Goal: Task Accomplishment & Management: Manage account settings

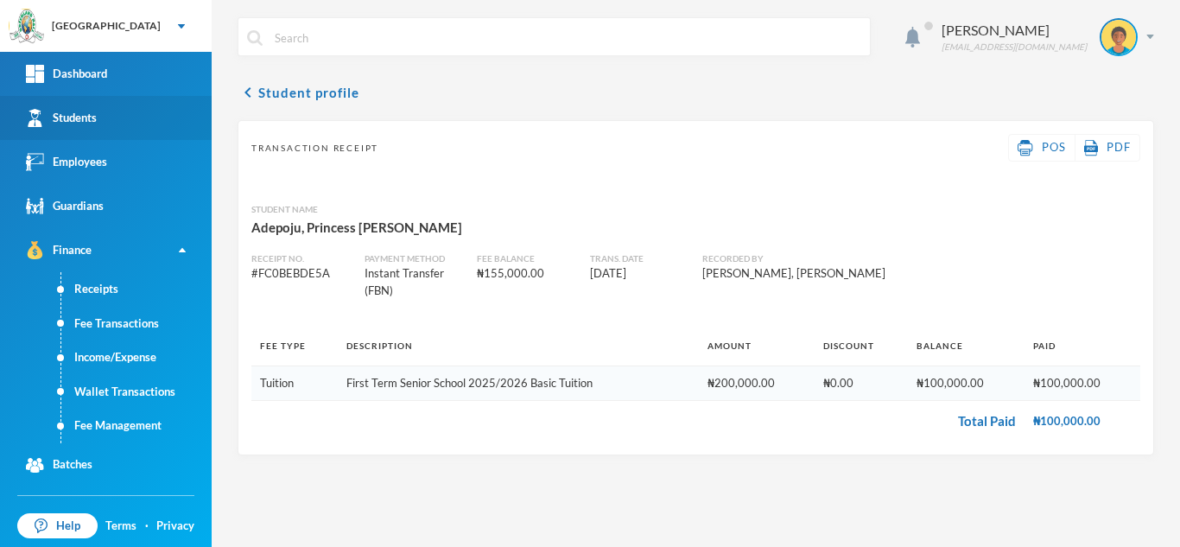
click at [113, 115] on link "Students" at bounding box center [106, 118] width 212 height 44
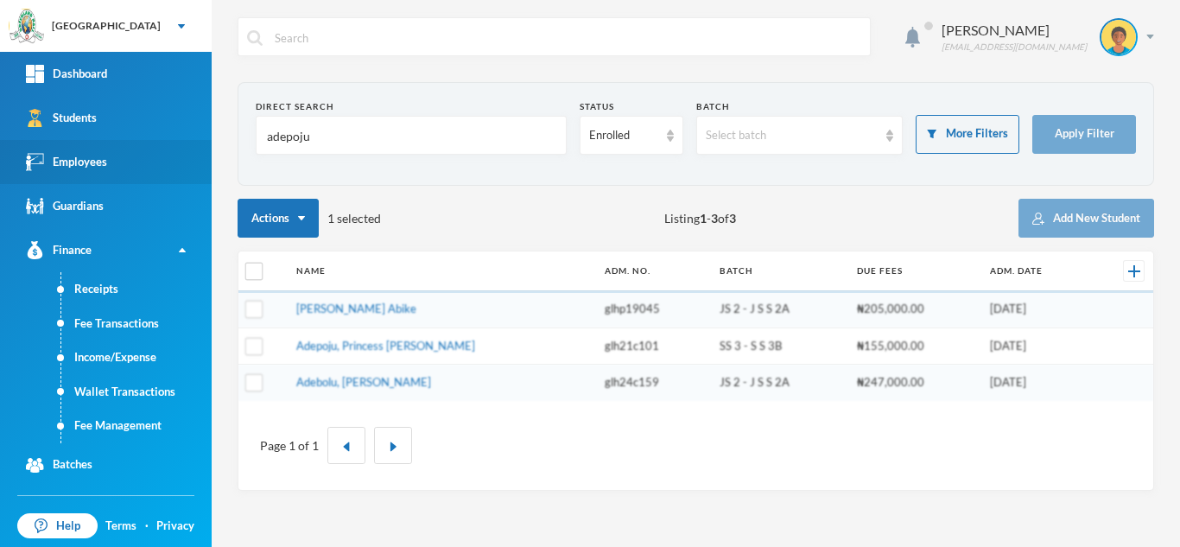
drag, startPoint x: 145, startPoint y: 165, endPoint x: 110, endPoint y: 168, distance: 35.5
click at [110, 168] on div "Greenland Hall Your Bluebic Account Greenland Hall Add a New School Dashboard S…" at bounding box center [590, 273] width 1180 height 547
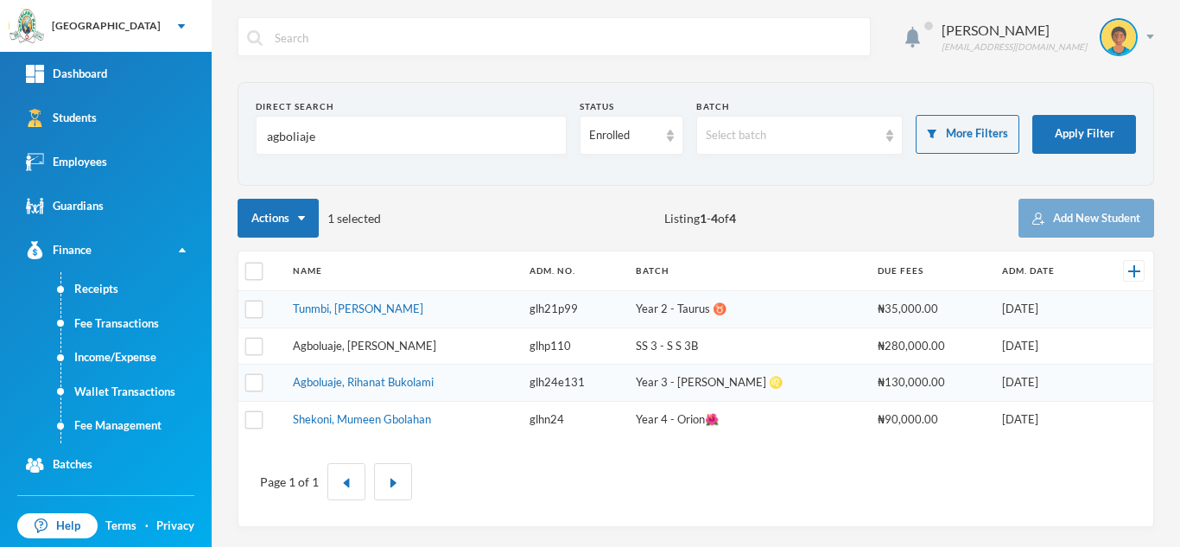
type input "agboliaje"
click at [333, 340] on link "Agboluaje, [PERSON_NAME]" at bounding box center [364, 346] width 143 height 14
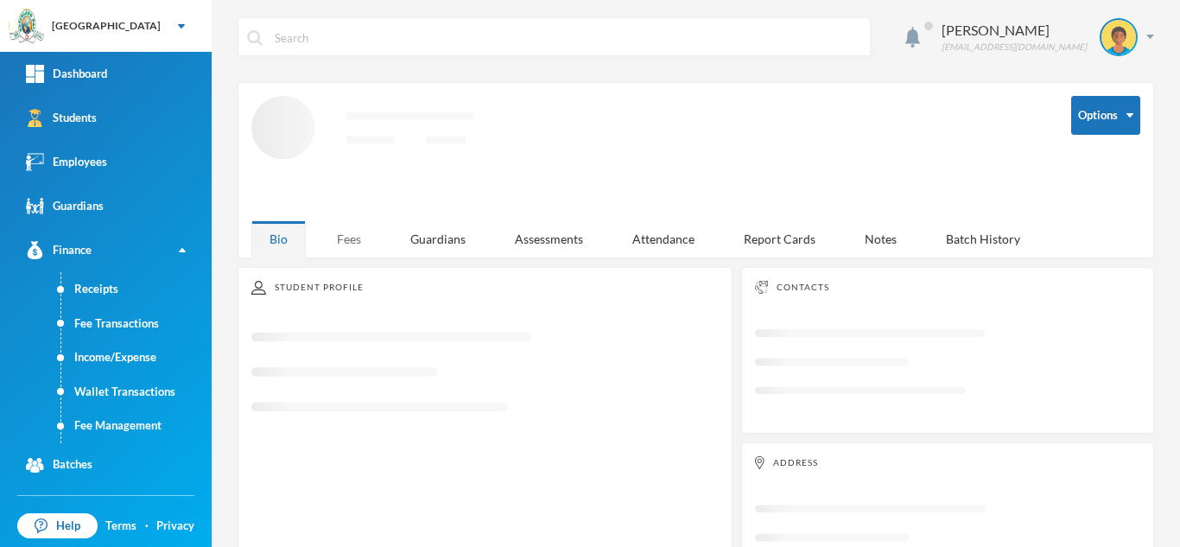
click at [345, 238] on div "Fees" at bounding box center [349, 238] width 60 height 37
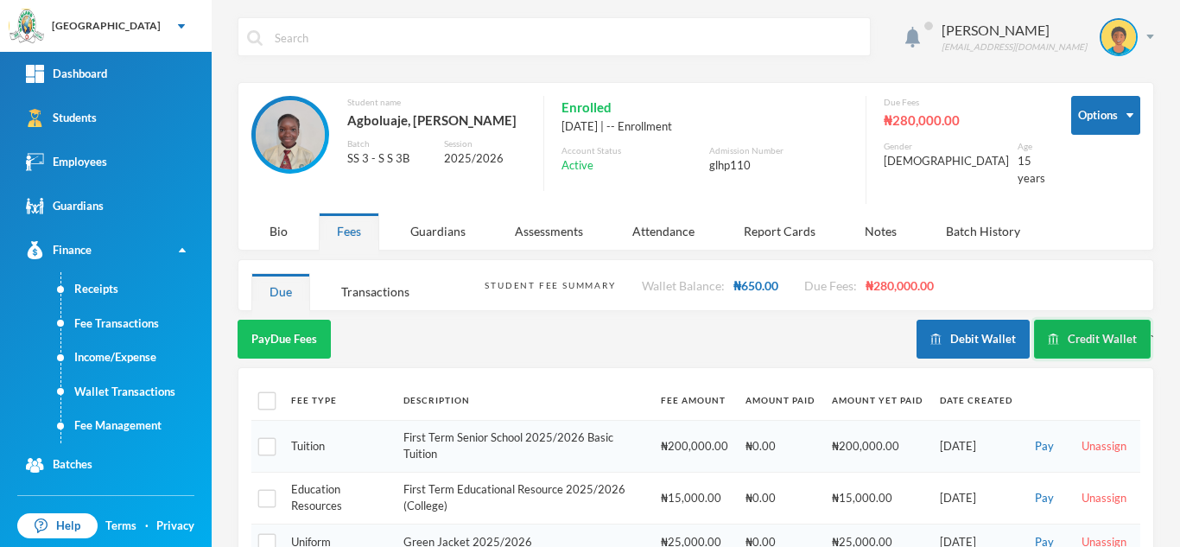
click at [1042, 320] on button "Credit Wallet" at bounding box center [1092, 339] width 117 height 39
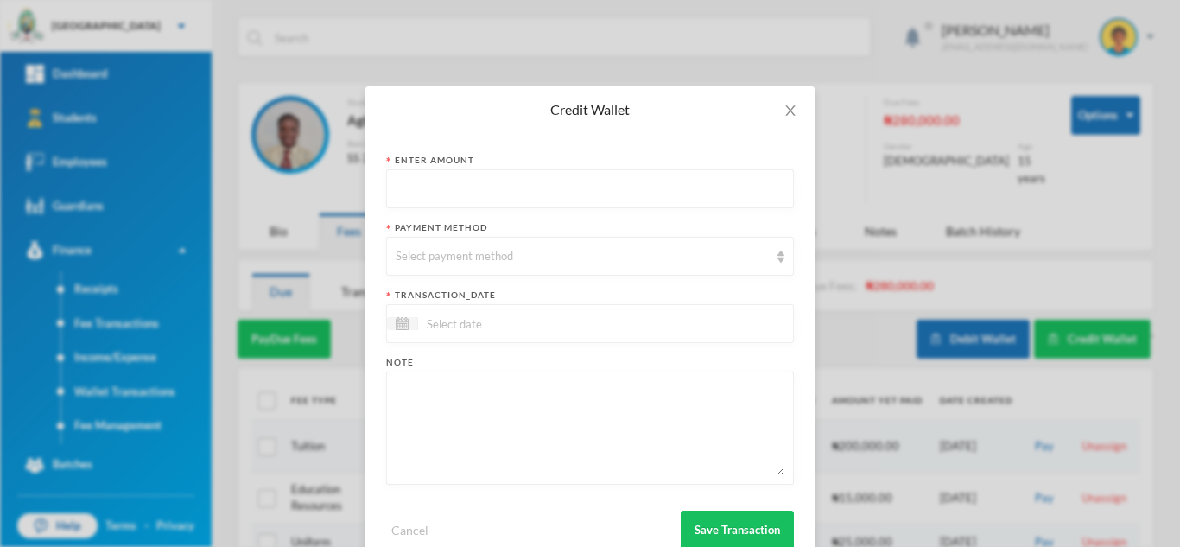
click at [402, 206] on input "text" at bounding box center [590, 189] width 389 height 39
type input "2850"
click at [439, 255] on div "Select payment method" at bounding box center [582, 256] width 373 height 17
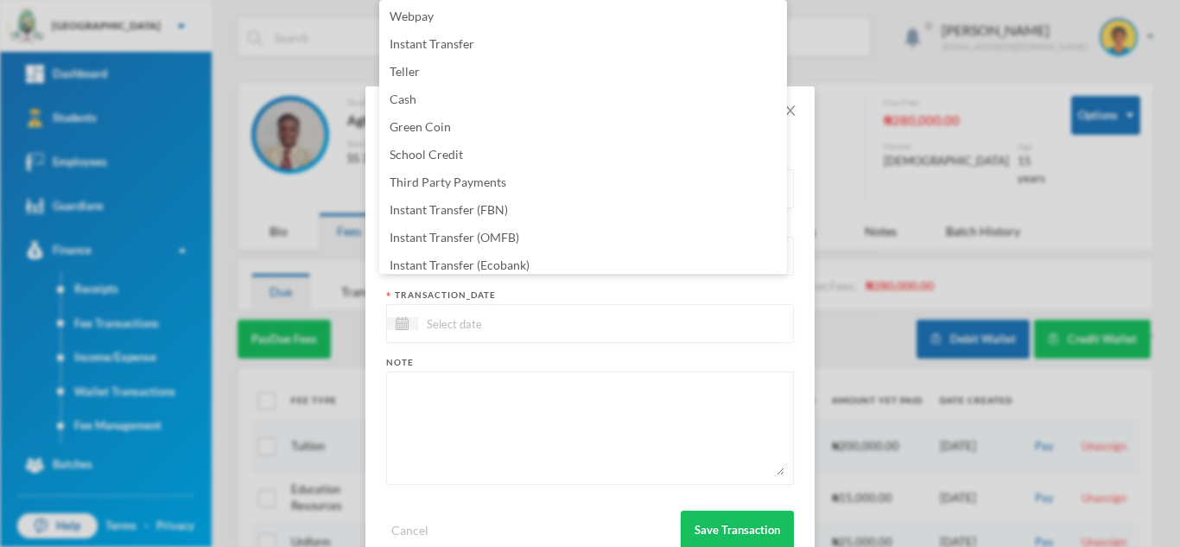
scroll to position [175, 0]
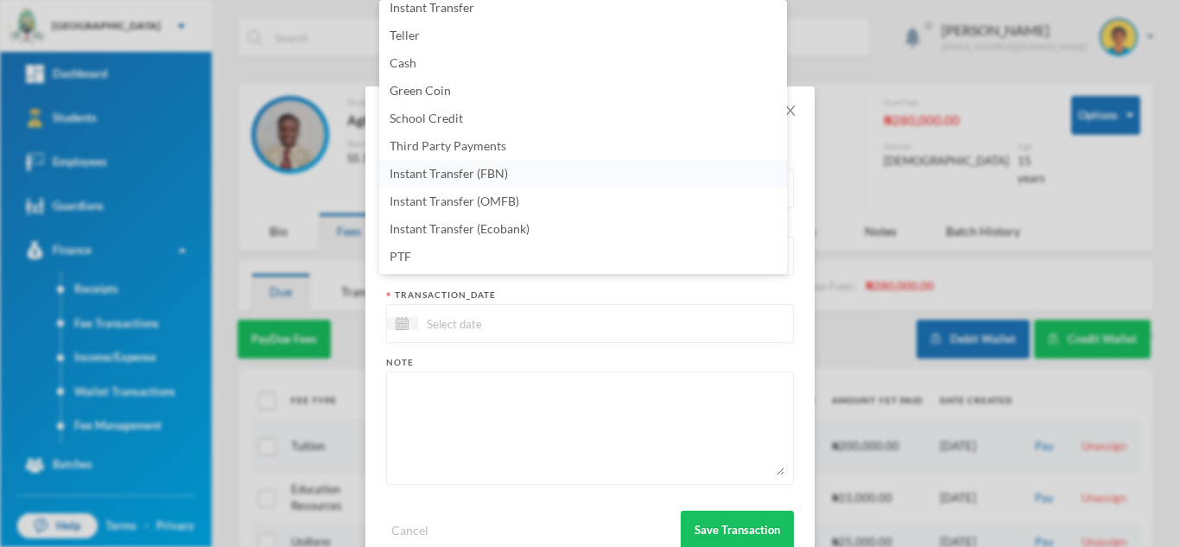
click at [567, 179] on li "Instant Transfer (FBN)" at bounding box center [583, 174] width 408 height 28
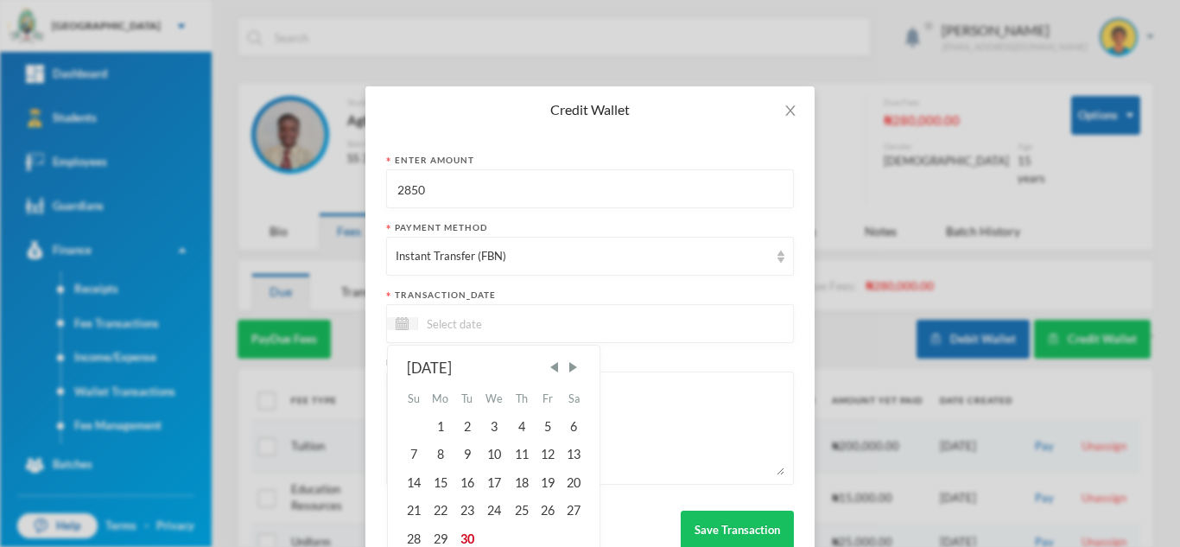
click at [503, 326] on input at bounding box center [490, 324] width 145 height 20
click at [465, 541] on div "30" at bounding box center [466, 538] width 26 height 28
type input "30/09/2025"
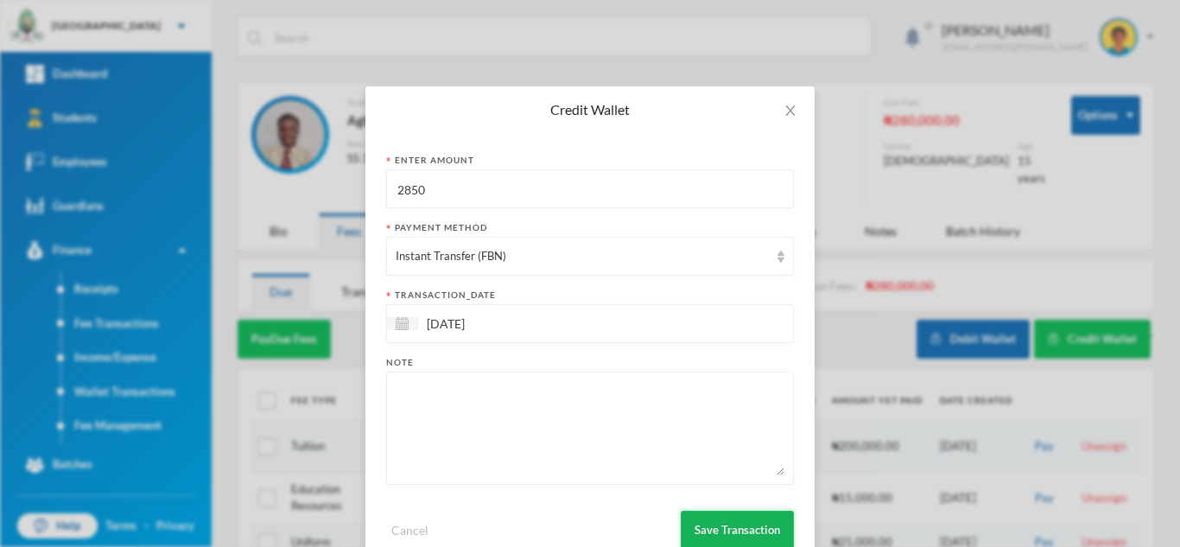
click at [740, 523] on button "Save Transaction" at bounding box center [737, 529] width 113 height 39
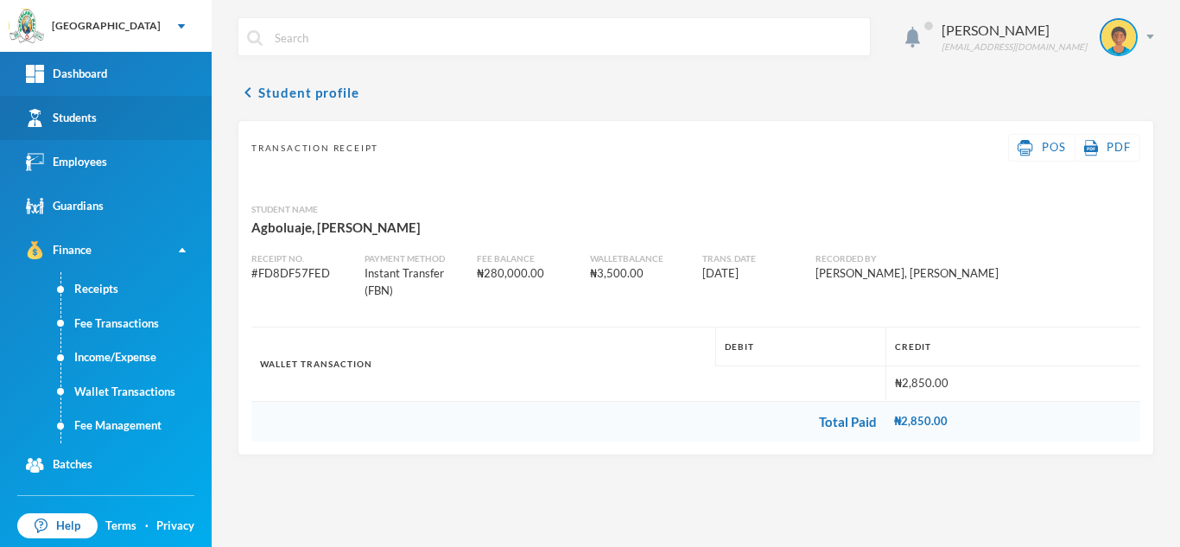
click at [113, 132] on link "Students" at bounding box center [106, 118] width 212 height 44
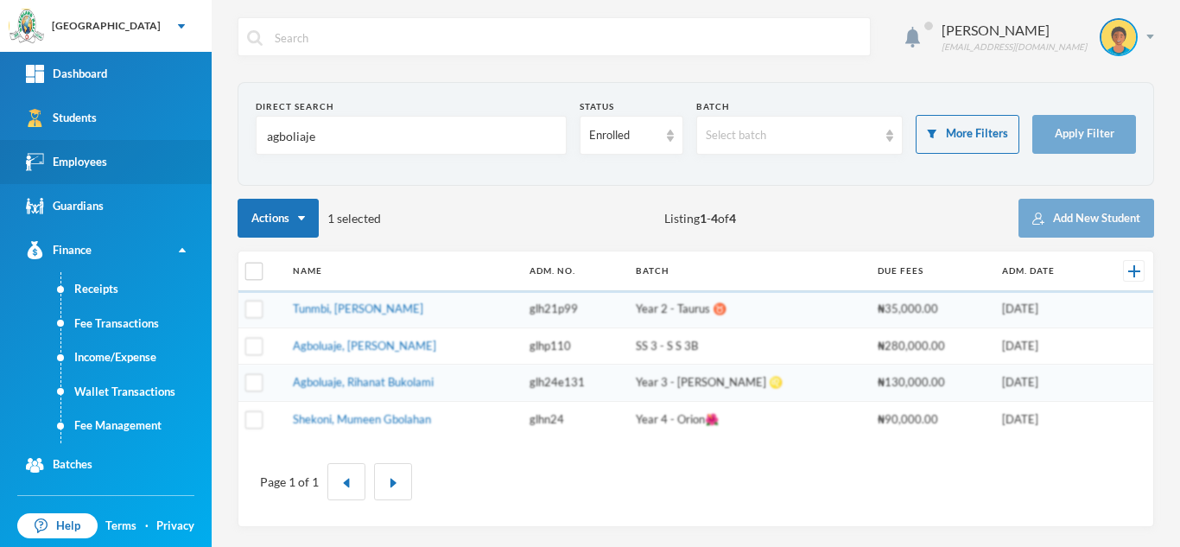
drag, startPoint x: 343, startPoint y: 135, endPoint x: 61, endPoint y: 143, distance: 281.7
click at [61, 143] on div "Greenland Hall Your Bluebic Account Greenland Hall Add a New School Dashboard S…" at bounding box center [590, 273] width 1180 height 547
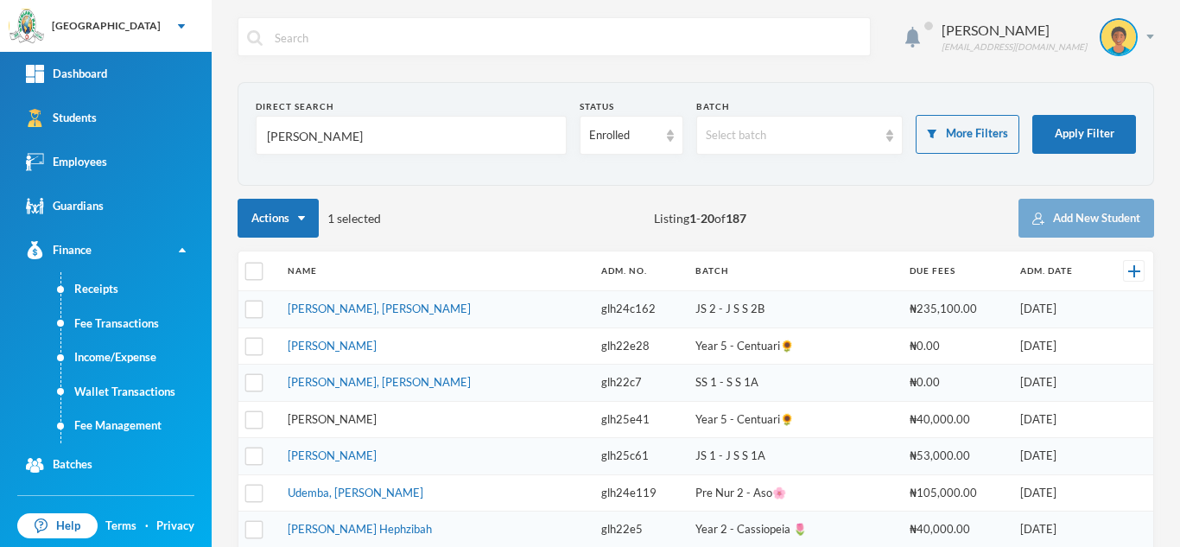
type input "hassan"
click at [364, 453] on link "Hassan, Daniel Oluwajuwon" at bounding box center [332, 455] width 89 height 14
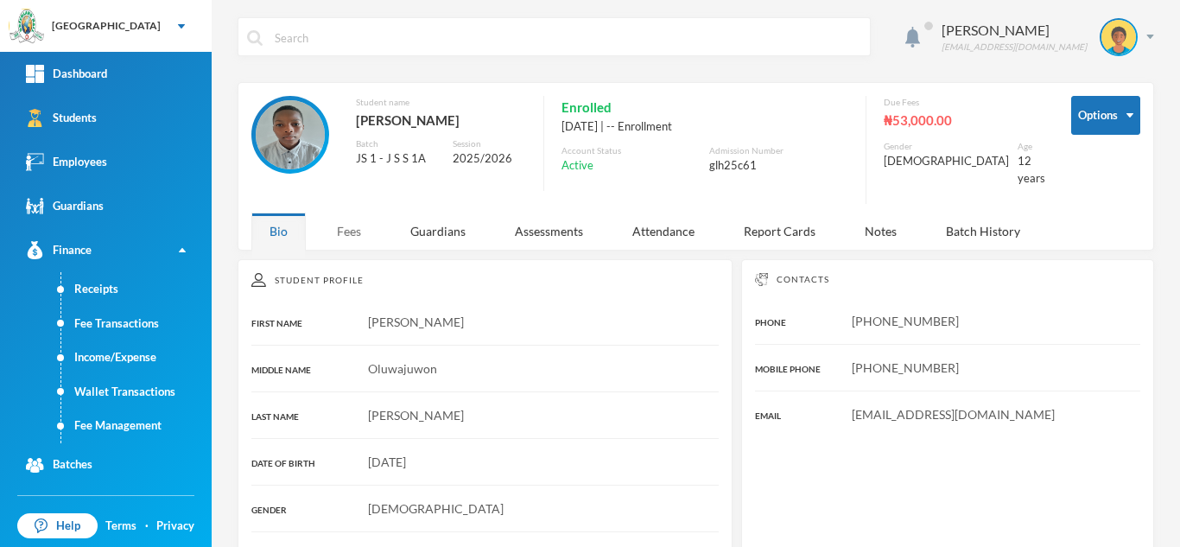
click at [356, 225] on div "Fees" at bounding box center [349, 230] width 60 height 37
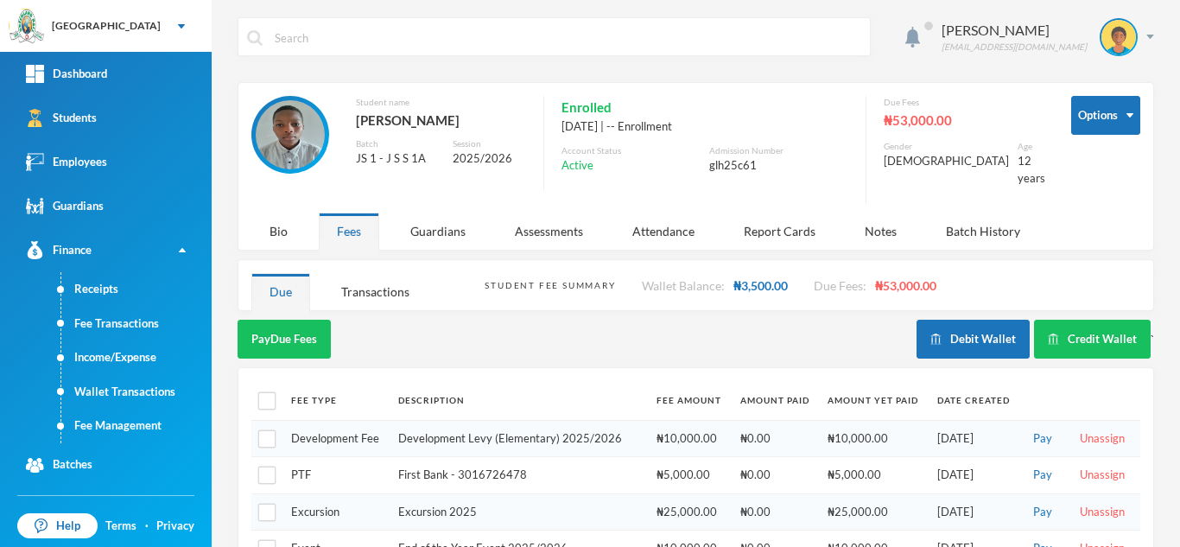
scroll to position [74, 0]
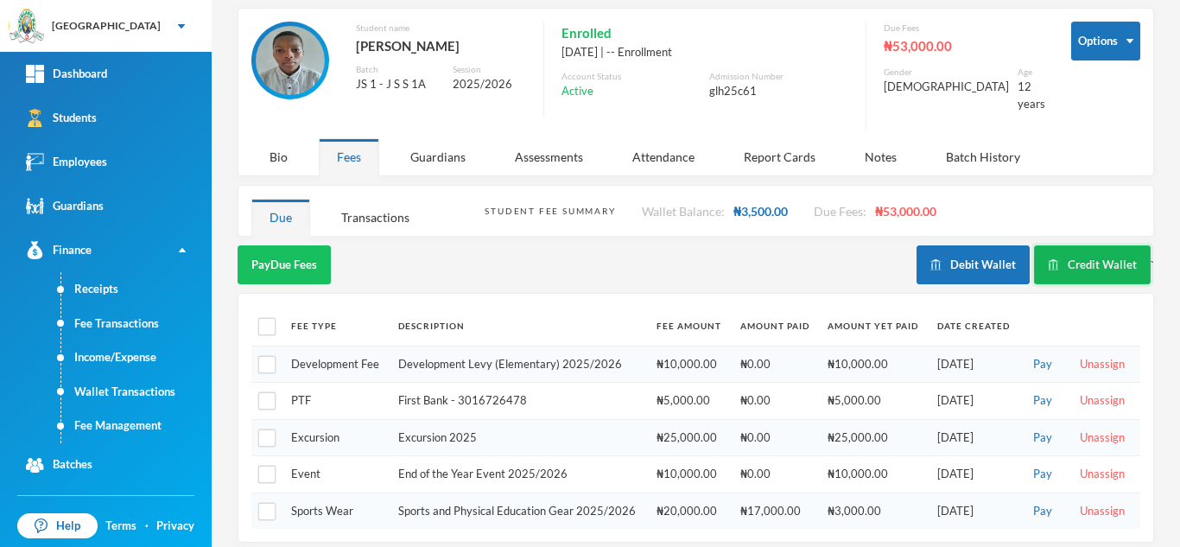
click at [1058, 259] on button "Credit Wallet" at bounding box center [1092, 264] width 117 height 39
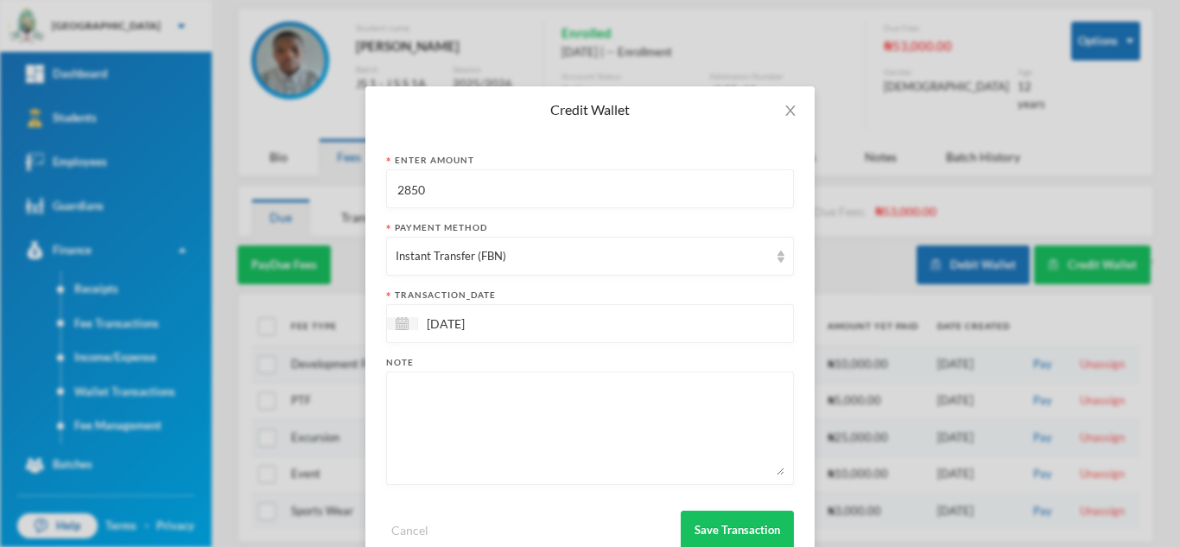
drag, startPoint x: 423, startPoint y: 197, endPoint x: 297, endPoint y: 193, distance: 126.1
click at [297, 193] on div "Credit Wallet Enter Amount 2850 Payment Method Instant Transfer (FBN) transacti…" at bounding box center [590, 273] width 1180 height 547
type input "50000"
click at [730, 526] on button "Save Transaction" at bounding box center [737, 529] width 113 height 39
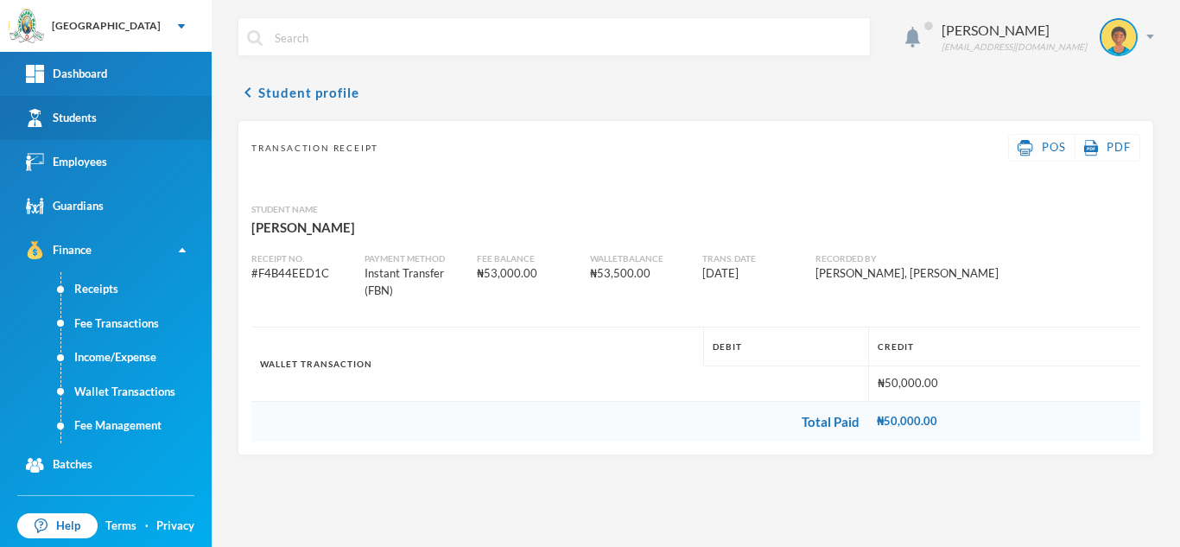
click at [75, 120] on div "Students" at bounding box center [61, 118] width 71 height 18
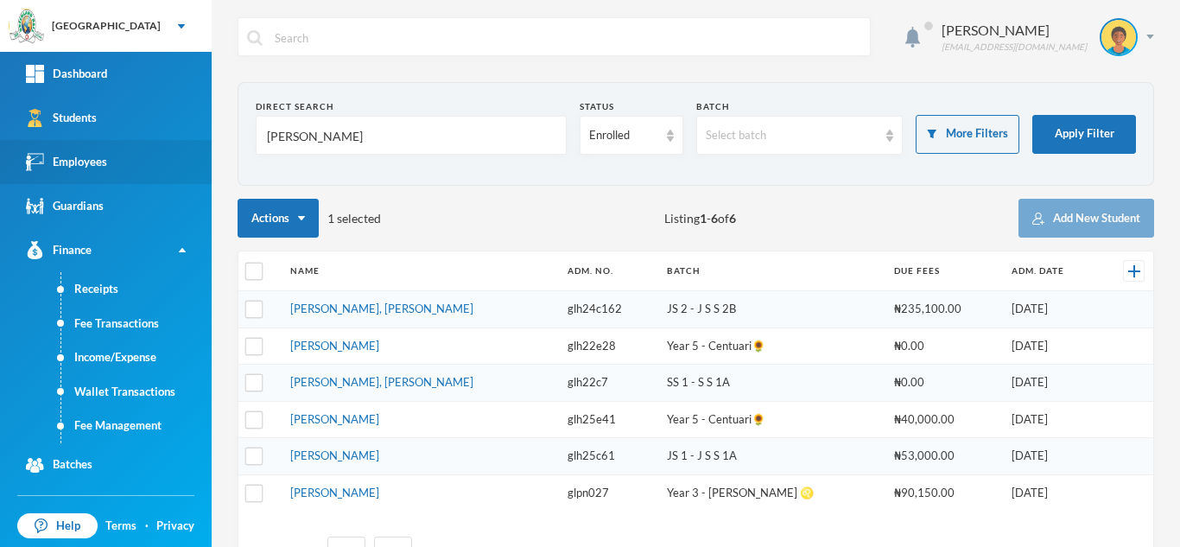
drag, startPoint x: 219, startPoint y: 144, endPoint x: 0, endPoint y: 143, distance: 218.5
click at [0, 143] on div "Greenland Hall Your Bluebic Account Greenland Hall Add a New School Dashboard S…" at bounding box center [590, 273] width 1180 height 547
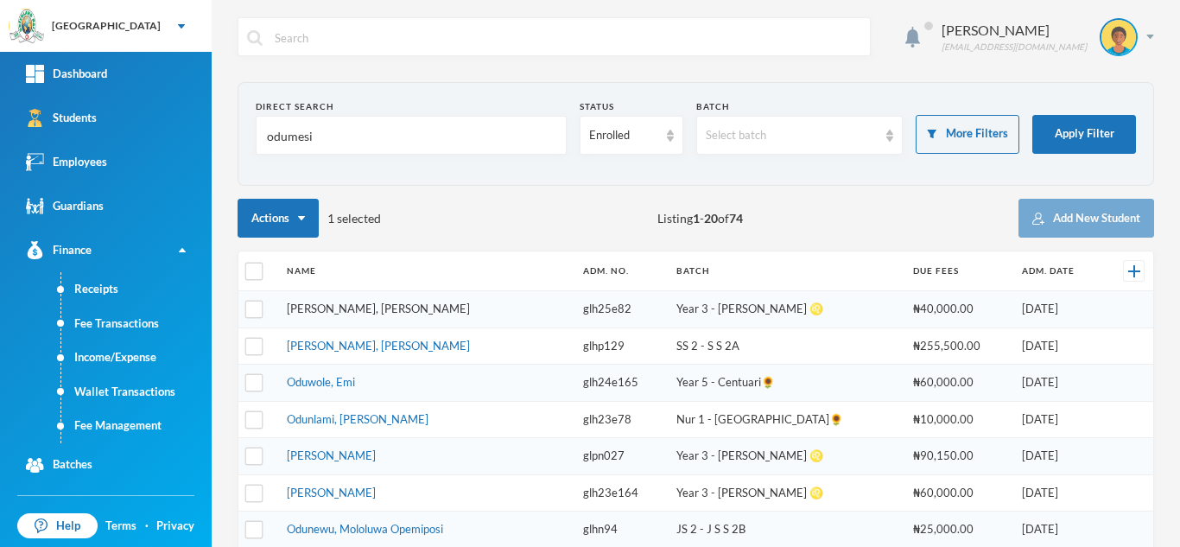
type input "odumesi"
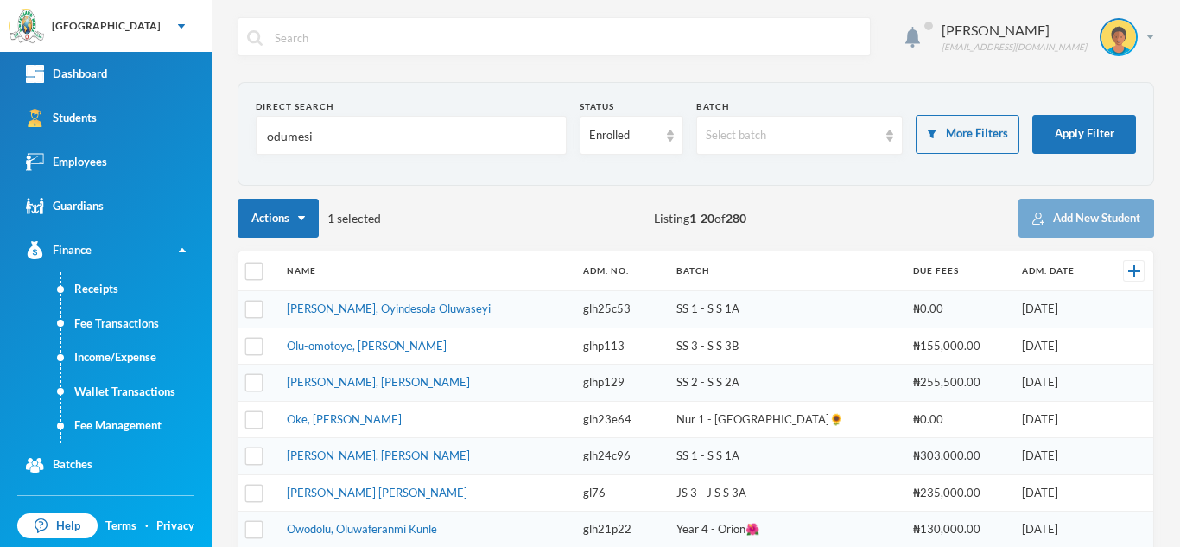
drag, startPoint x: 329, startPoint y: 309, endPoint x: 379, endPoint y: 312, distance: 50.2
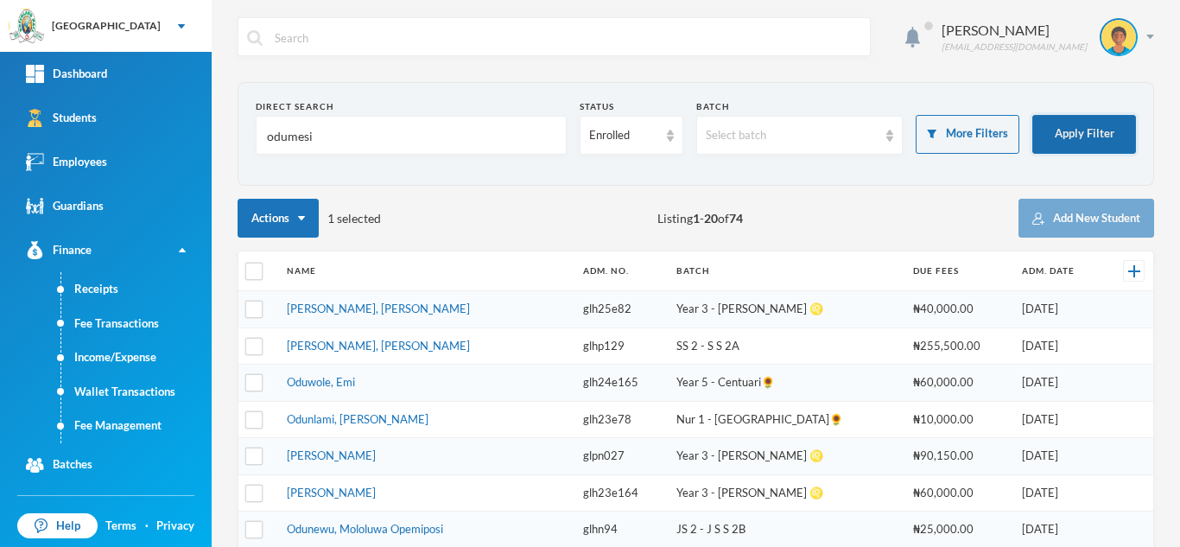
click at [1068, 136] on button "Apply Filter" at bounding box center [1084, 134] width 104 height 39
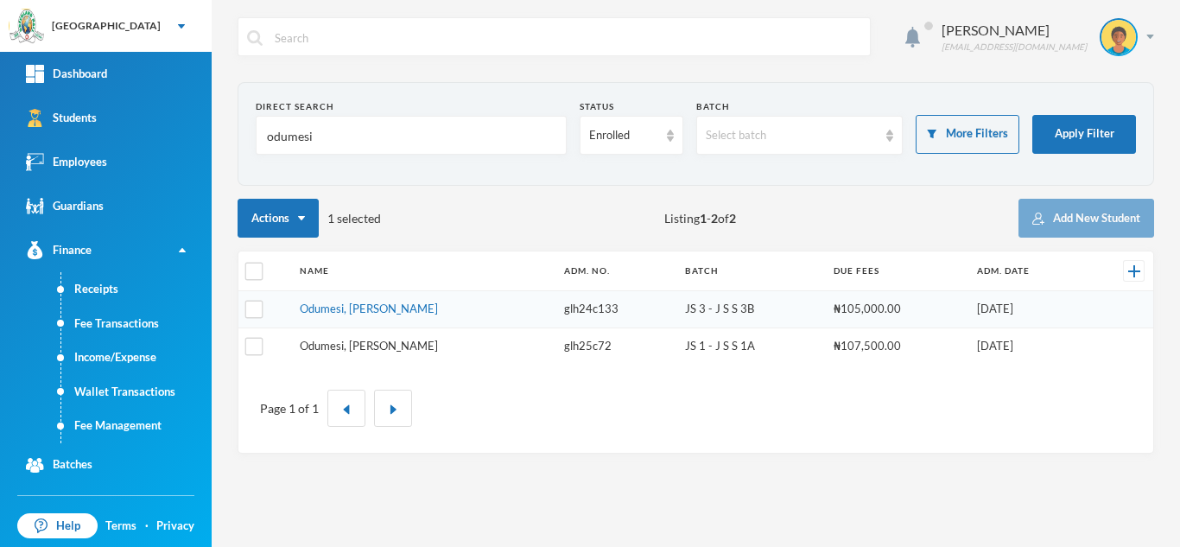
click at [389, 348] on link "Odumesi, Gabriella Oluwaseyitimofe" at bounding box center [369, 346] width 138 height 14
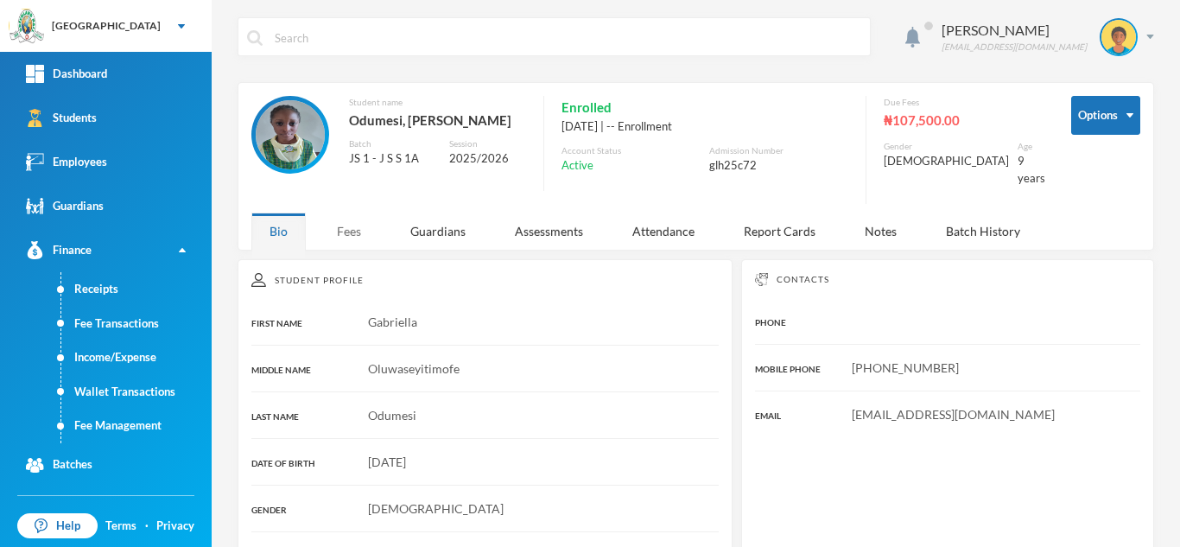
click at [351, 231] on div "Fees" at bounding box center [349, 230] width 60 height 37
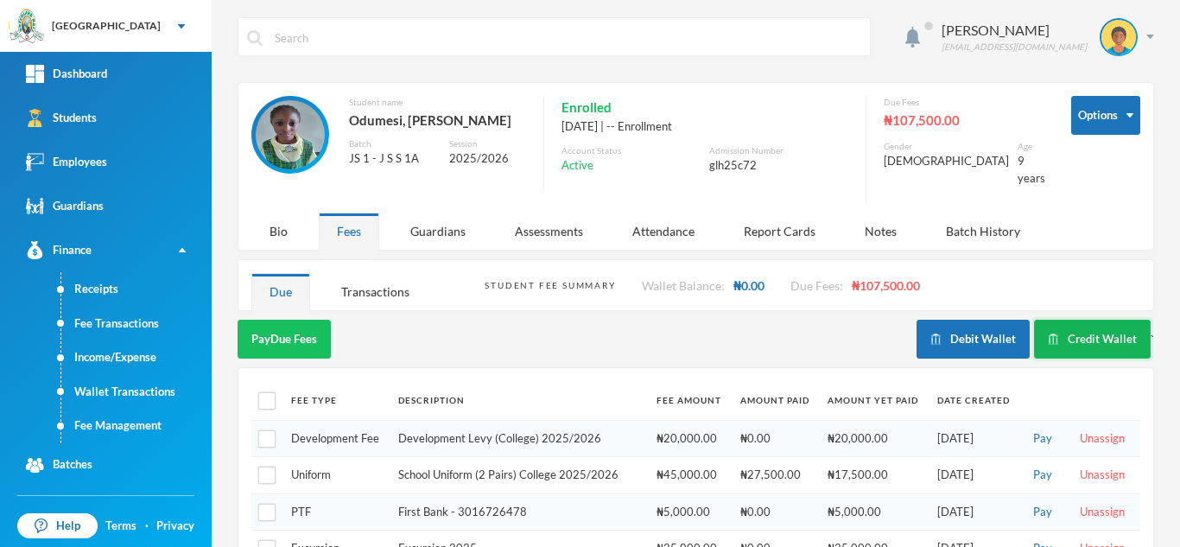
click at [1056, 335] on button "Credit Wallet" at bounding box center [1092, 339] width 117 height 39
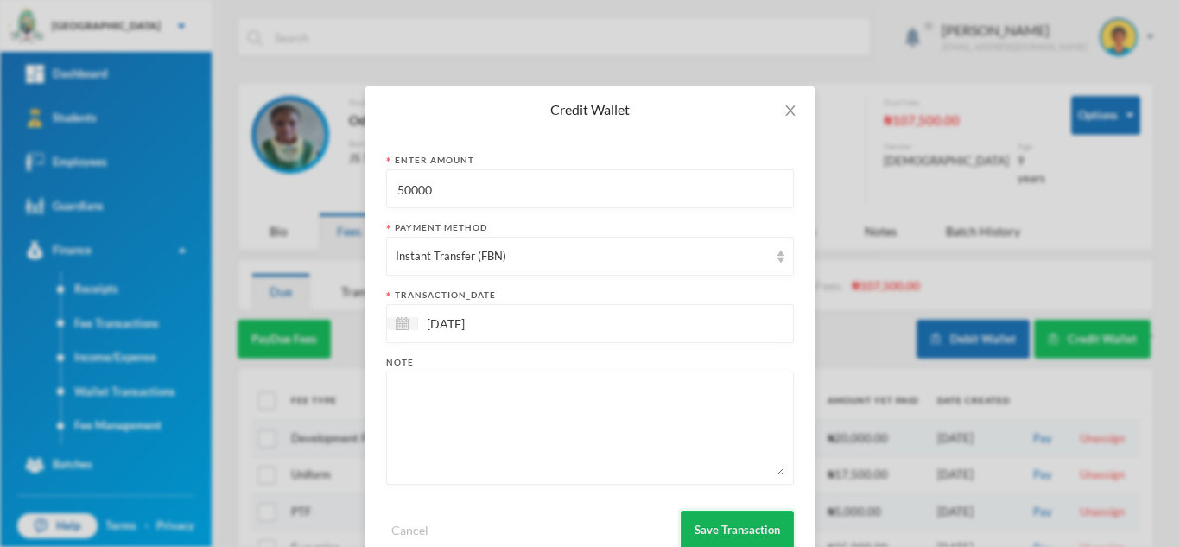
click at [713, 522] on button "Save Transaction" at bounding box center [737, 529] width 113 height 39
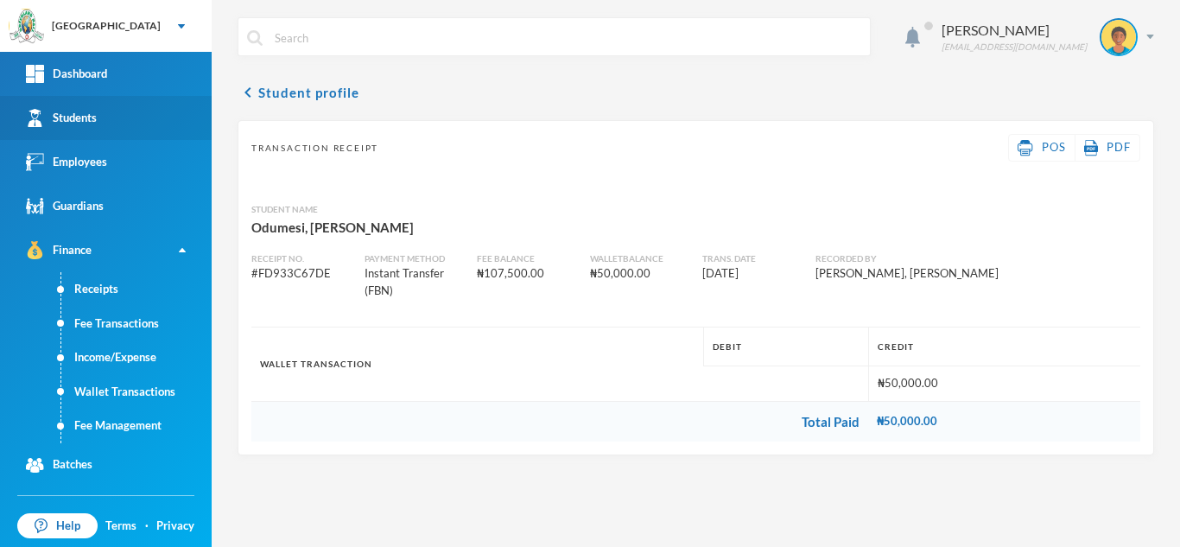
click at [111, 116] on link "Students" at bounding box center [106, 118] width 212 height 44
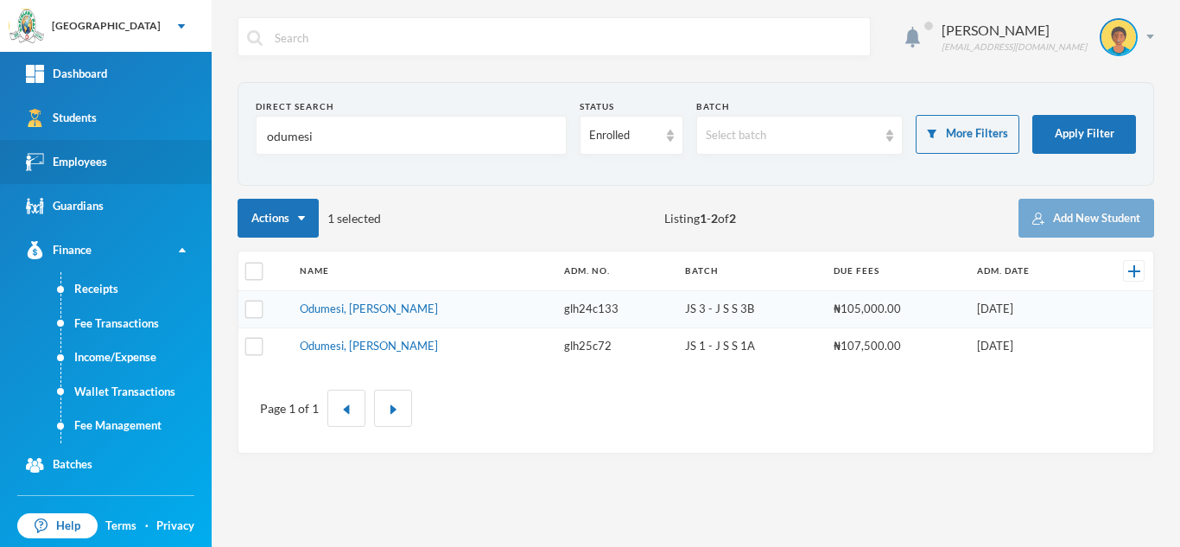
drag, startPoint x: 377, startPoint y: 129, endPoint x: 111, endPoint y: 176, distance: 270.2
click at [111, 176] on div "Greenland Hall Your Bluebic Account Greenland Hall Add a New School Dashboard S…" at bounding box center [590, 273] width 1180 height 547
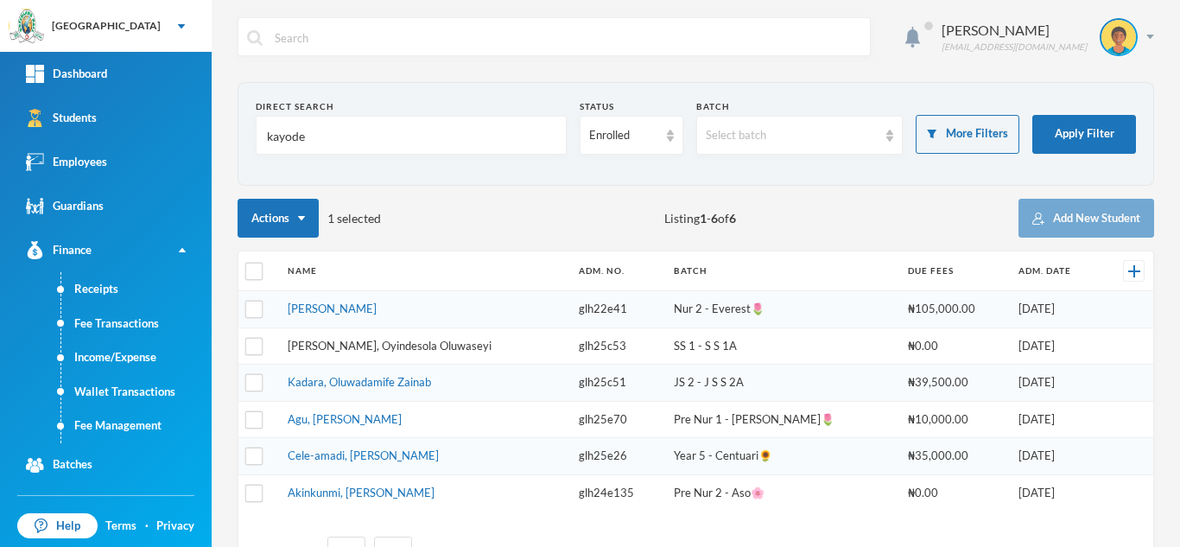
type input "kayode"
click at [347, 339] on link "Kayode-ogundele, Oyindesola Oluwaseyi" at bounding box center [390, 346] width 204 height 14
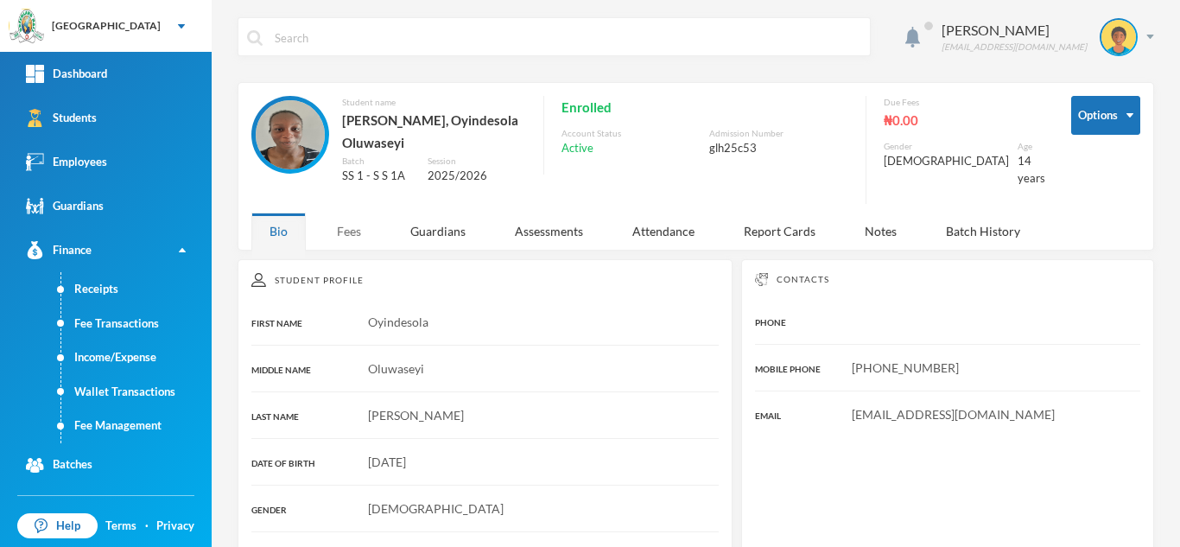
click at [342, 233] on div "Fees" at bounding box center [349, 230] width 60 height 37
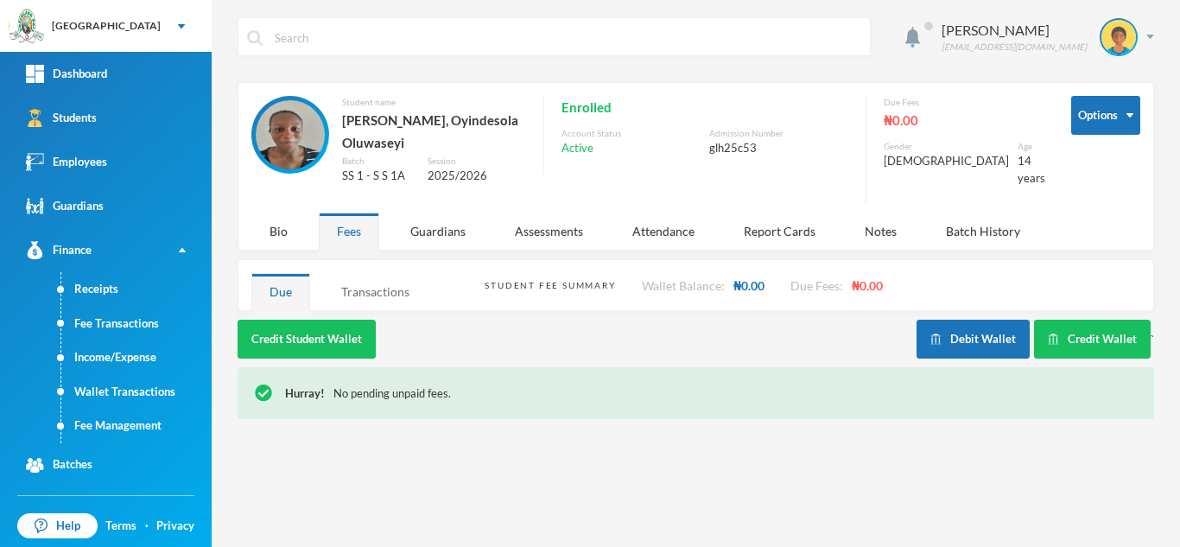
click at [357, 282] on div "Transactions" at bounding box center [375, 291] width 105 height 37
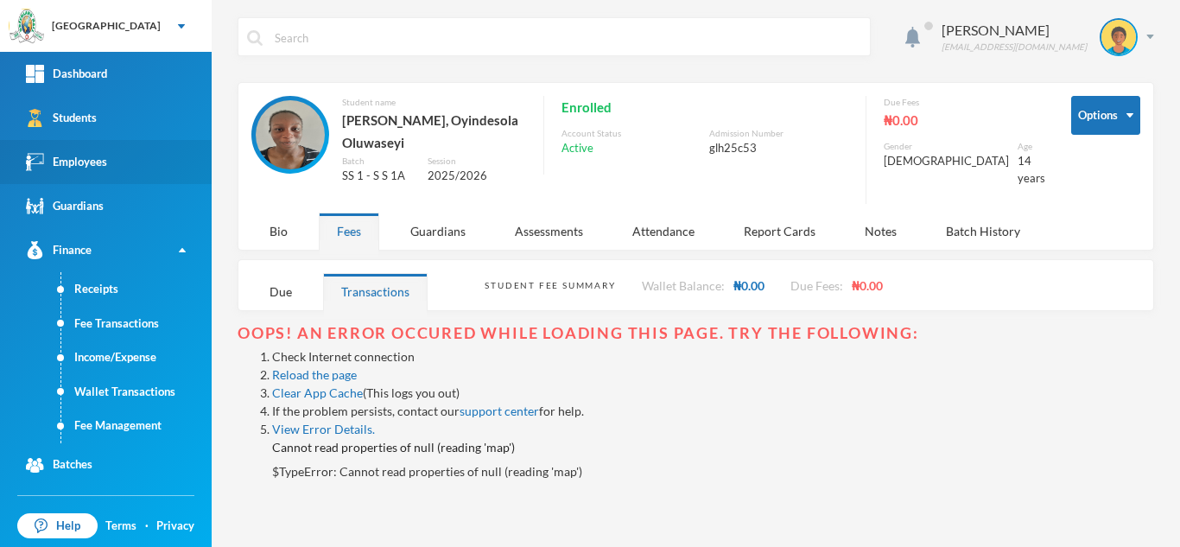
click at [98, 160] on div "Employees" at bounding box center [66, 162] width 81 height 18
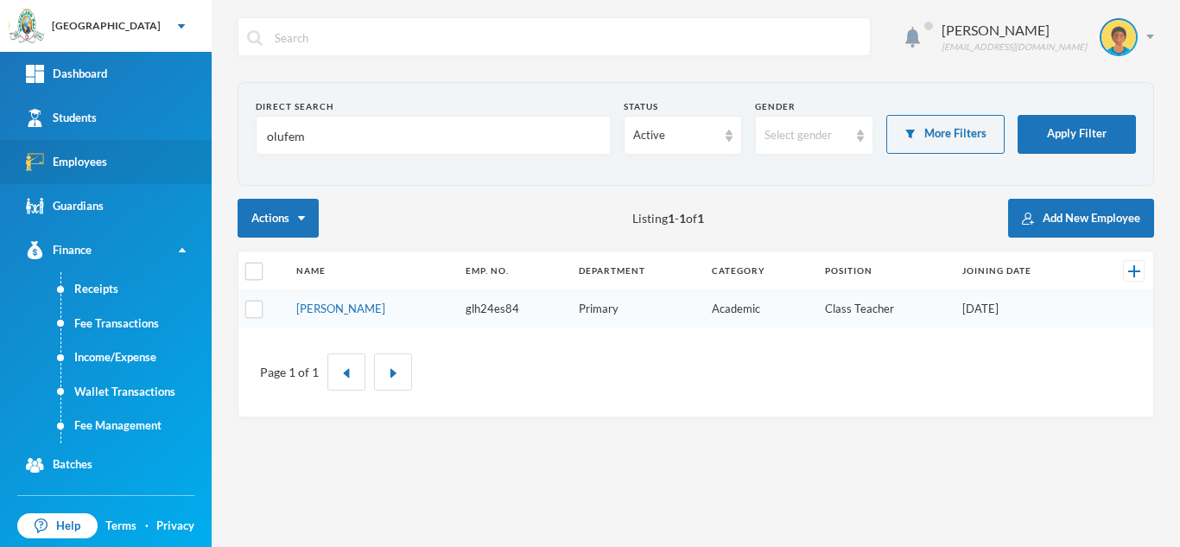
drag, startPoint x: 333, startPoint y: 143, endPoint x: 103, endPoint y: 170, distance: 231.3
click at [103, 170] on div "Greenland Hall Your Bluebic Account Greenland Hall Add a New School Dashboard S…" at bounding box center [590, 273] width 1180 height 547
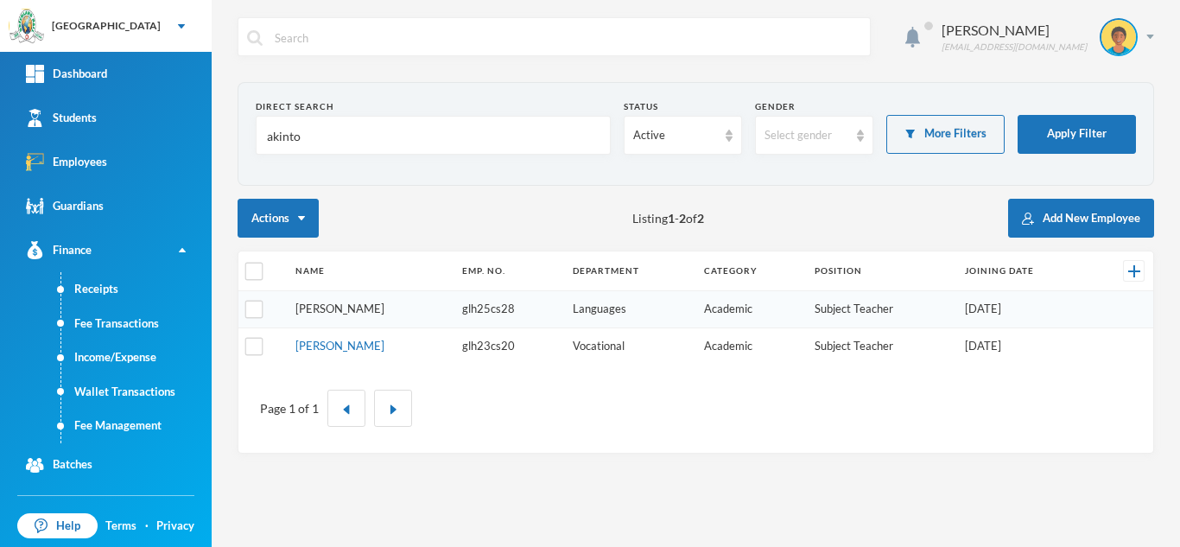
type input "akinto"
click at [342, 305] on link "Akintoye, Abiola E." at bounding box center [339, 308] width 89 height 14
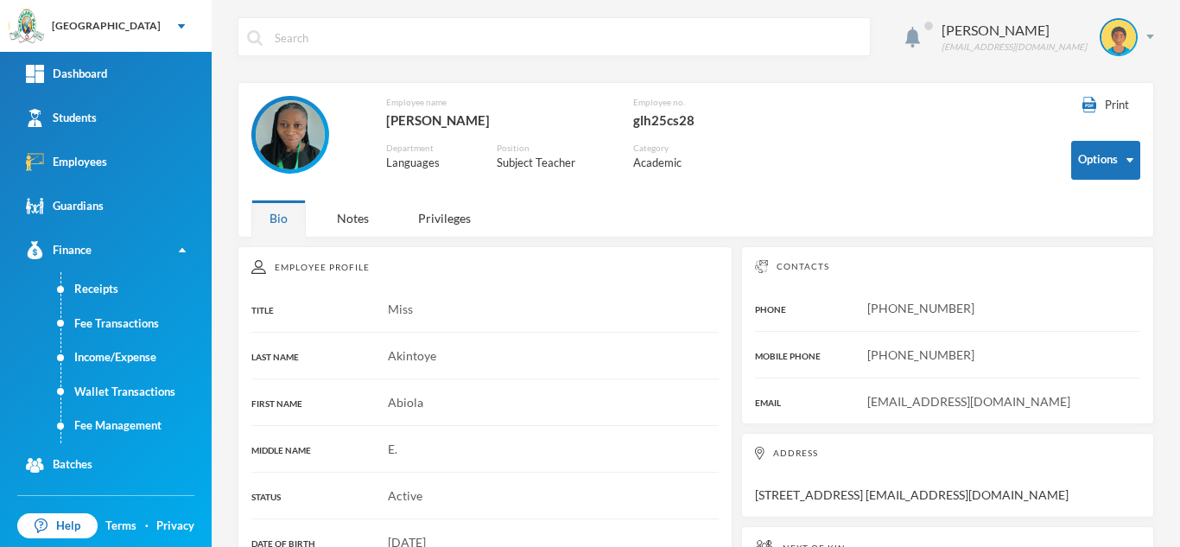
scroll to position [479, 0]
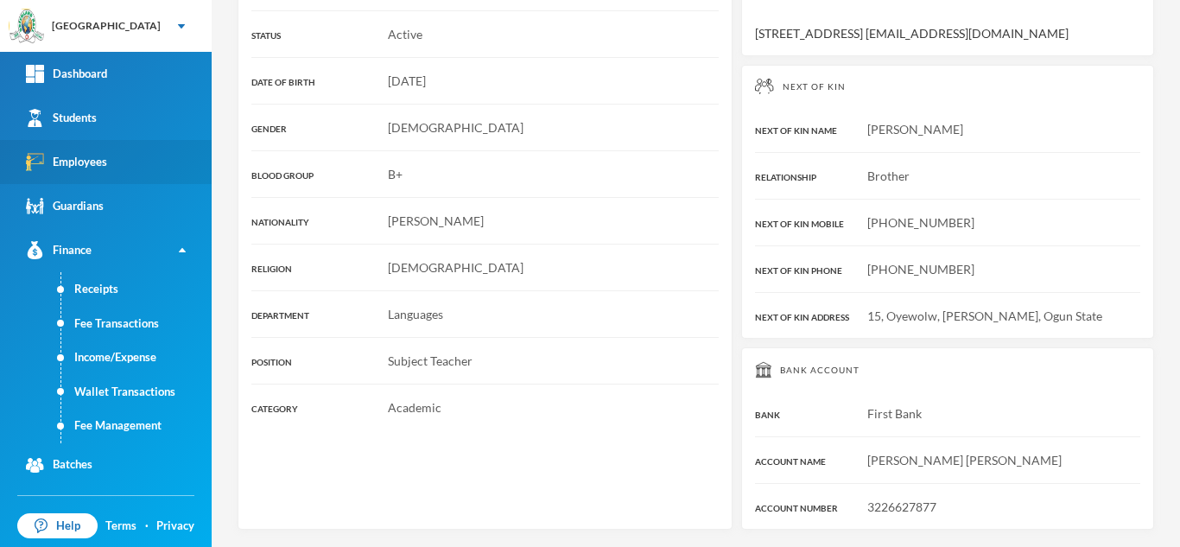
click at [185, 174] on link "Employees" at bounding box center [106, 162] width 212 height 44
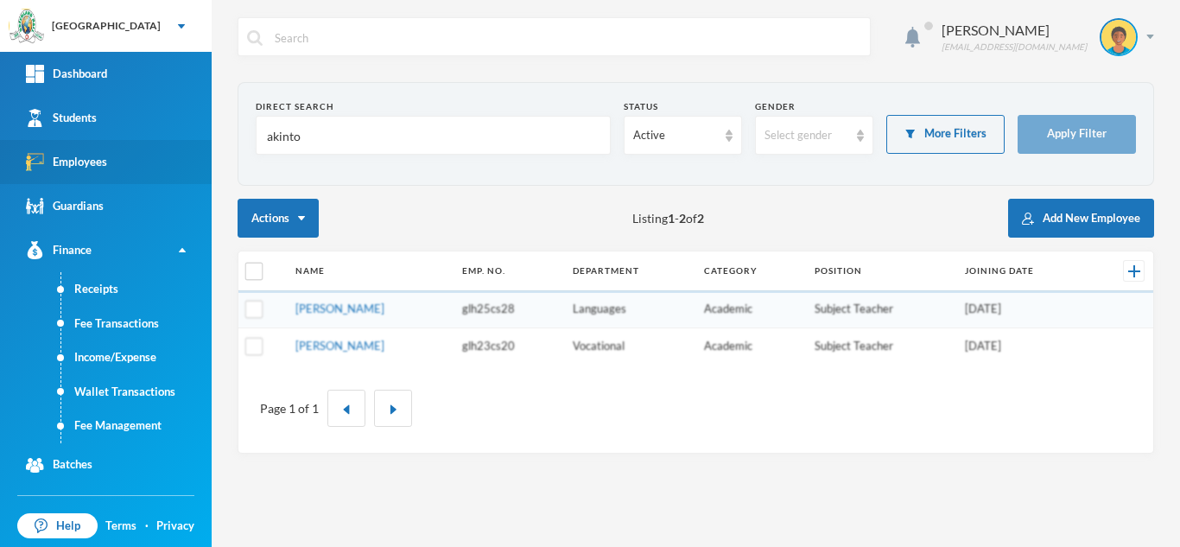
drag, startPoint x: 225, startPoint y: 145, endPoint x: 143, endPoint y: 146, distance: 82.1
click at [143, 146] on div "Greenland Hall Your Bluebic Account Greenland Hall Add a New School Dashboard S…" at bounding box center [590, 273] width 1180 height 547
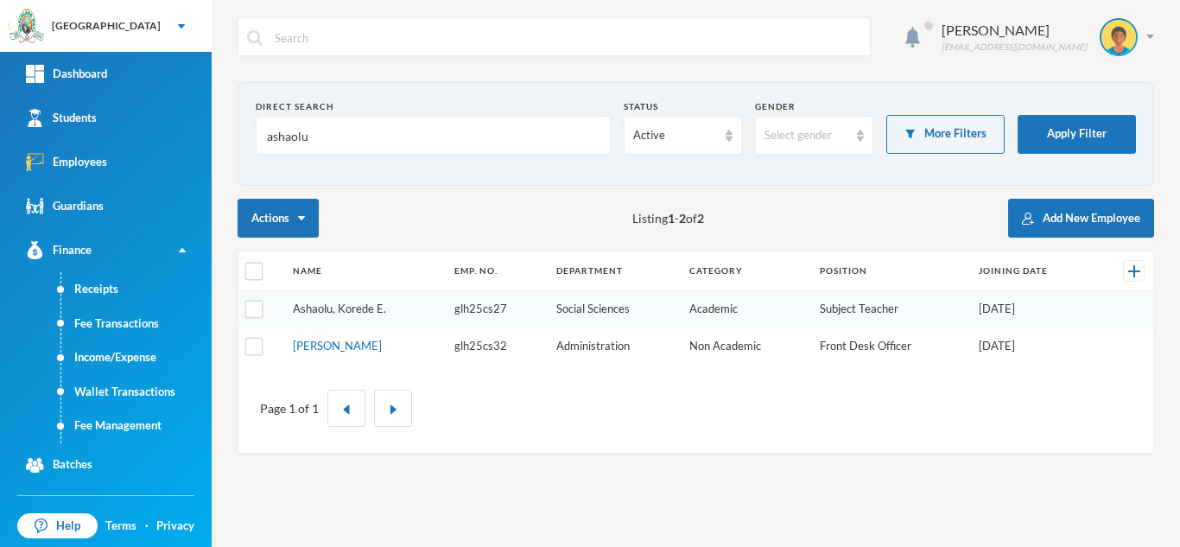
type input "ashaolu"
click at [329, 308] on link "Ashaolu, Korede E." at bounding box center [339, 308] width 93 height 14
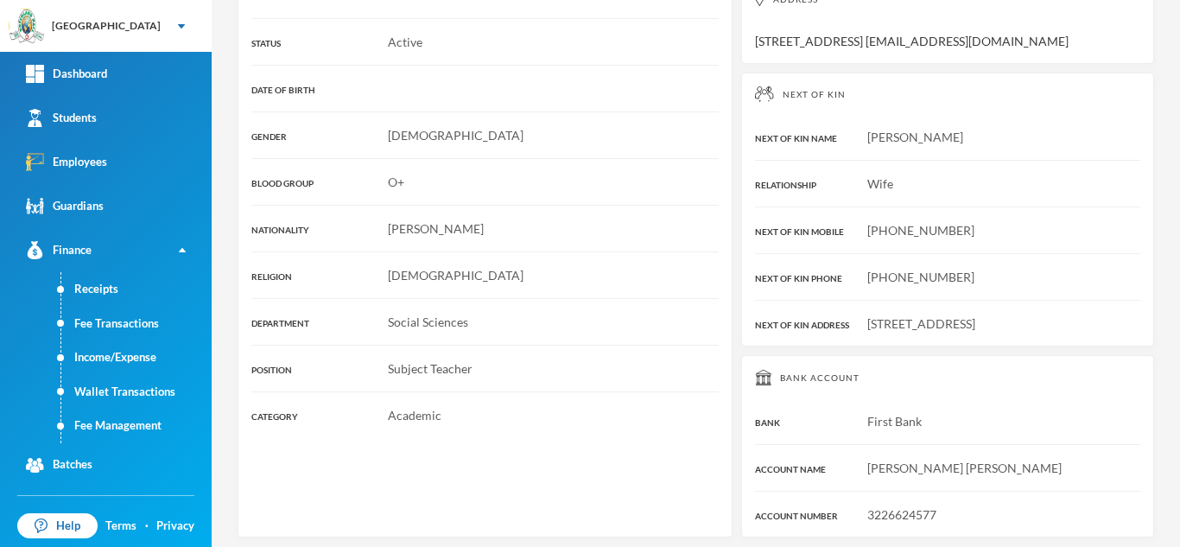
scroll to position [479, 0]
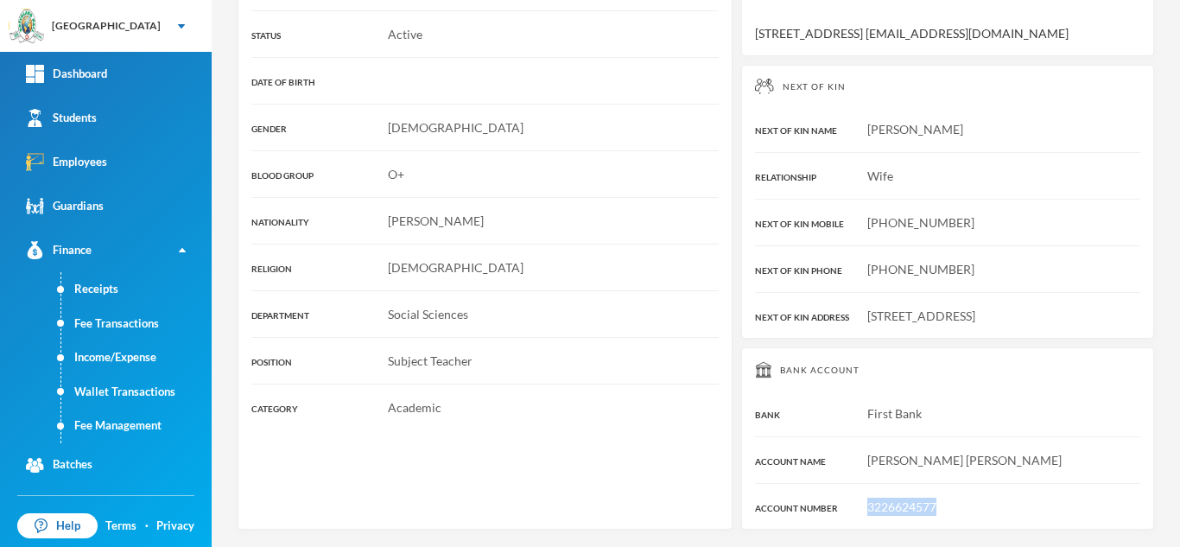
drag, startPoint x: 951, startPoint y: 504, endPoint x: 858, endPoint y: 513, distance: 92.8
click at [858, 513] on div "3226624577" at bounding box center [947, 506] width 385 height 18
copy span "3226624577"
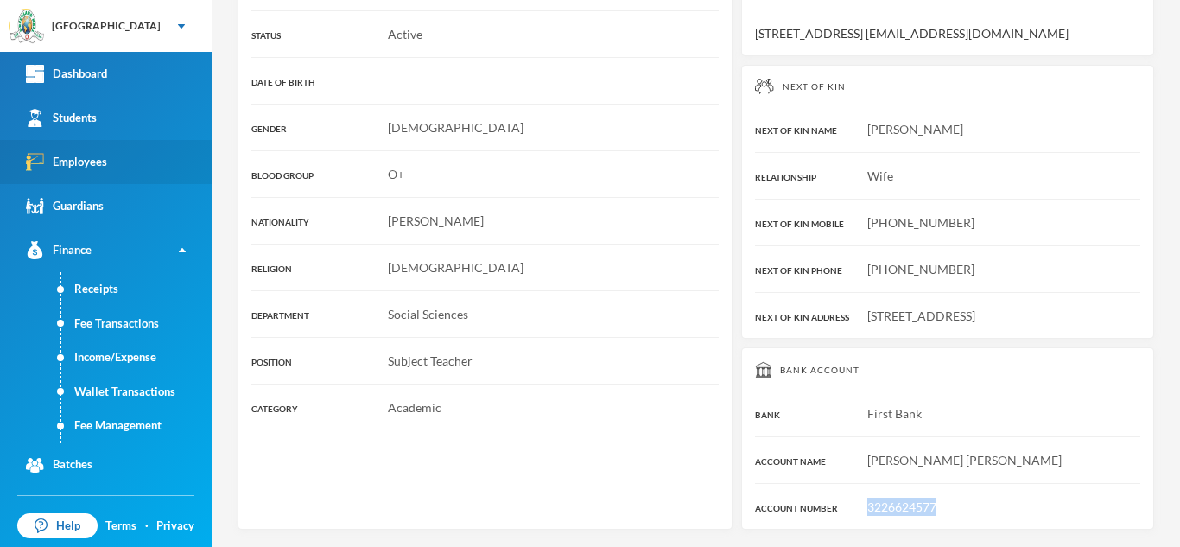
click at [136, 158] on link "Employees" at bounding box center [106, 162] width 212 height 44
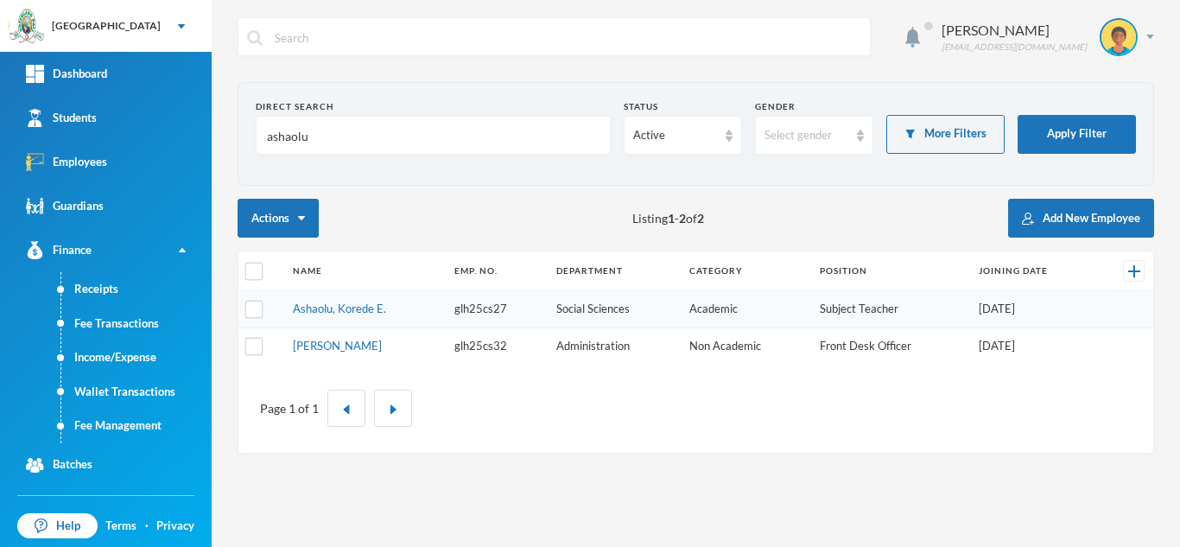
drag, startPoint x: 279, startPoint y: 144, endPoint x: 211, endPoint y: 151, distance: 68.6
click at [211, 151] on div "Greenland Hall Your Bluebic Account Greenland Hall Add a New School Dashboard S…" at bounding box center [590, 273] width 1180 height 547
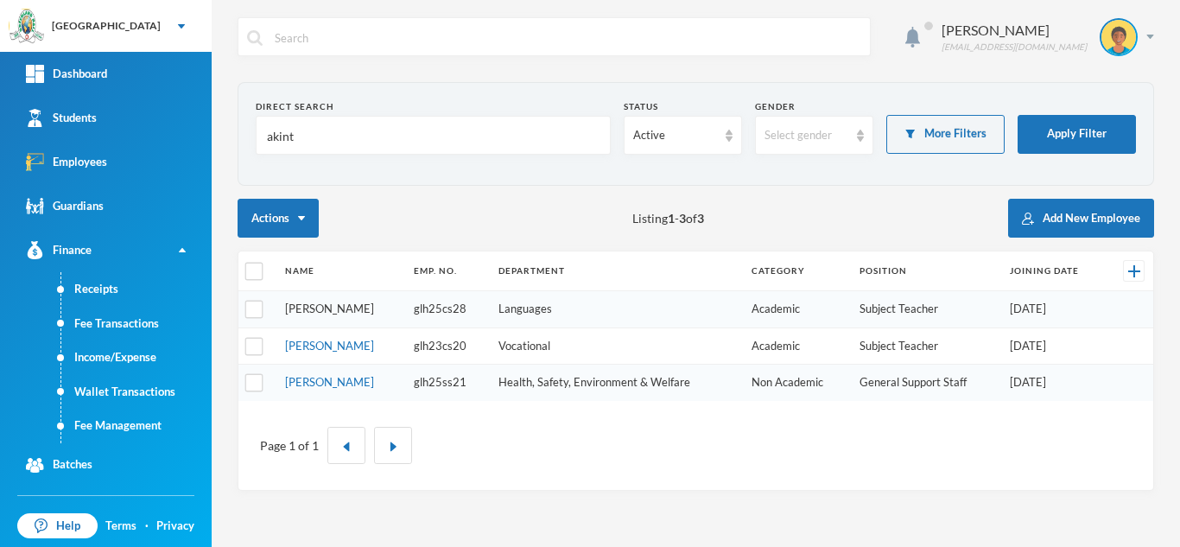
type input "akint"
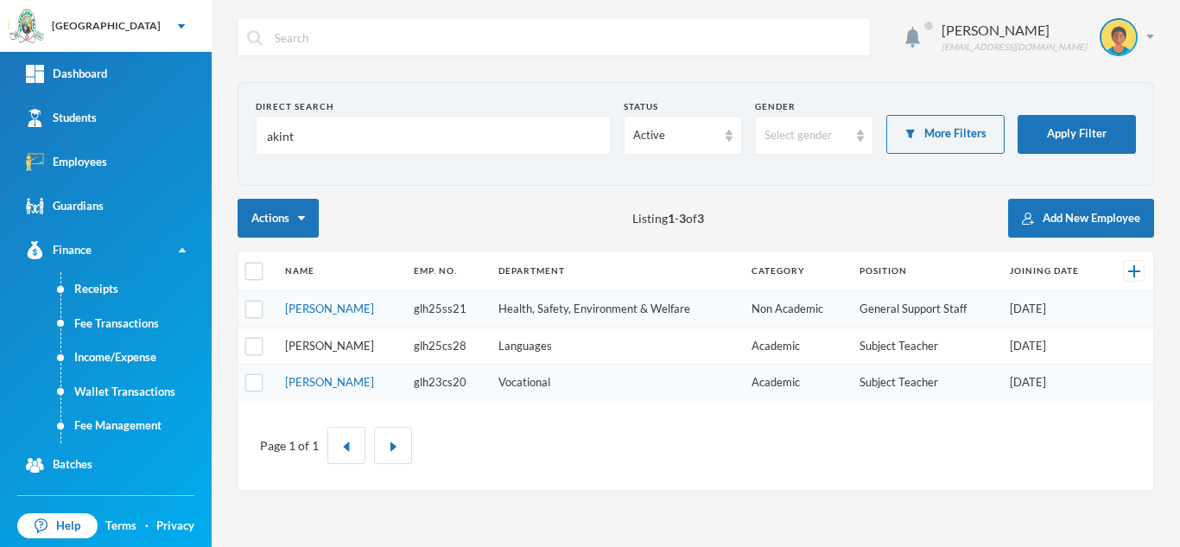
click at [307, 345] on link "Akintoye, Abiola E." at bounding box center [329, 346] width 89 height 14
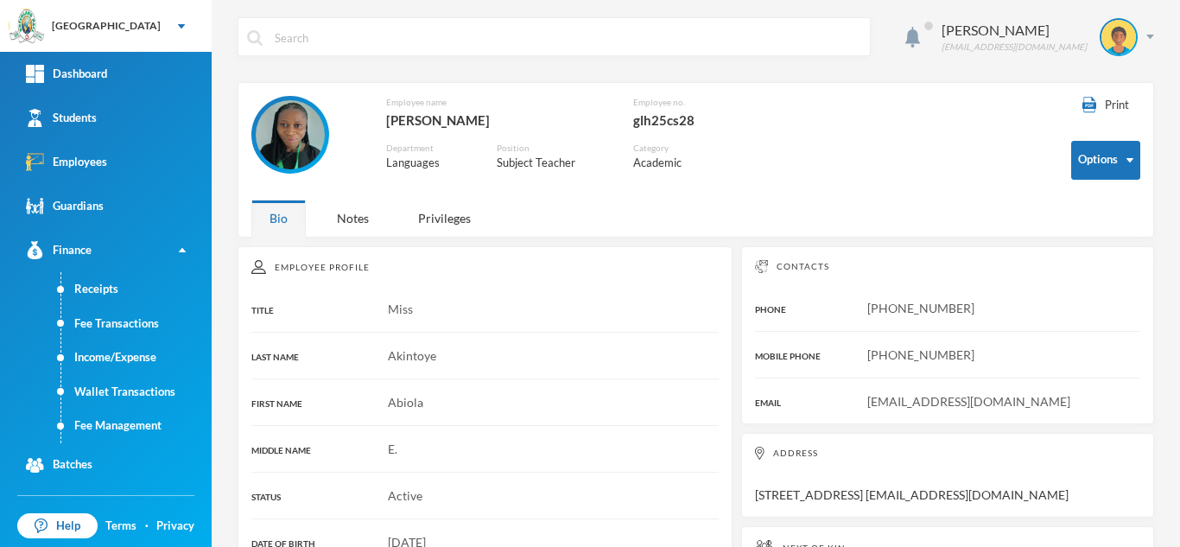
scroll to position [479, 0]
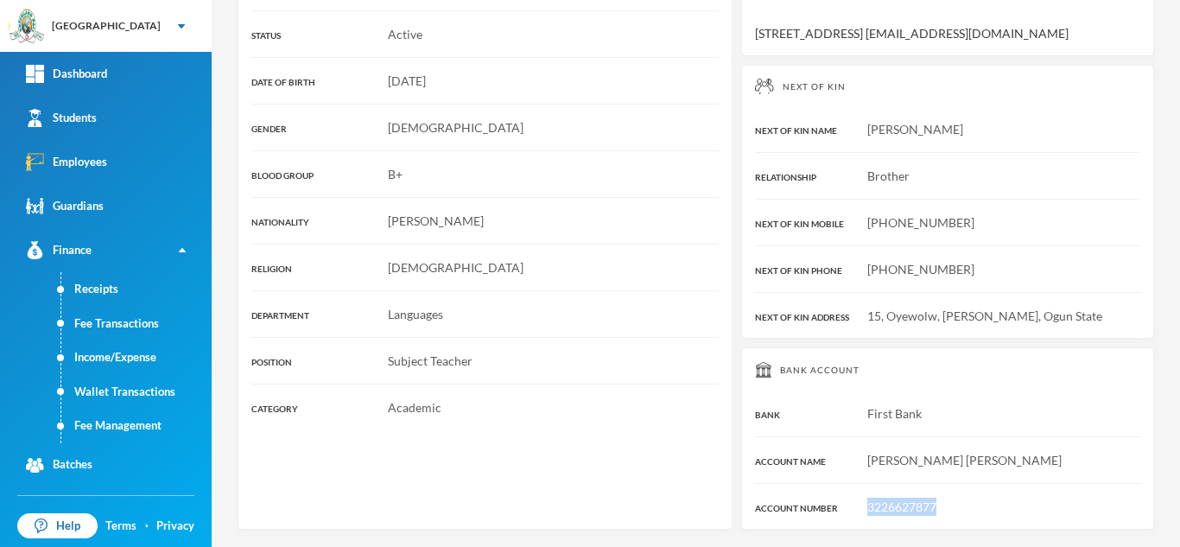
drag, startPoint x: 939, startPoint y: 504, endPoint x: 859, endPoint y: 514, distance: 80.0
click at [859, 514] on div "3226627877" at bounding box center [947, 506] width 385 height 18
copy span "3226627877"
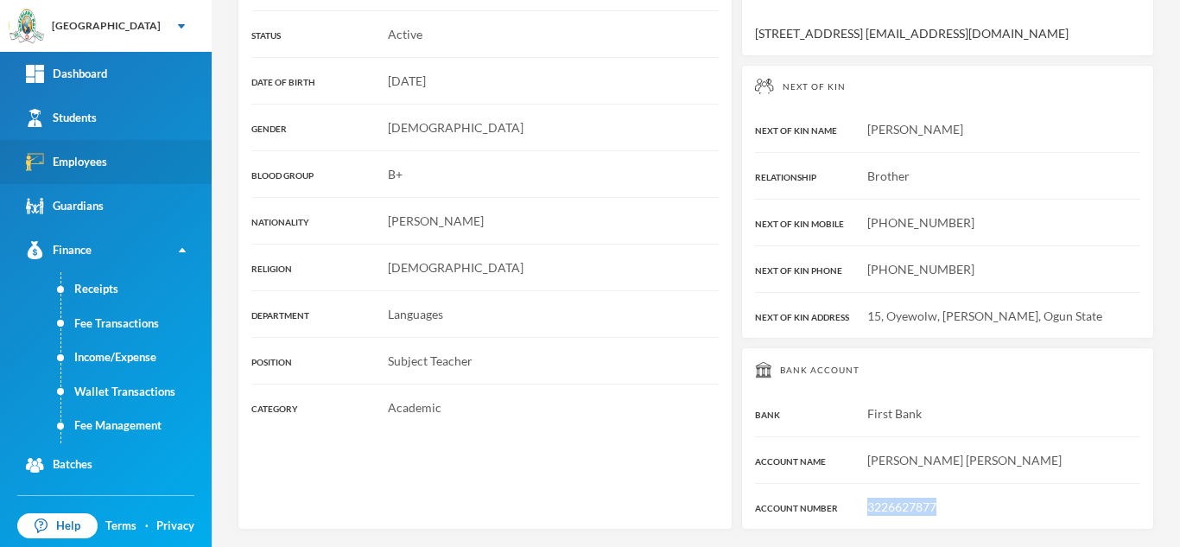
click at [84, 169] on div "Employees" at bounding box center [66, 162] width 81 height 18
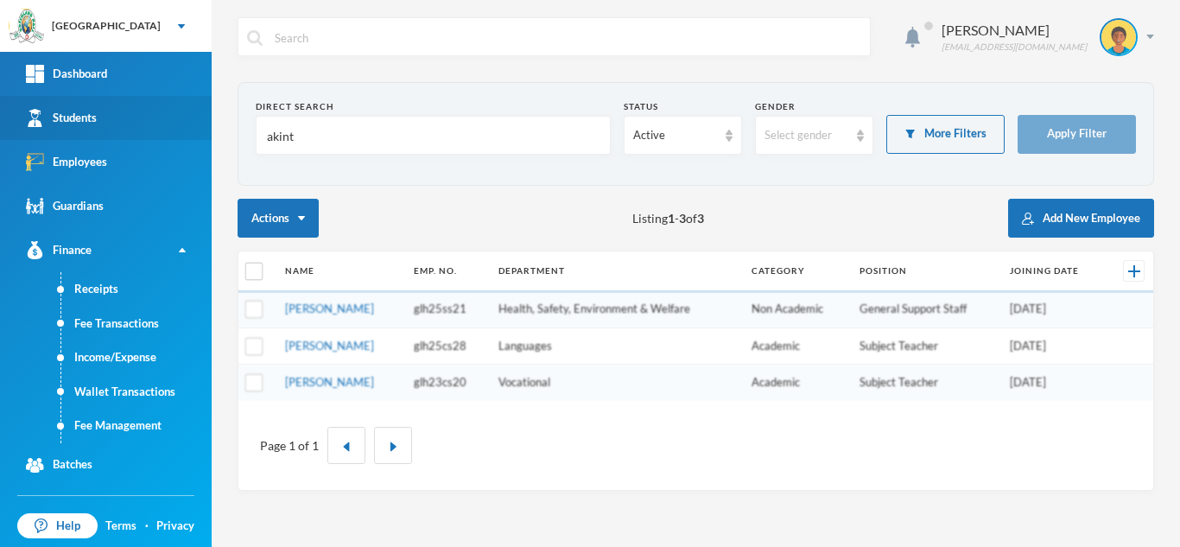
drag, startPoint x: 301, startPoint y: 147, endPoint x: 103, endPoint y: 130, distance: 198.5
click at [103, 130] on div "Greenland Hall Your Bluebic Account Greenland Hall Add a New School Dashboard S…" at bounding box center [590, 273] width 1180 height 547
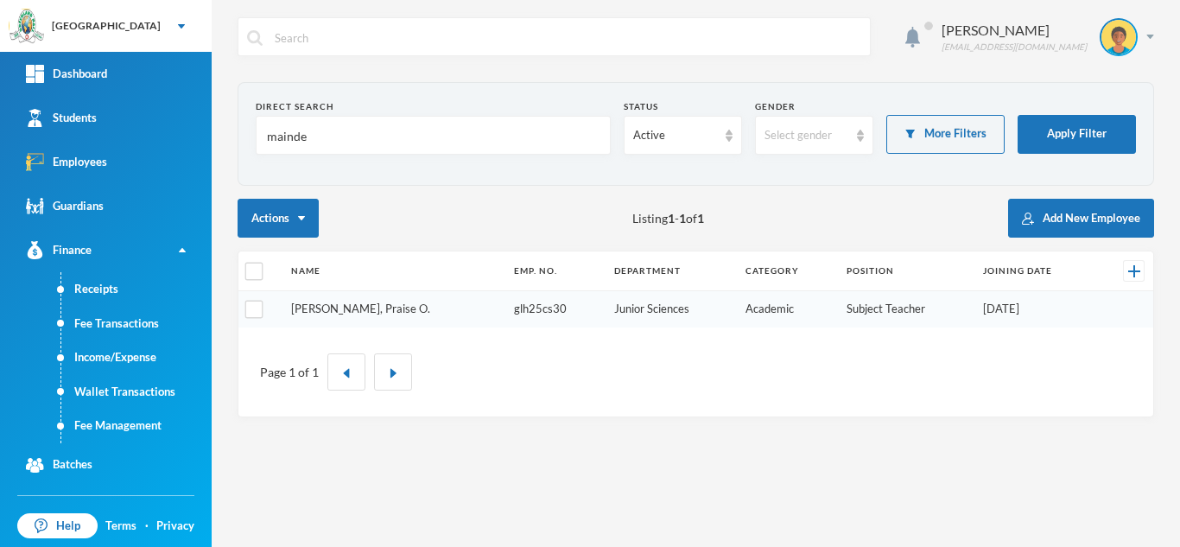
type input "mainde"
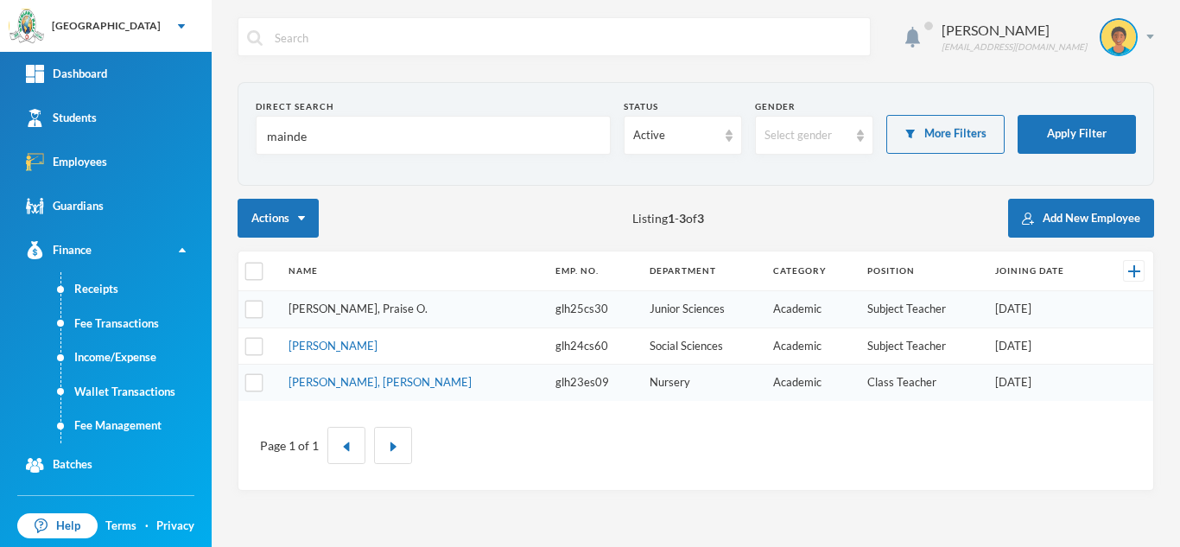
click at [358, 312] on link "Makinde, Praise O." at bounding box center [357, 308] width 139 height 14
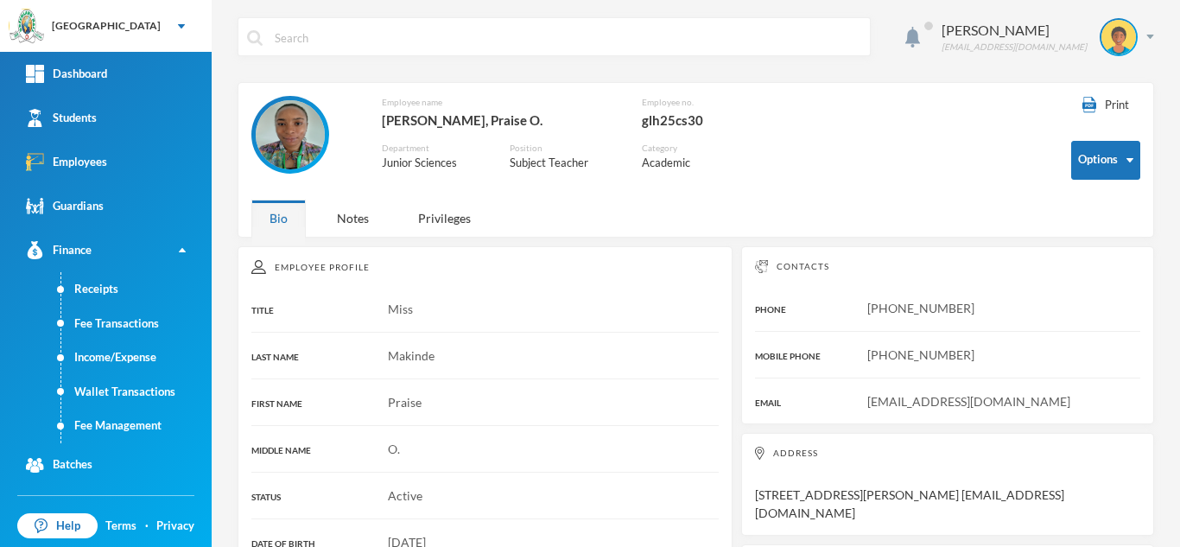
scroll to position [479, 0]
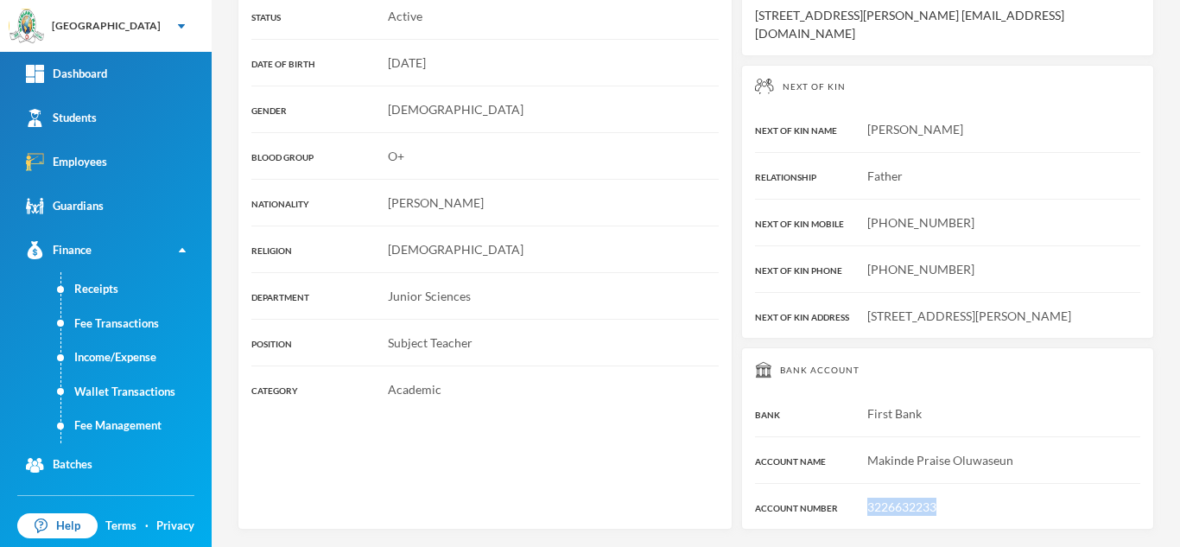
drag, startPoint x: 953, startPoint y: 507, endPoint x: 851, endPoint y: 510, distance: 101.9
click at [851, 510] on div "3226632233" at bounding box center [947, 506] width 385 height 18
copy span "3226632233"
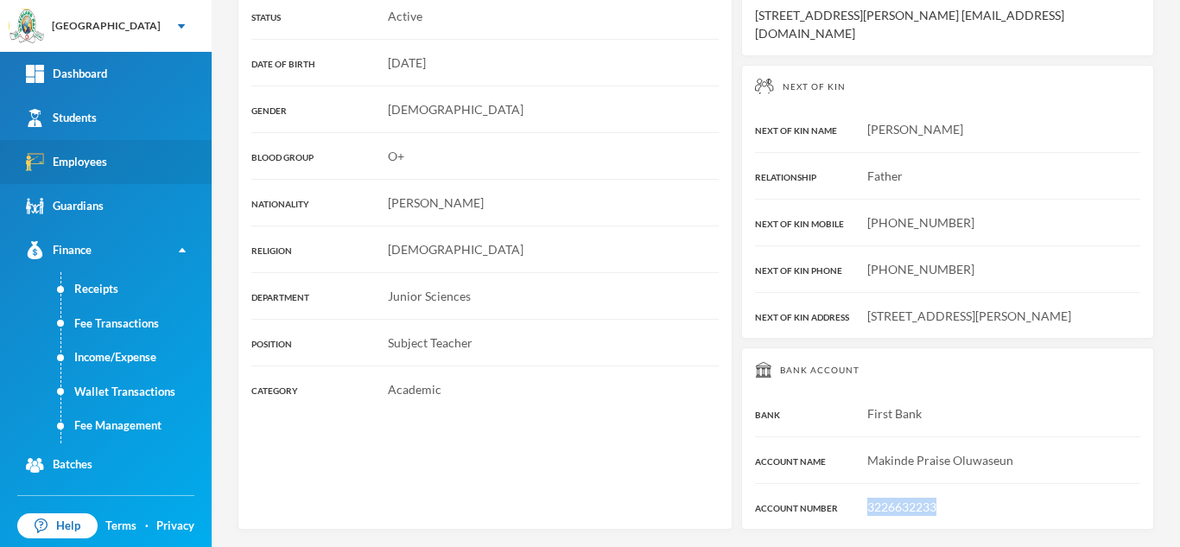
click at [111, 168] on link "Employees" at bounding box center [106, 162] width 212 height 44
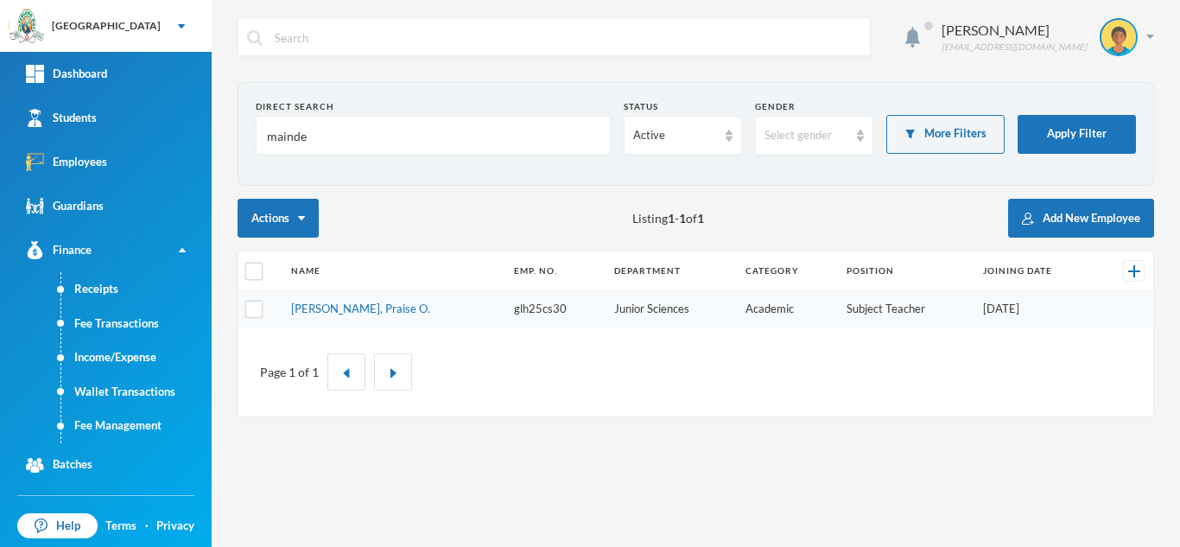
click at [1179, 78] on div "Aderogba Olumide olumide.aderogba@greenlandhall.org Direct Search mainde Status…" at bounding box center [696, 273] width 968 height 547
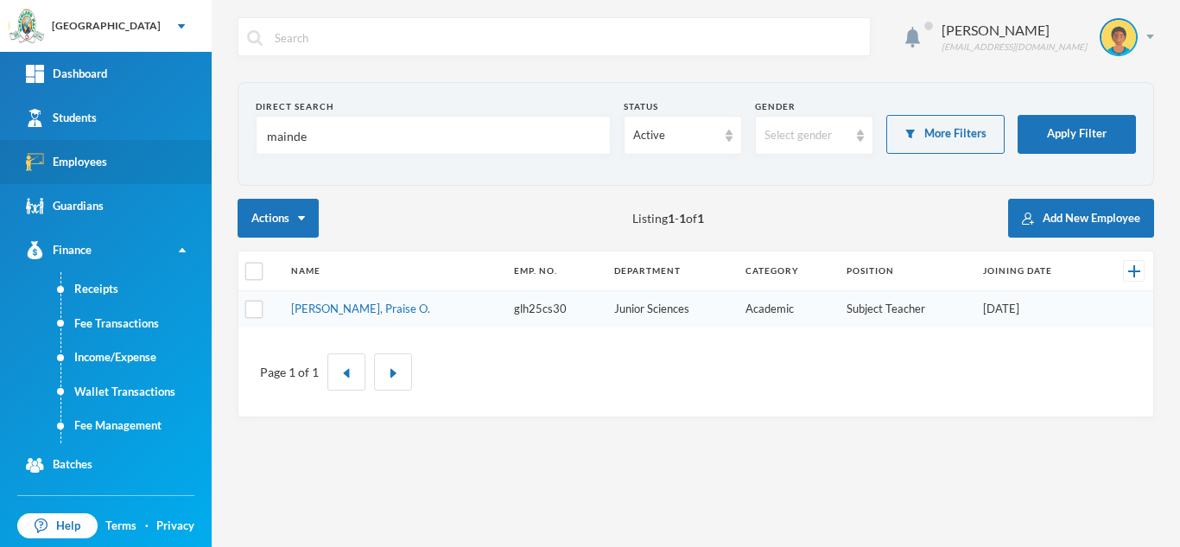
drag, startPoint x: 340, startPoint y: 136, endPoint x: 88, endPoint y: 154, distance: 252.8
click at [88, 154] on div "Greenland Hall Your Bluebic Account Greenland Hall Add a New School Dashboard S…" at bounding box center [590, 273] width 1180 height 547
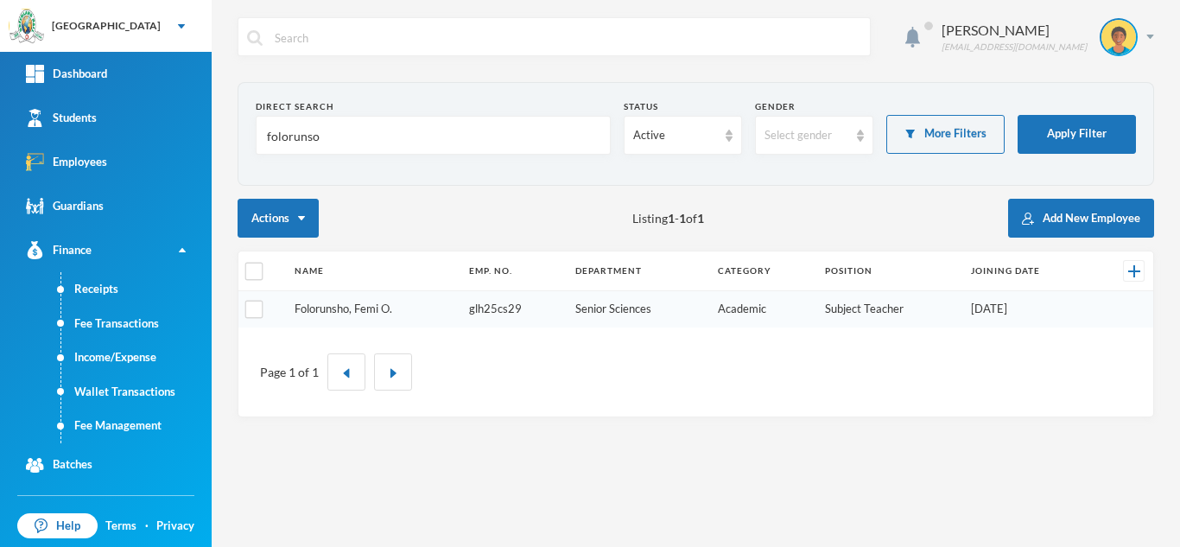
type input "folorunso"
click at [329, 305] on link "Folorunsho, Femi O." at bounding box center [344, 308] width 98 height 14
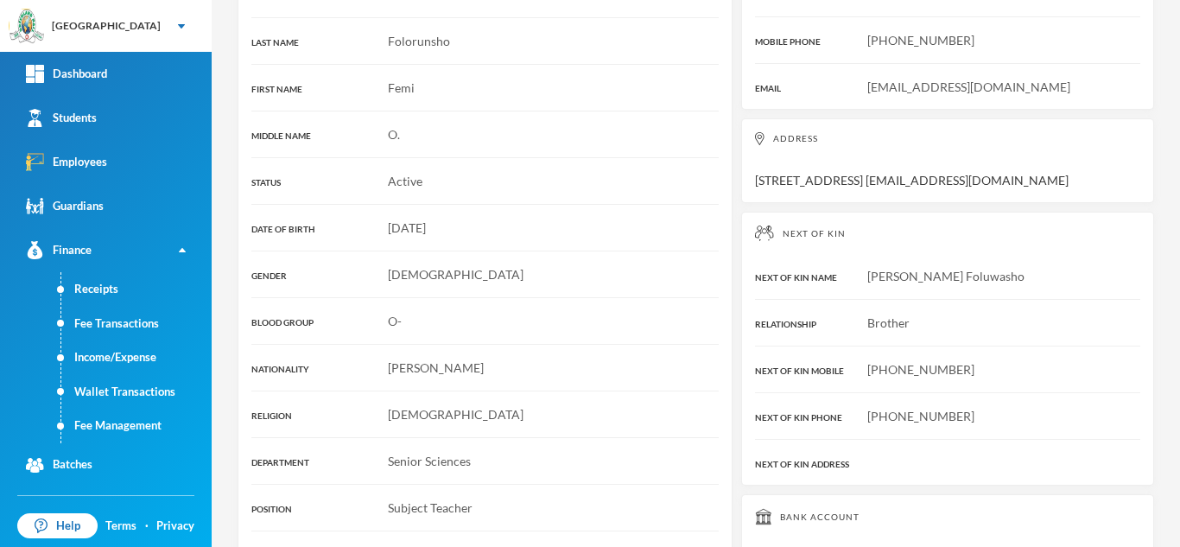
scroll to position [461, 0]
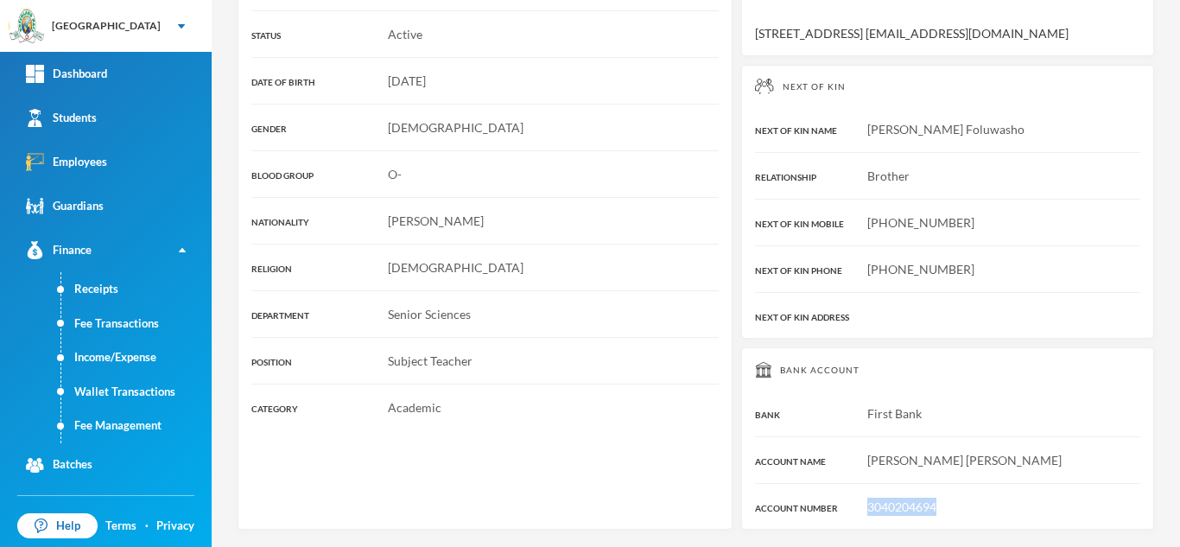
drag, startPoint x: 941, startPoint y: 502, endPoint x: 836, endPoint y: 510, distance: 105.7
click at [836, 510] on div "3040204694" at bounding box center [947, 506] width 385 height 18
copy span "3040204694"
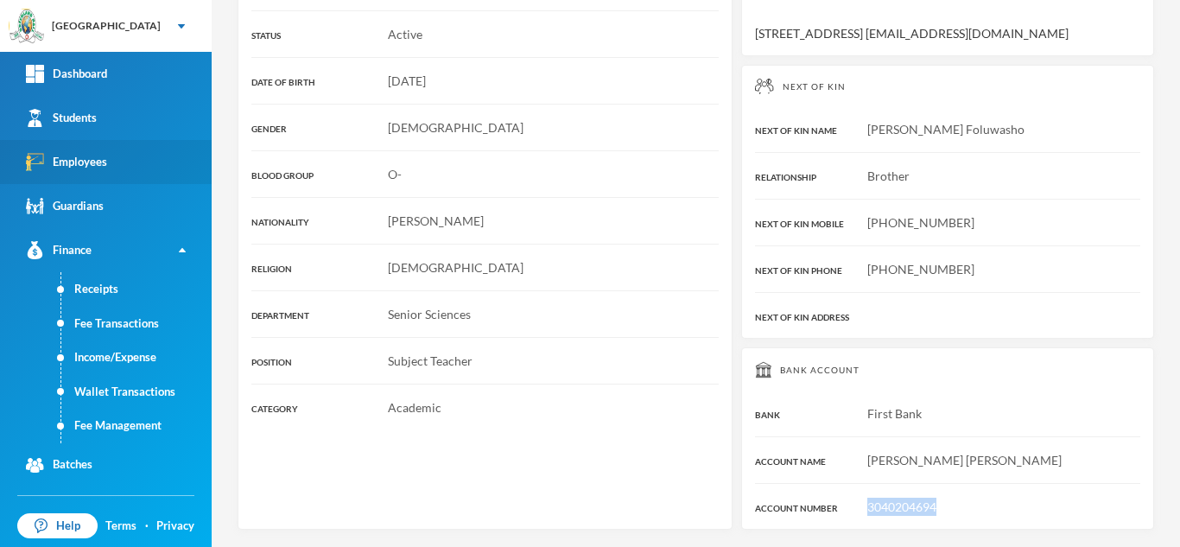
click at [97, 150] on link "Employees" at bounding box center [106, 162] width 212 height 44
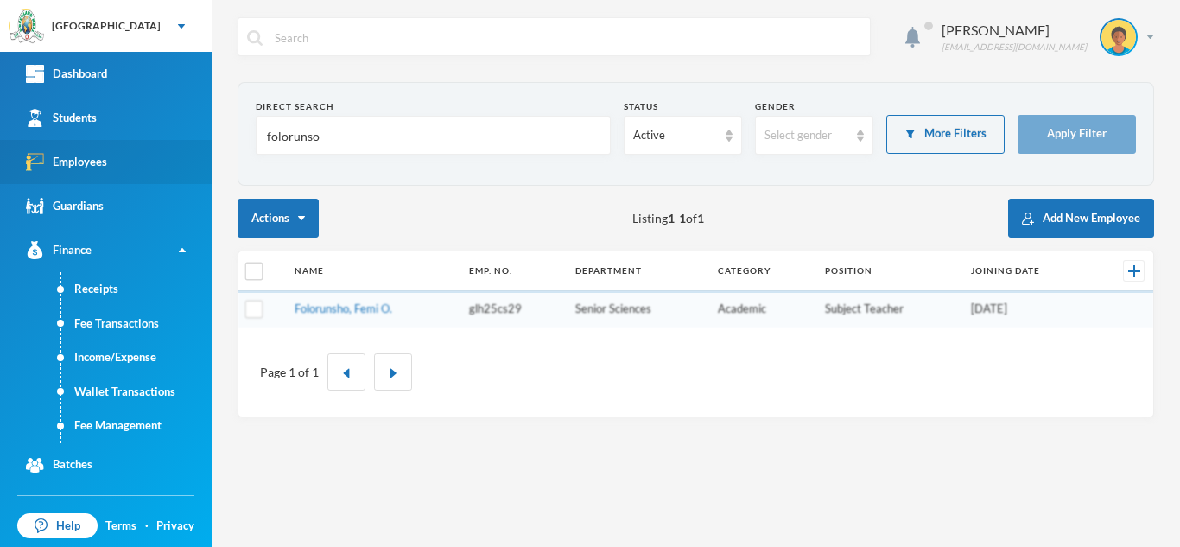
drag, startPoint x: 330, startPoint y: 140, endPoint x: 0, endPoint y: 146, distance: 330.0
click at [0, 143] on div "Greenland Hall Your Bluebic Account Greenland Hall Add a New School Dashboard S…" at bounding box center [590, 273] width 1180 height 547
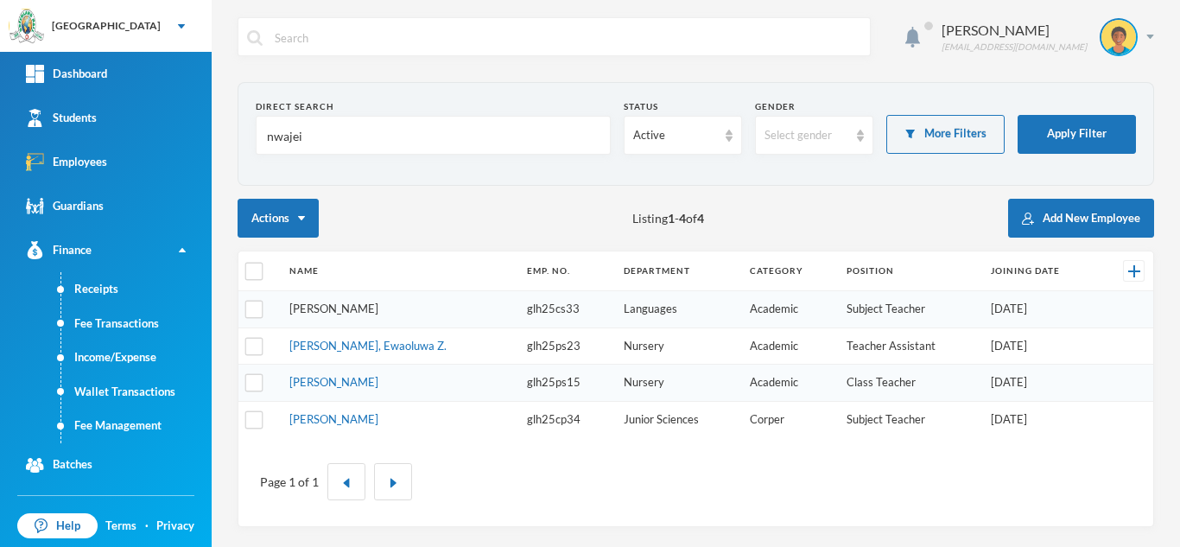
type input "nwajei"
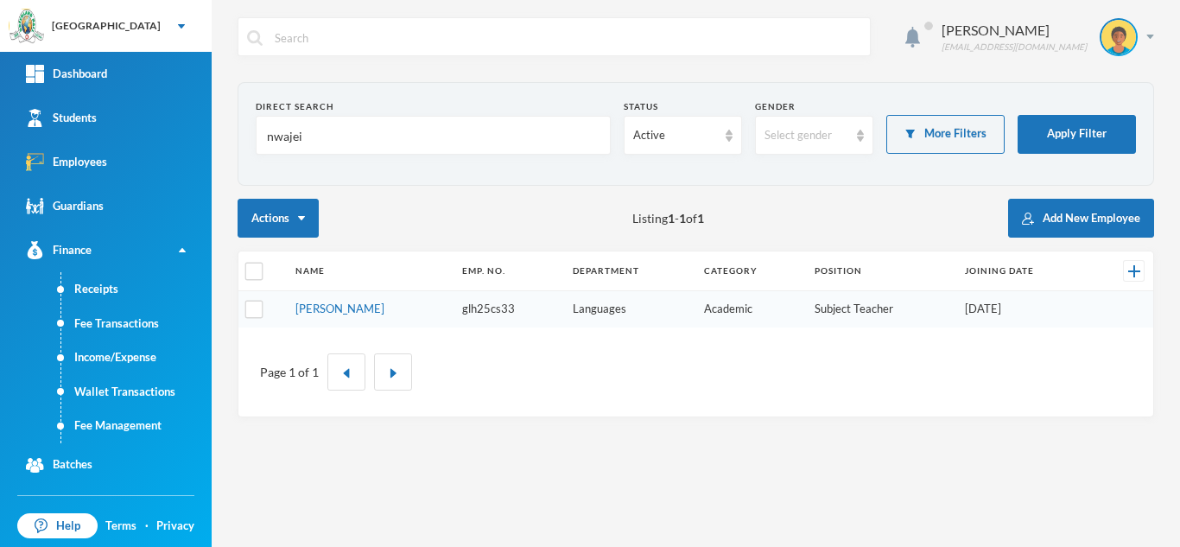
click at [335, 311] on link "Nwajei, Ruth J." at bounding box center [339, 308] width 89 height 14
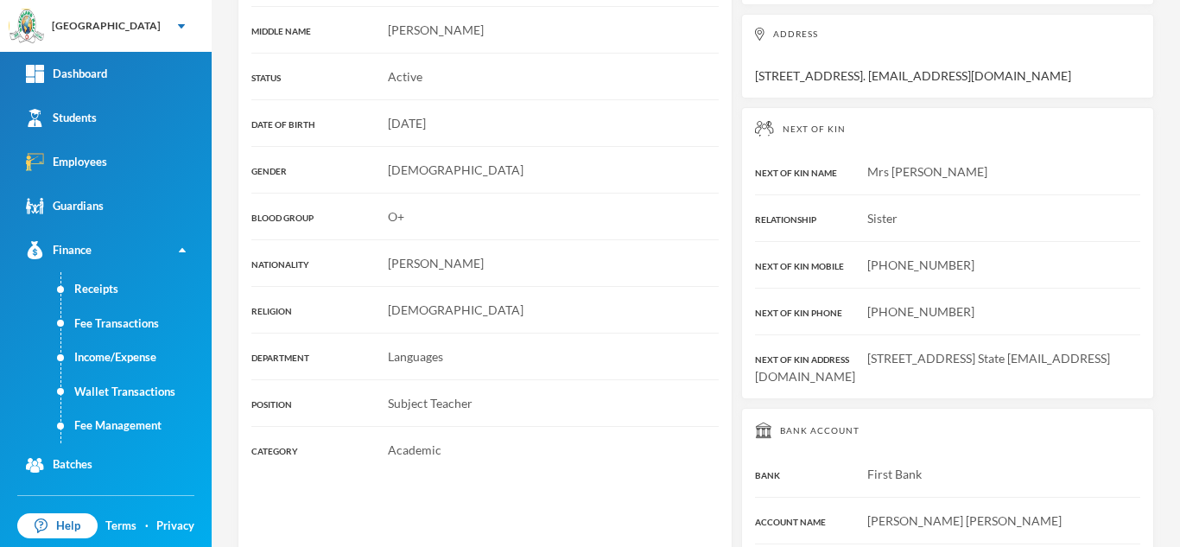
scroll to position [479, 0]
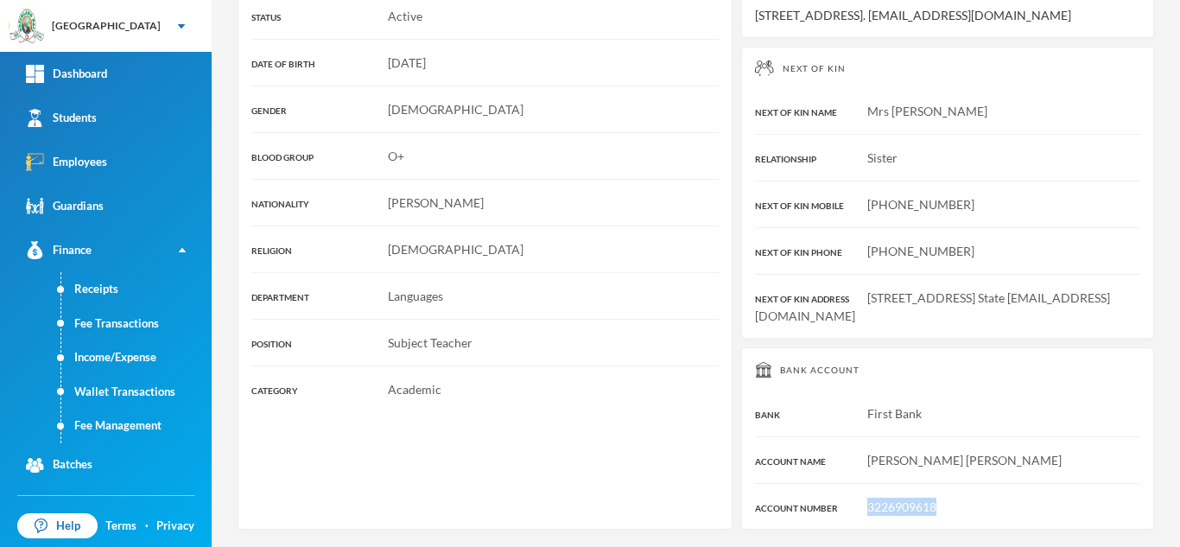
drag, startPoint x: 941, startPoint y: 502, endPoint x: 858, endPoint y: 509, distance: 84.1
click at [858, 509] on div "3226909618" at bounding box center [947, 506] width 385 height 18
drag, startPoint x: 858, startPoint y: 509, endPoint x: 644, endPoint y: 352, distance: 265.0
click at [644, 352] on div "Employee Profile TITLE Miss LAST NAME Nwajei FIRST NAME Ruth MIDDLE NAME J. STA…" at bounding box center [485, 148] width 495 height 763
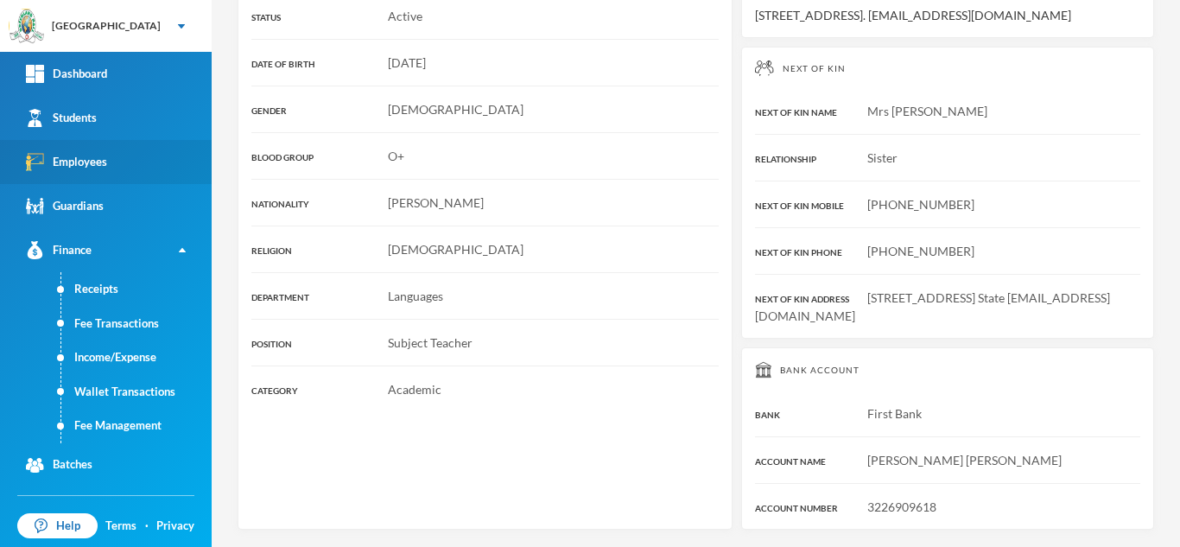
click at [115, 153] on link "Employees" at bounding box center [106, 162] width 212 height 44
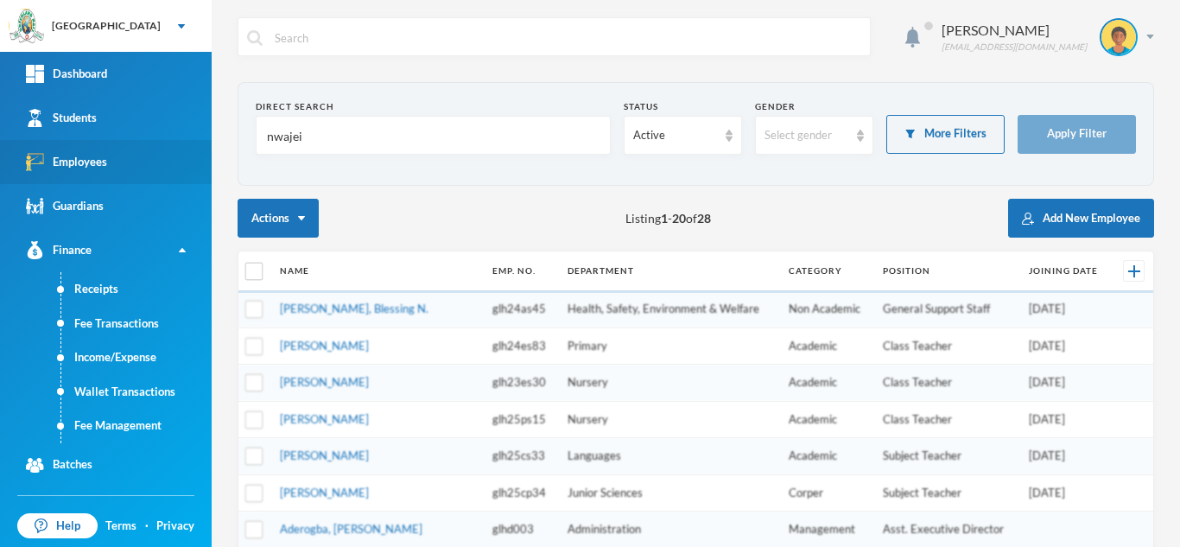
drag, startPoint x: 296, startPoint y: 139, endPoint x: 138, endPoint y: 168, distance: 160.6
click at [138, 168] on div "Greenland Hall Your Bluebic Account Greenland Hall Add a New School Dashboard S…" at bounding box center [590, 273] width 1180 height 547
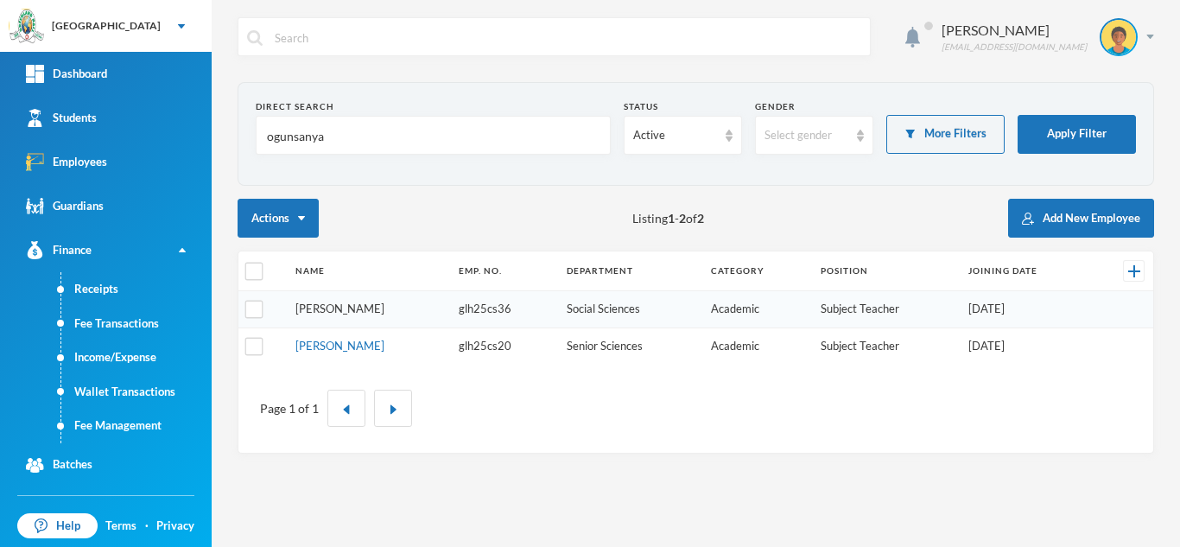
type input "ogunsanya"
click at [328, 307] on link "Ogunsanya, Kolawole P." at bounding box center [339, 308] width 89 height 14
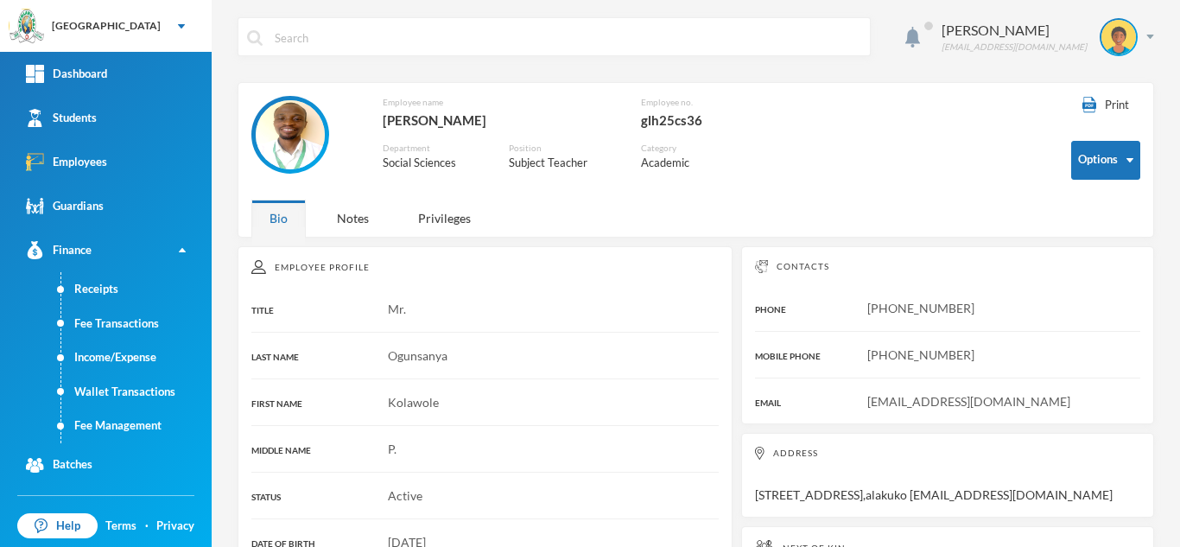
scroll to position [461, 0]
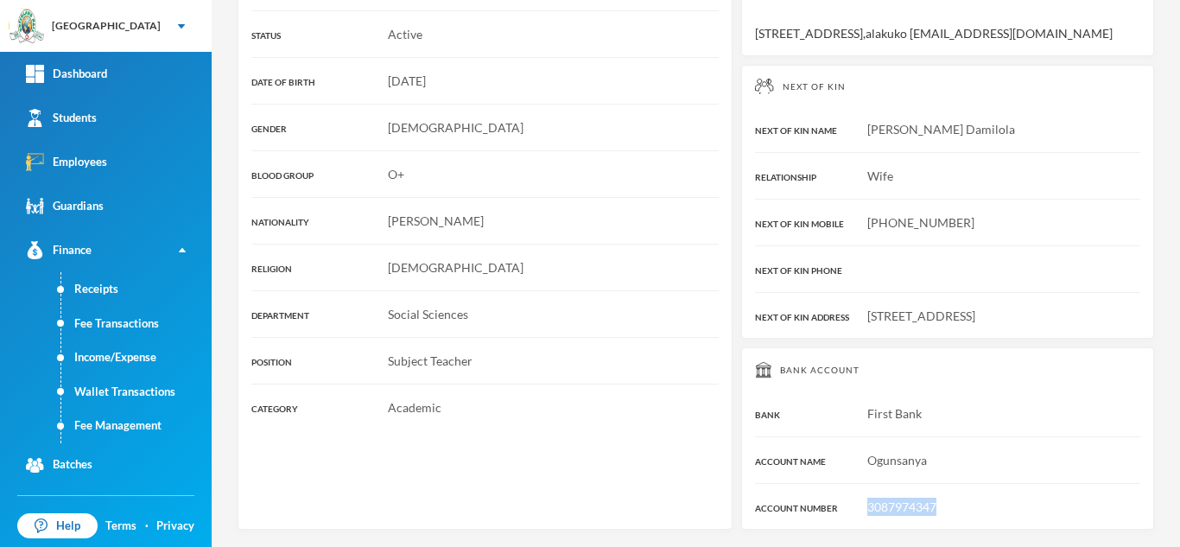
drag, startPoint x: 904, startPoint y: 509, endPoint x: 814, endPoint y: 501, distance: 90.2
click at [814, 501] on div "3087974347" at bounding box center [947, 506] width 385 height 18
copy span "3087974347"
click at [129, 111] on link "Students" at bounding box center [106, 118] width 212 height 44
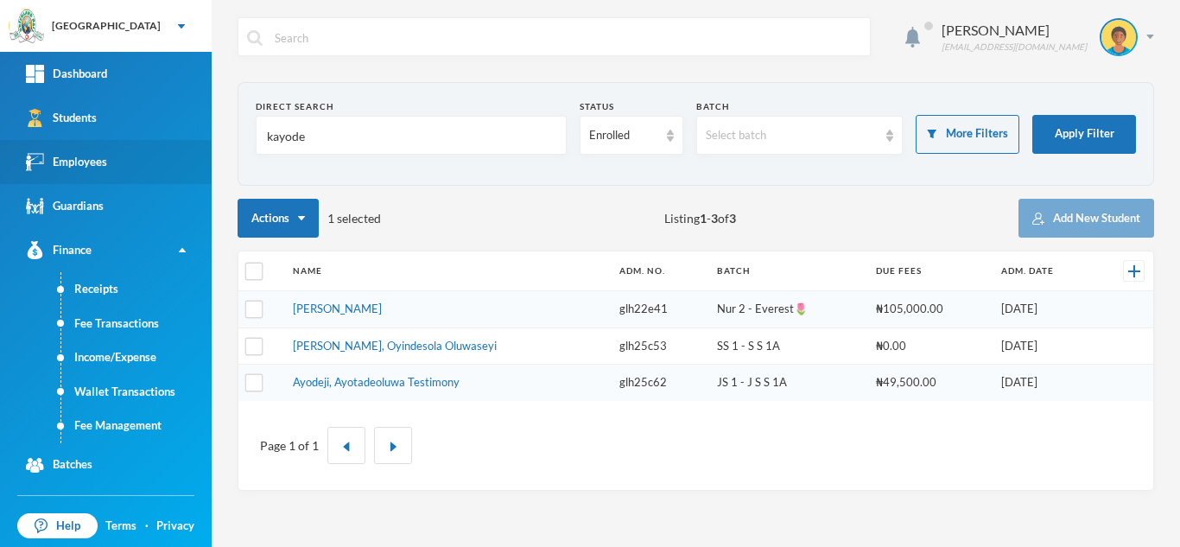
drag, startPoint x: 352, startPoint y: 136, endPoint x: 99, endPoint y: 154, distance: 252.8
click at [99, 154] on div "Greenland Hall Your Bluebic Account Greenland Hall Add a New School Dashboard S…" at bounding box center [590, 273] width 1180 height 547
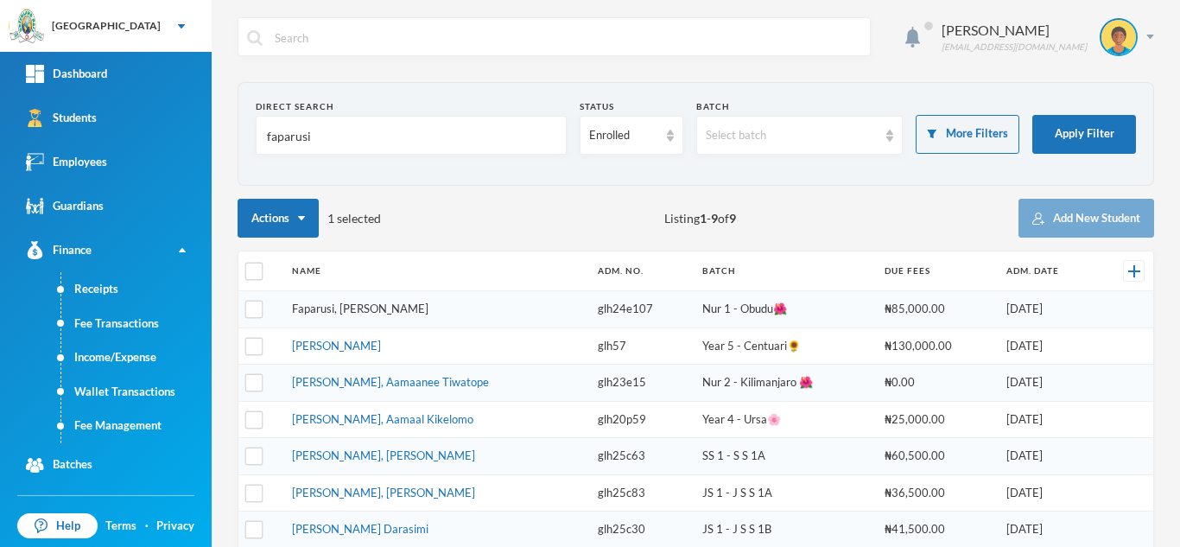
type input "faparusi"
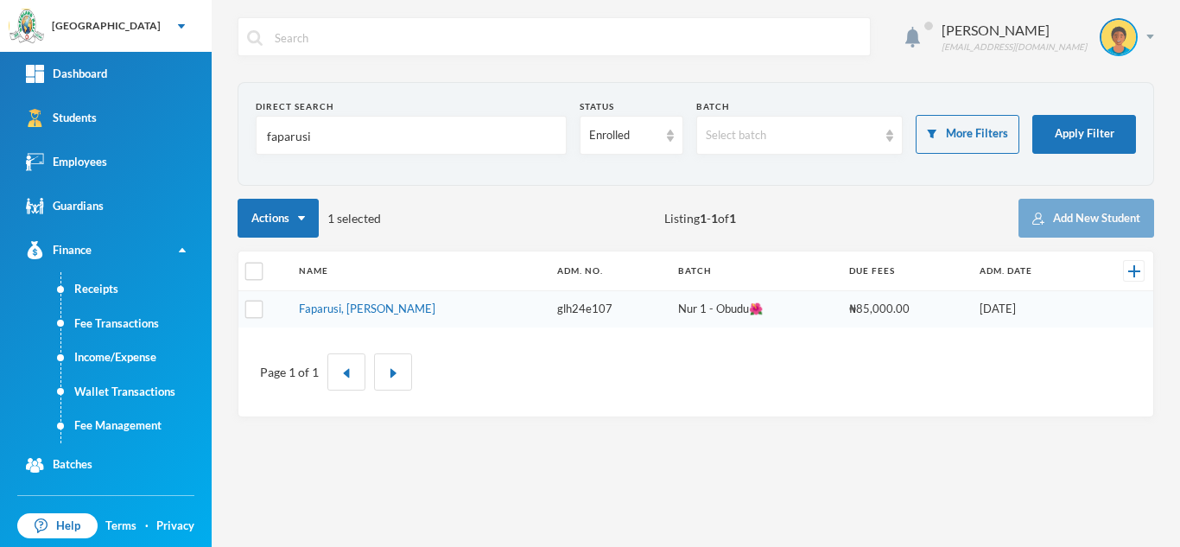
click at [340, 313] on link "Faparusi, [PERSON_NAME]" at bounding box center [367, 308] width 136 height 14
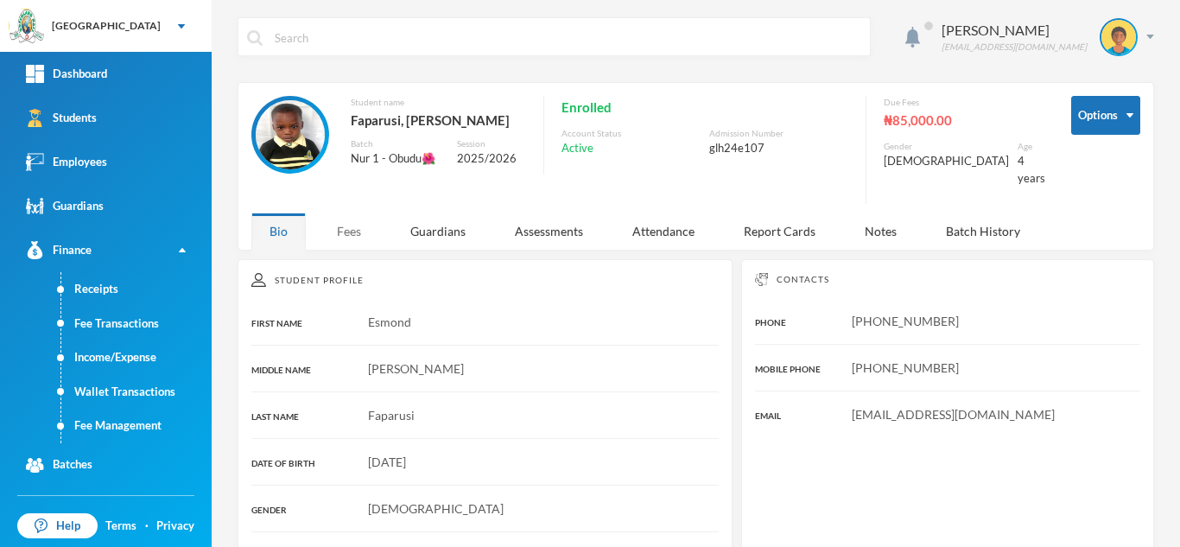
click at [360, 231] on div "Fees" at bounding box center [349, 230] width 60 height 37
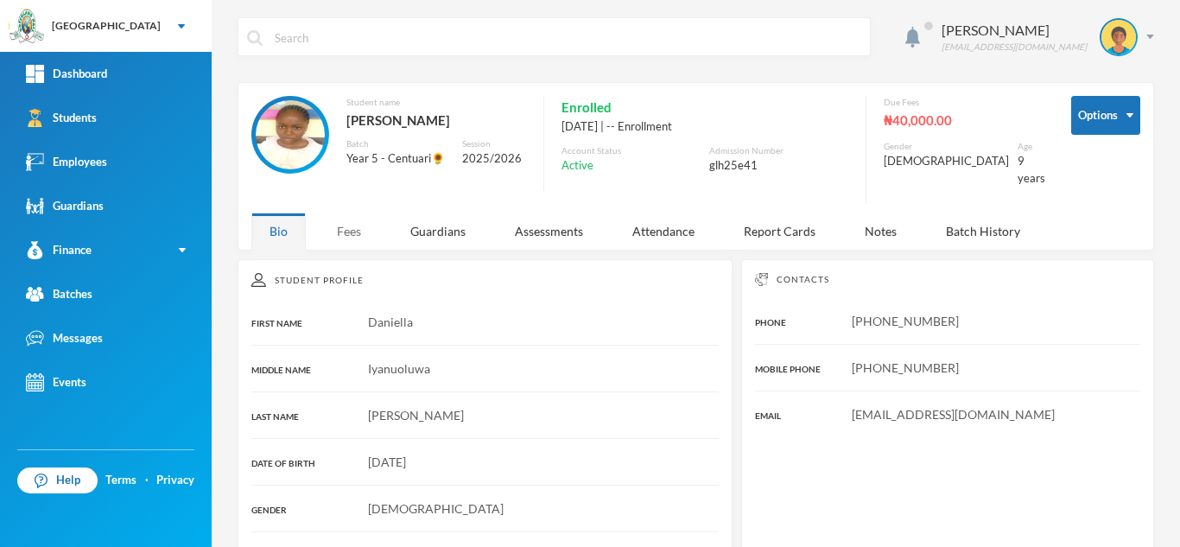
click at [350, 216] on div "Fees" at bounding box center [349, 230] width 60 height 37
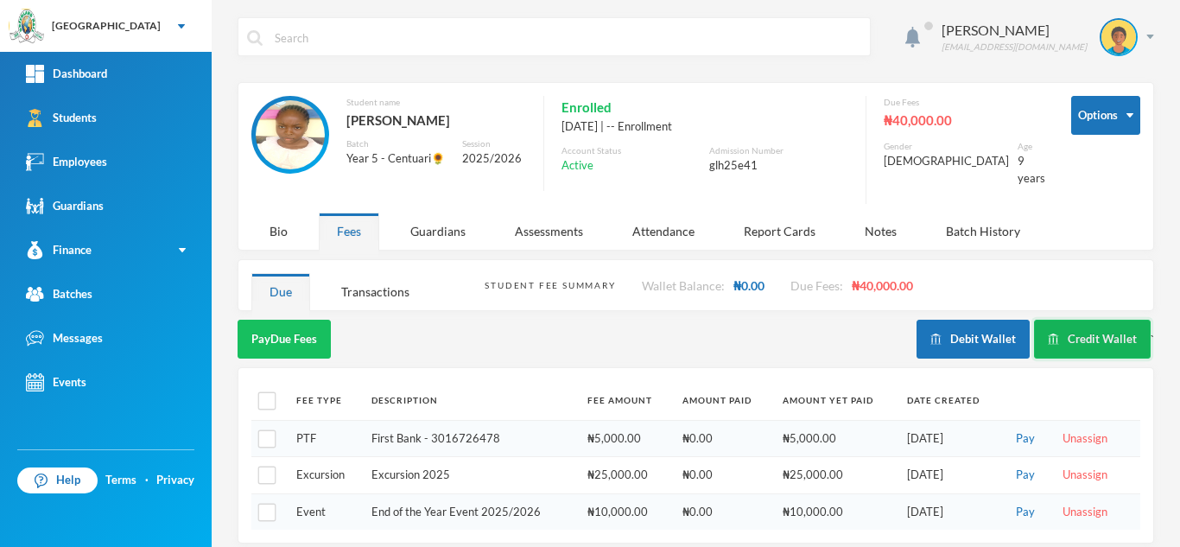
click at [1079, 320] on button "Credit Wallet" at bounding box center [1092, 339] width 117 height 39
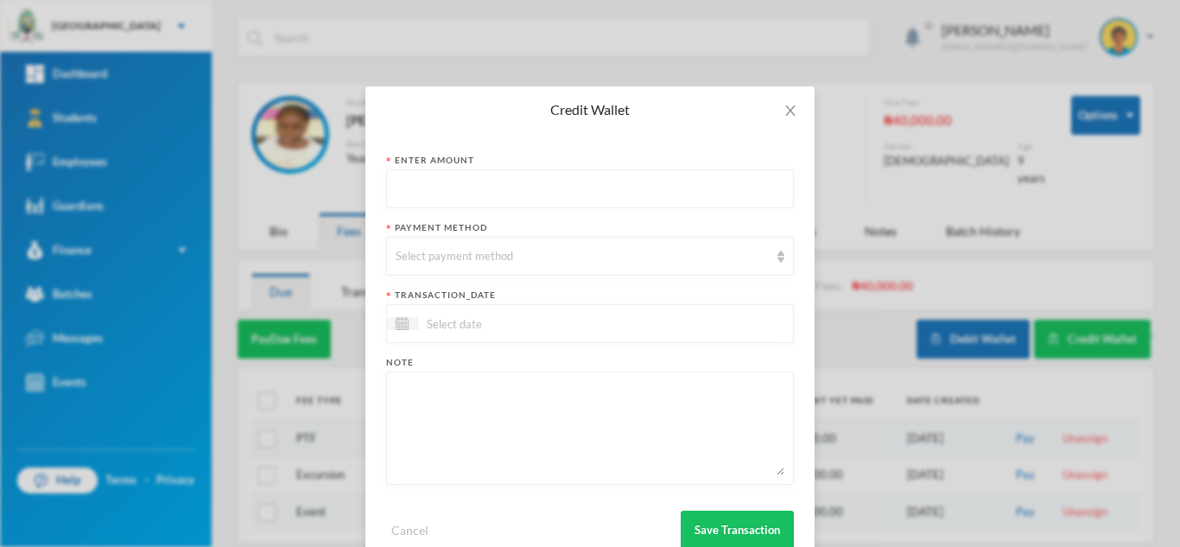
click at [520, 184] on input "text" at bounding box center [590, 189] width 389 height 39
type input "50000"
click at [498, 248] on div "Select payment method" at bounding box center [582, 256] width 373 height 17
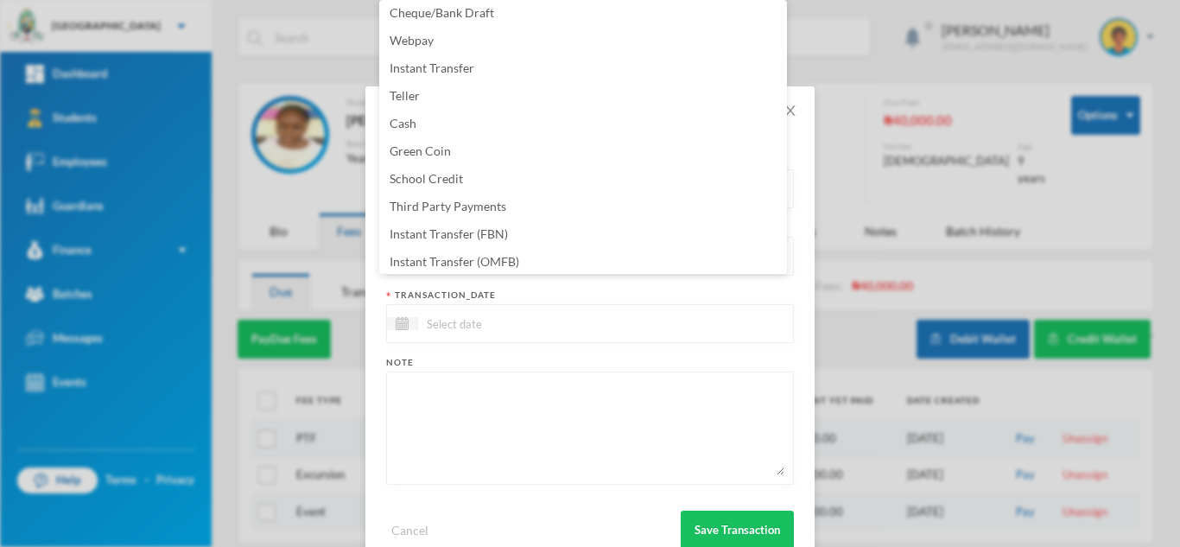
scroll to position [175, 0]
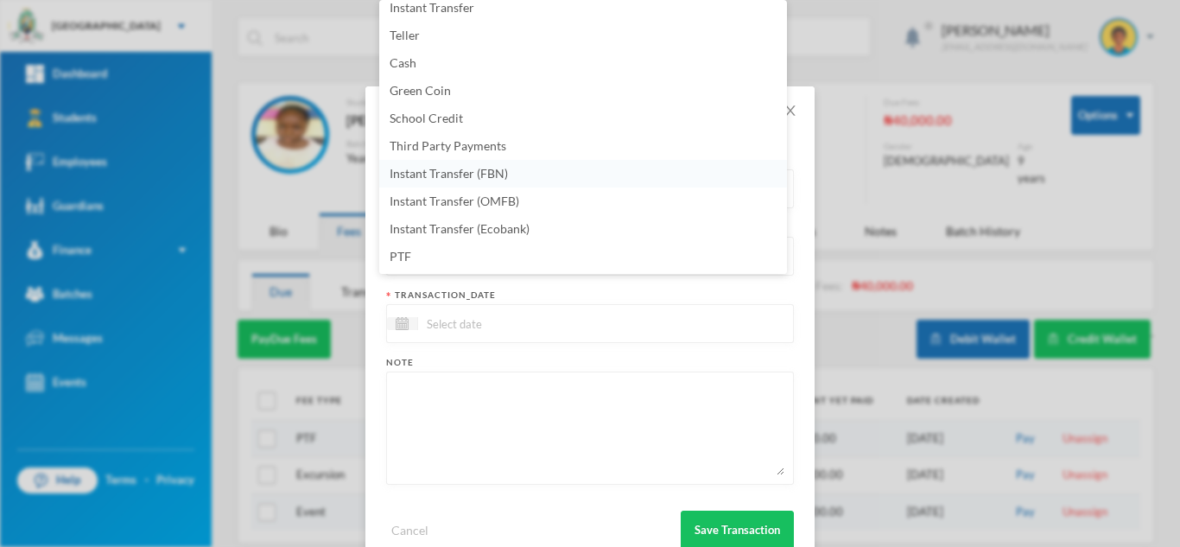
click at [531, 179] on li "Instant Transfer (FBN)" at bounding box center [583, 174] width 408 height 28
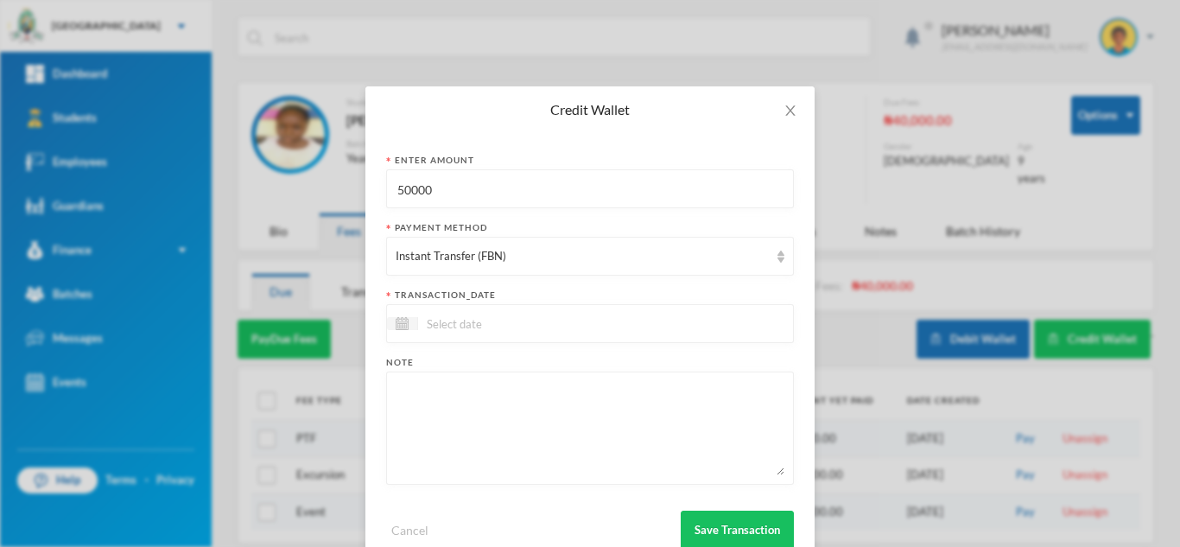
click at [562, 322] on div at bounding box center [590, 323] width 408 height 39
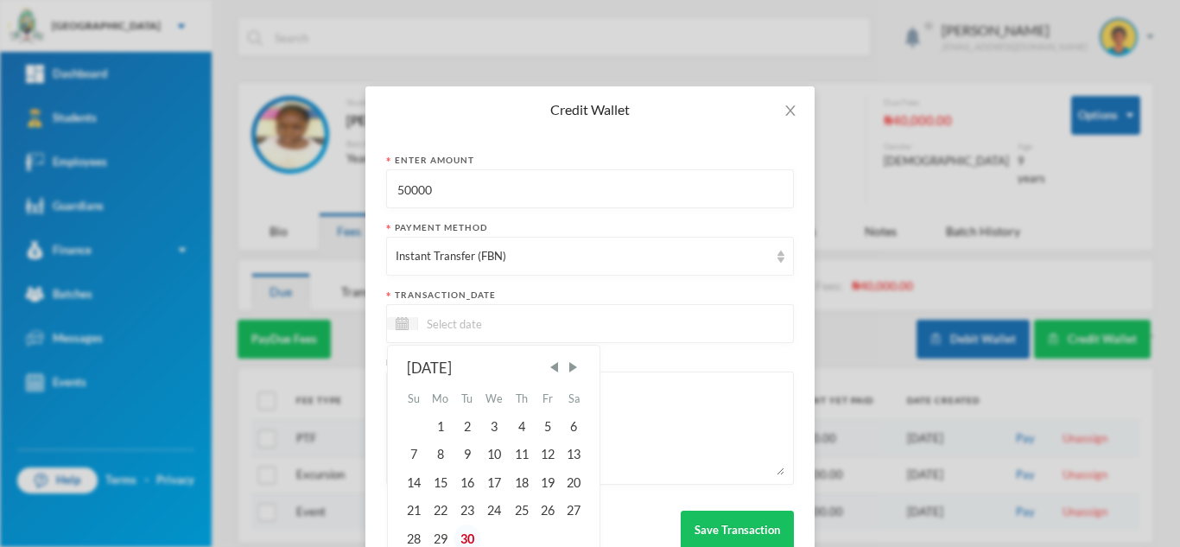
click at [465, 540] on div "30" at bounding box center [466, 538] width 26 height 28
type input "[DATE]"
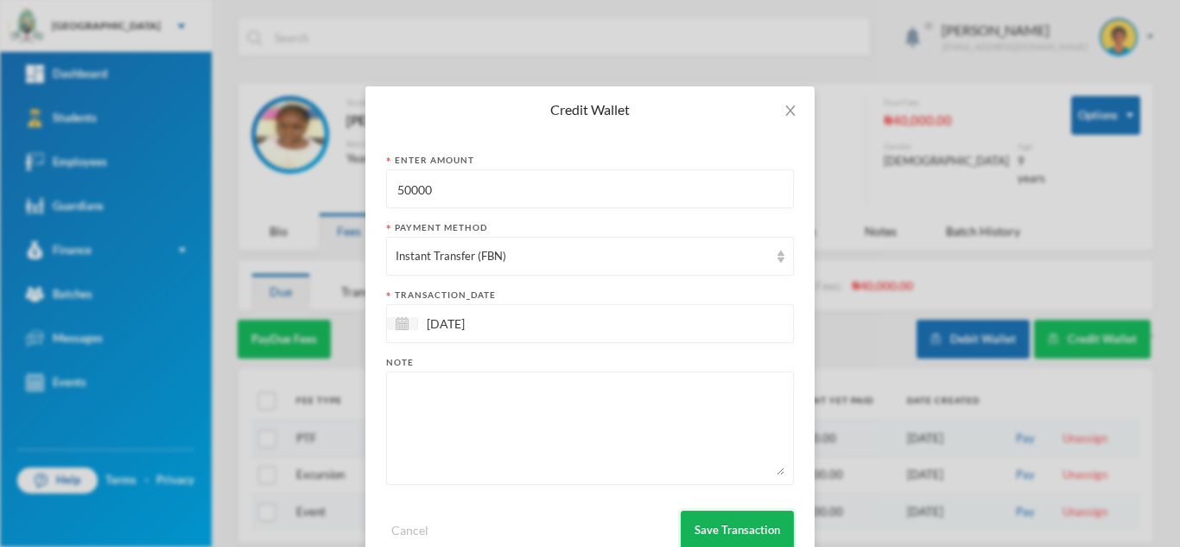
click at [722, 524] on button "Save Transaction" at bounding box center [737, 529] width 113 height 39
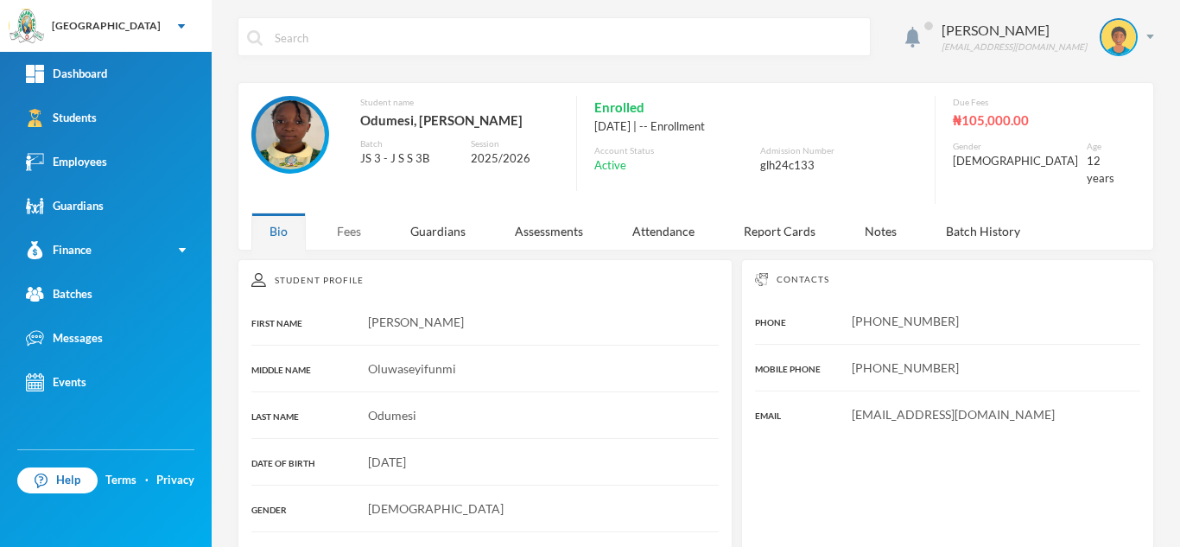
click at [360, 215] on div "Fees" at bounding box center [349, 230] width 60 height 37
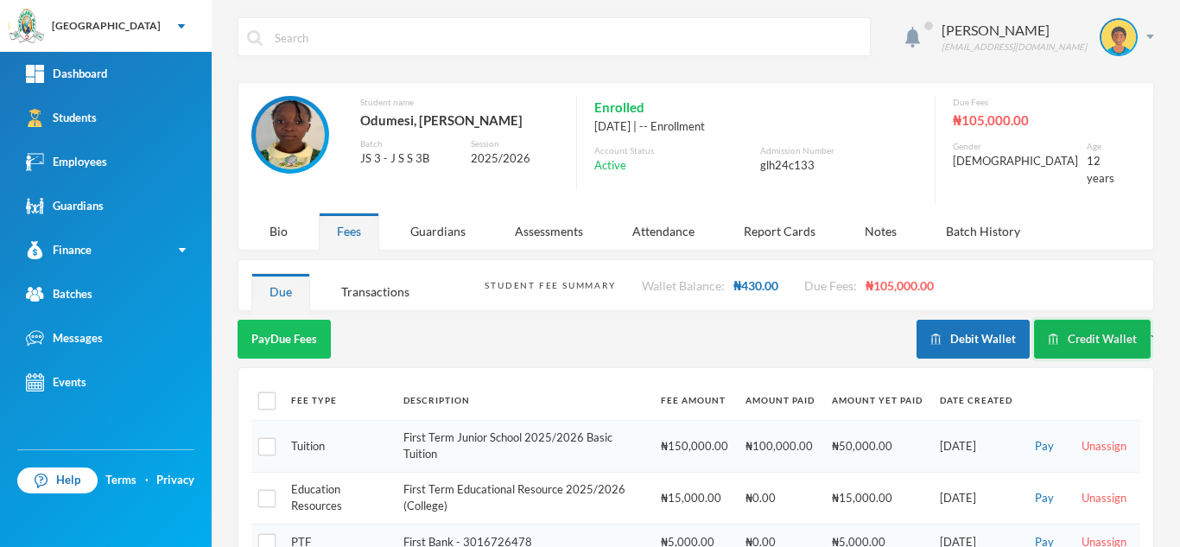
click at [1069, 320] on button "Credit Wallet" at bounding box center [1092, 339] width 117 height 39
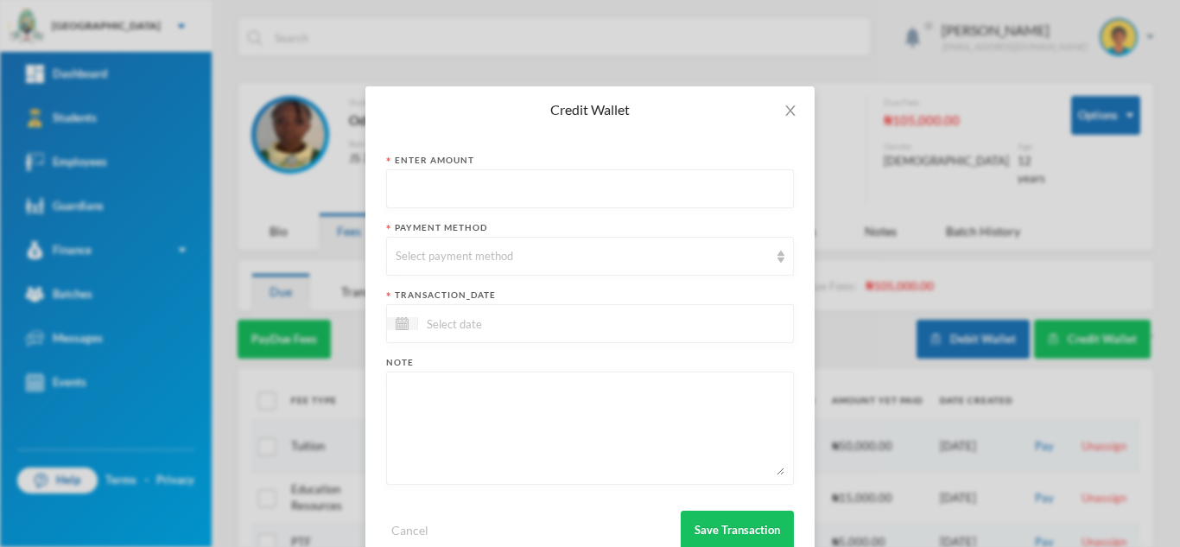
click at [434, 178] on input "text" at bounding box center [590, 189] width 389 height 39
type input "50000"
click at [441, 248] on div "Select payment method" at bounding box center [582, 256] width 373 height 17
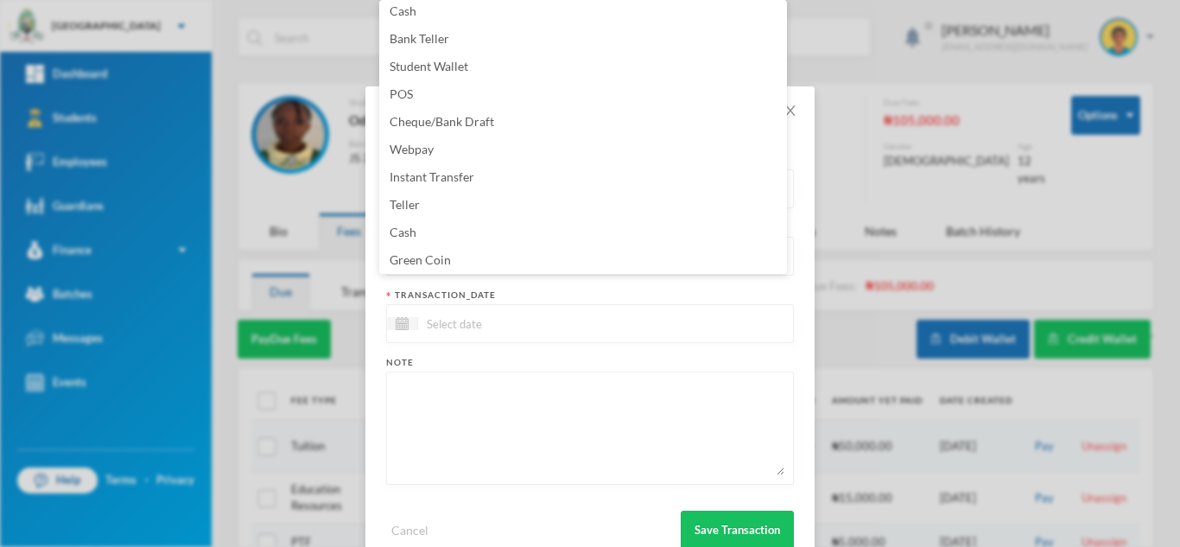
scroll to position [175, 0]
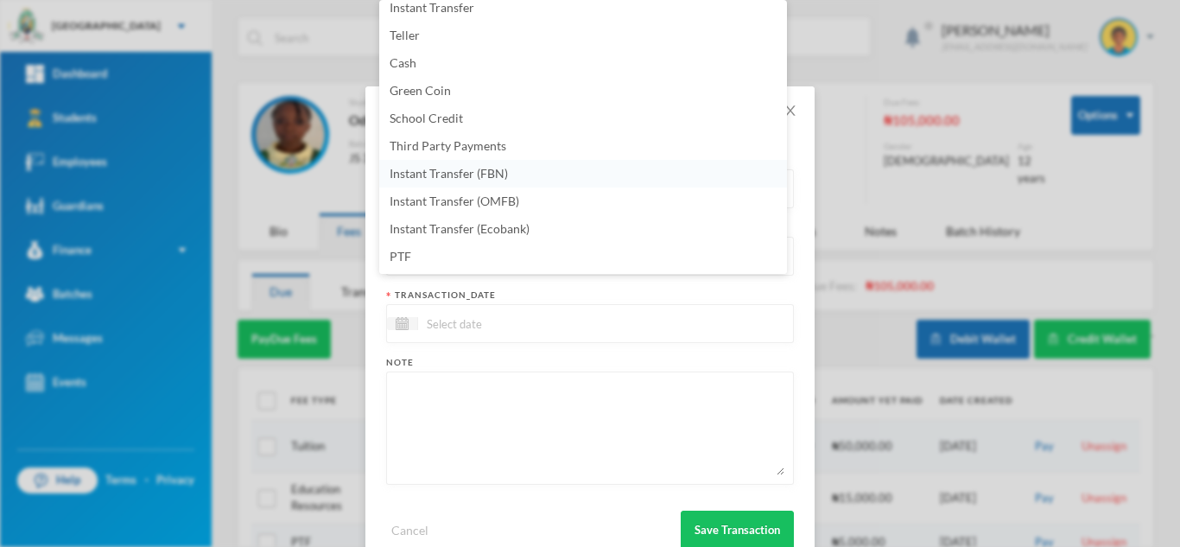
click at [528, 179] on li "Instant Transfer (FBN)" at bounding box center [583, 174] width 408 height 28
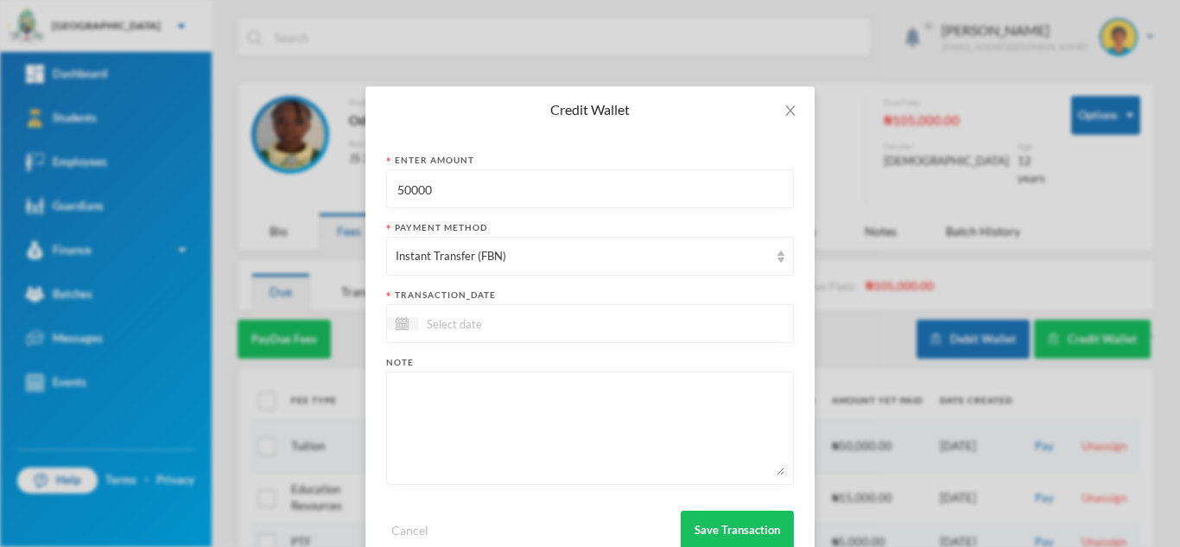
click at [575, 316] on div at bounding box center [590, 323] width 408 height 39
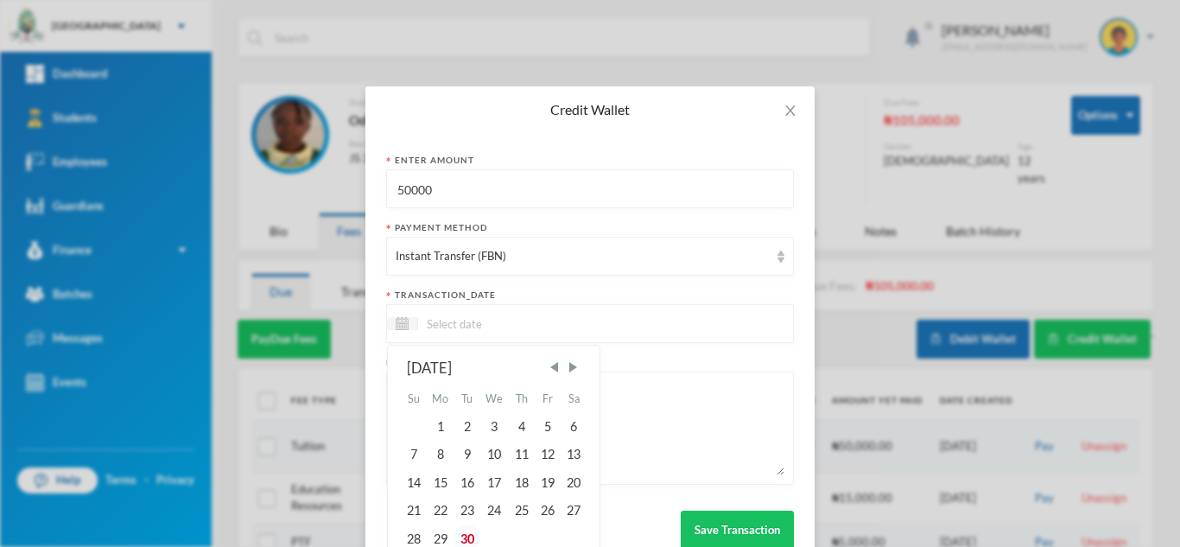
click at [464, 539] on div "30" at bounding box center [466, 538] width 26 height 28
type input "30/09/2025"
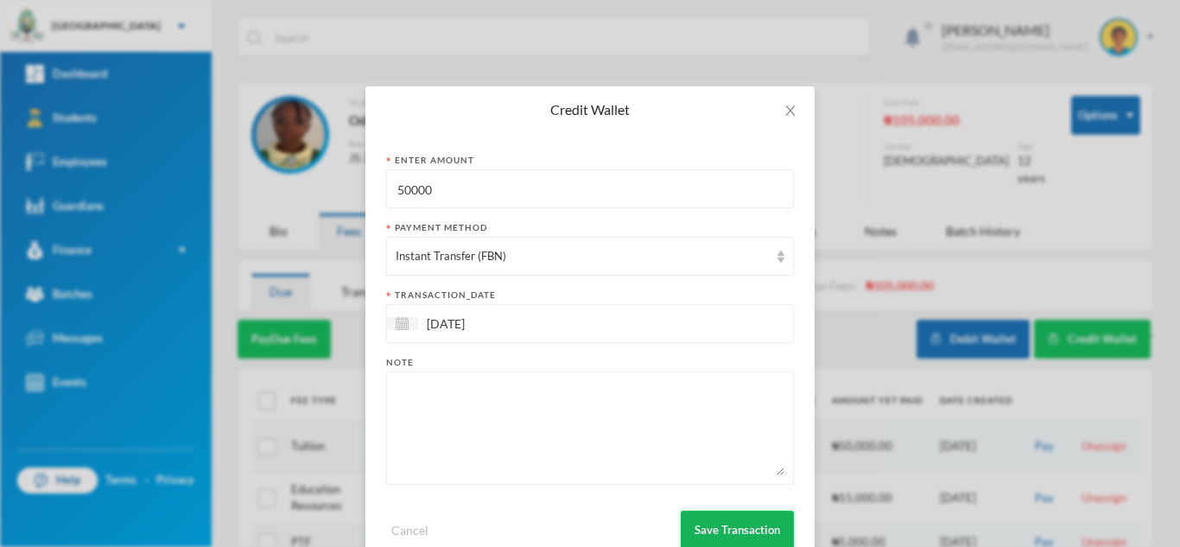
click at [704, 523] on button "Save Transaction" at bounding box center [737, 529] width 113 height 39
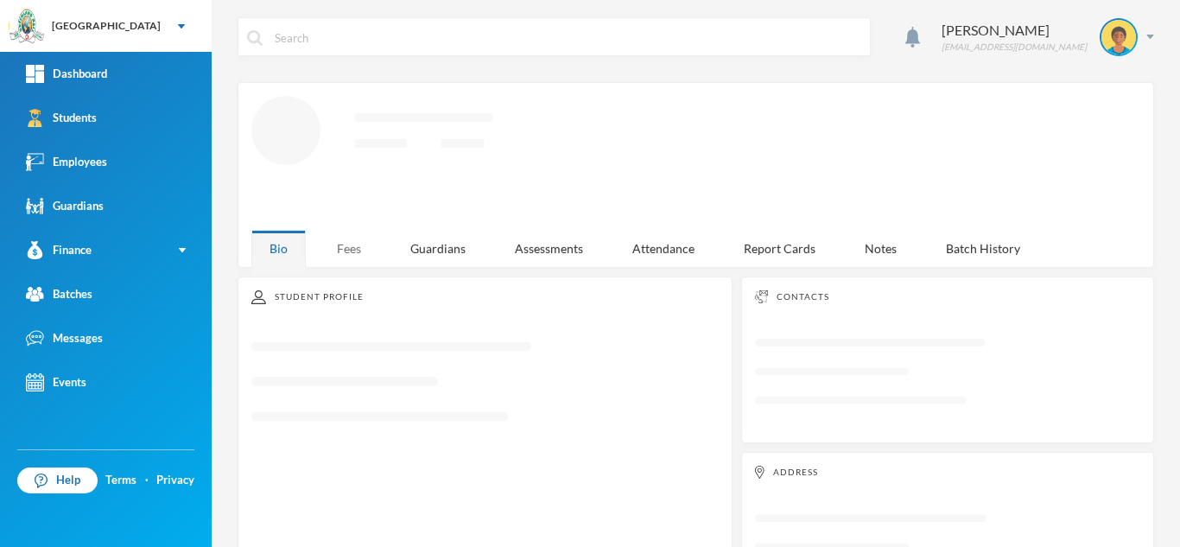
click at [363, 242] on div "Fees" at bounding box center [349, 248] width 60 height 37
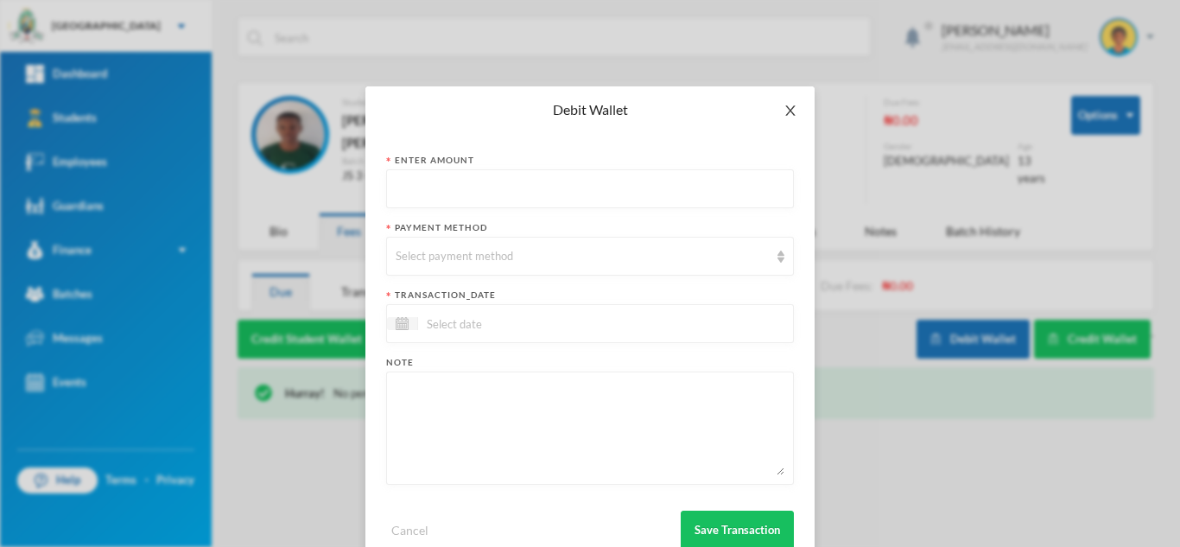
click at [786, 111] on icon "icon: close" at bounding box center [790, 111] width 14 height 14
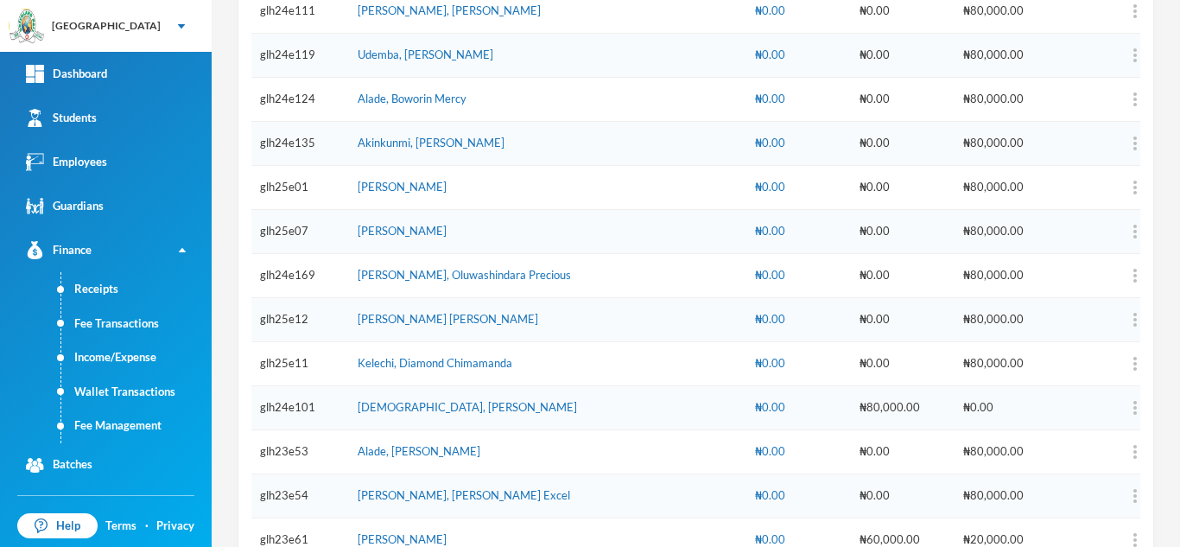
scroll to position [237, 0]
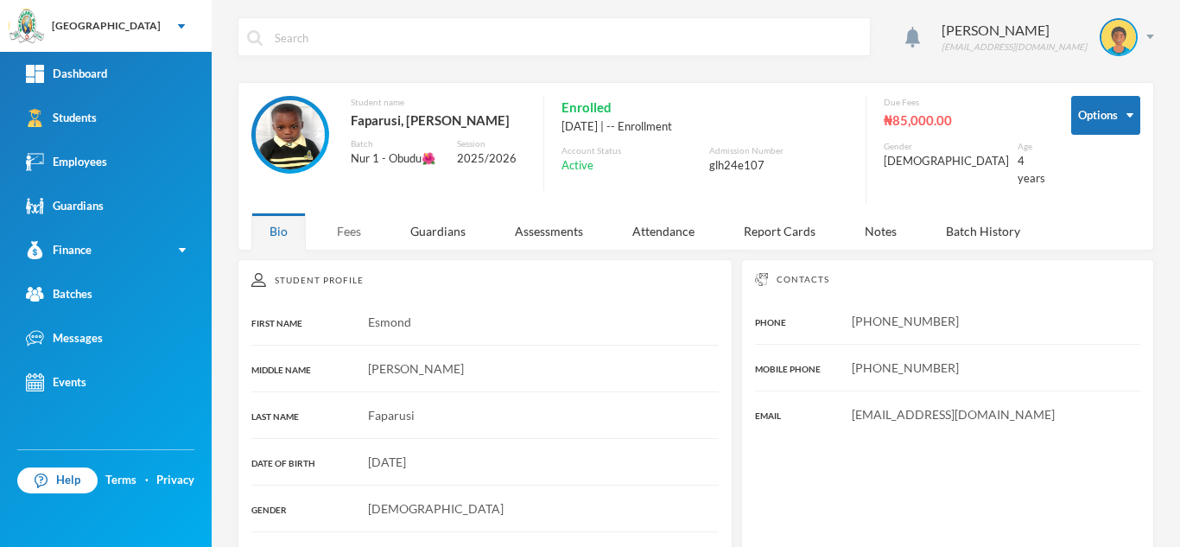
click at [353, 221] on div "Fees" at bounding box center [349, 230] width 60 height 37
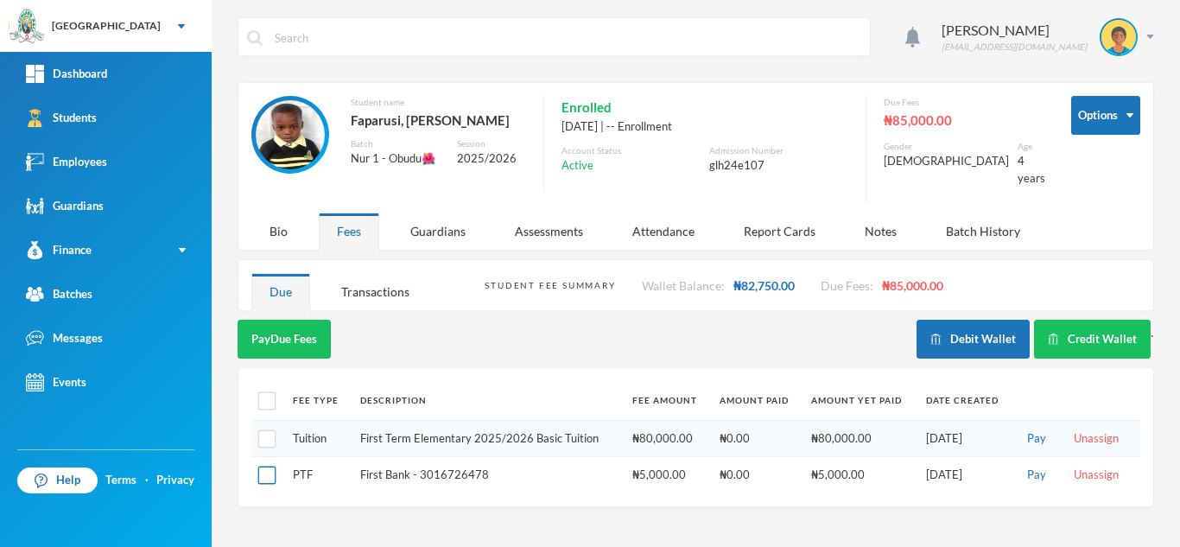
click at [270, 466] on input "checkbox" at bounding box center [267, 475] width 18 height 18
checkbox input "true"
click at [354, 279] on div "Transactions" at bounding box center [375, 291] width 105 height 37
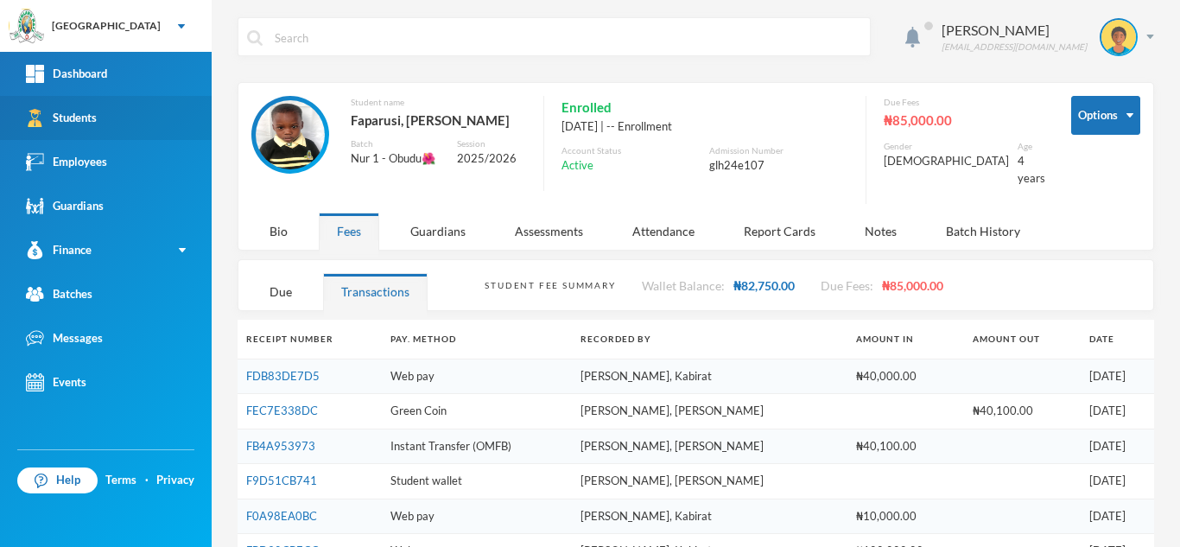
click at [117, 98] on link "Students" at bounding box center [106, 118] width 212 height 44
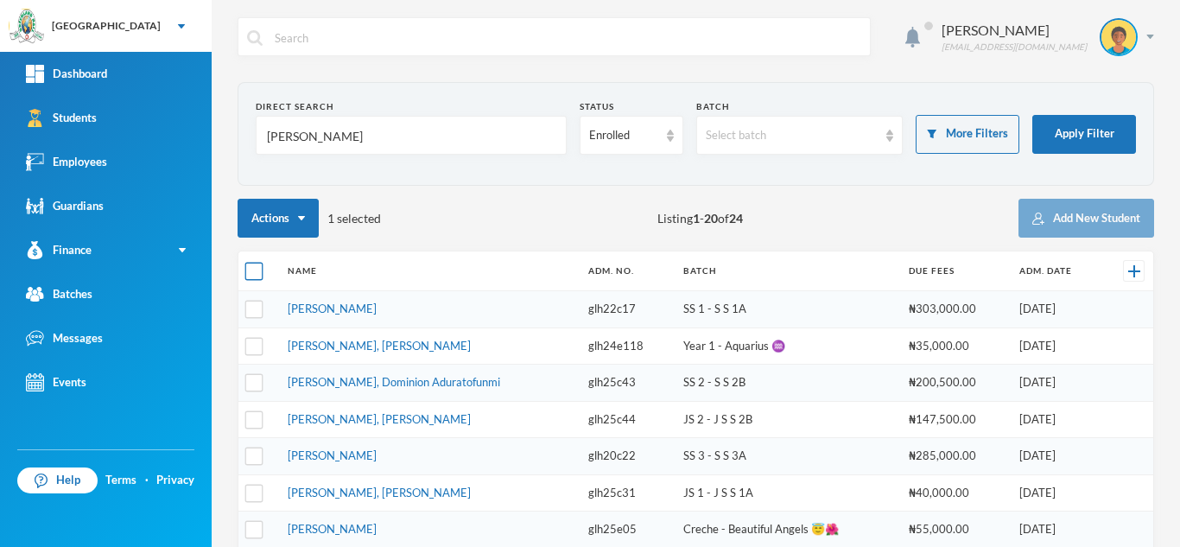
click at [253, 273] on input "checkbox" at bounding box center [254, 272] width 18 height 18
checkbox input "true"
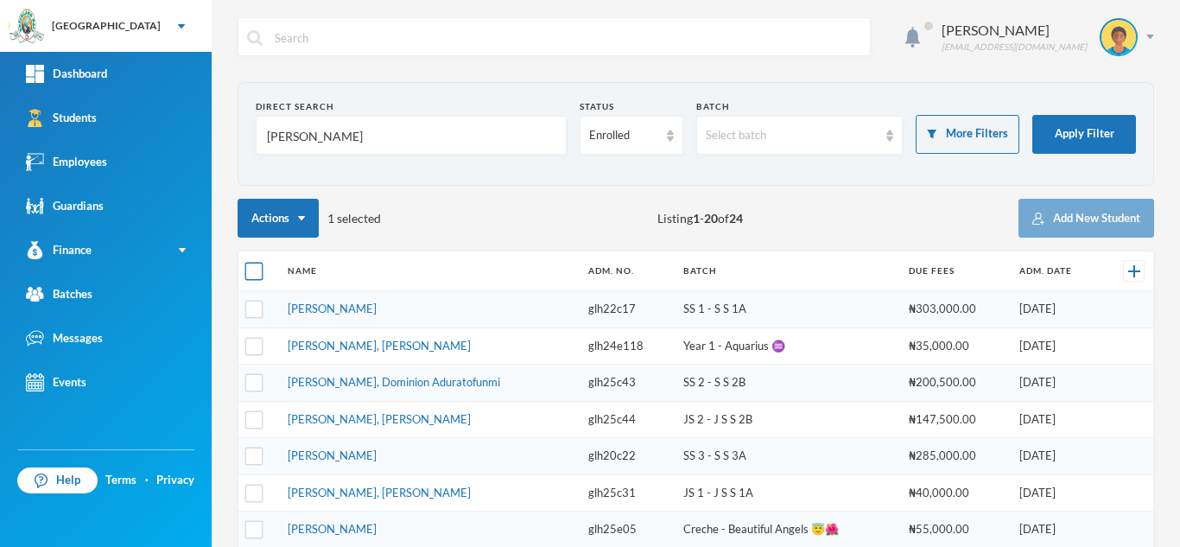
checkbox input "true"
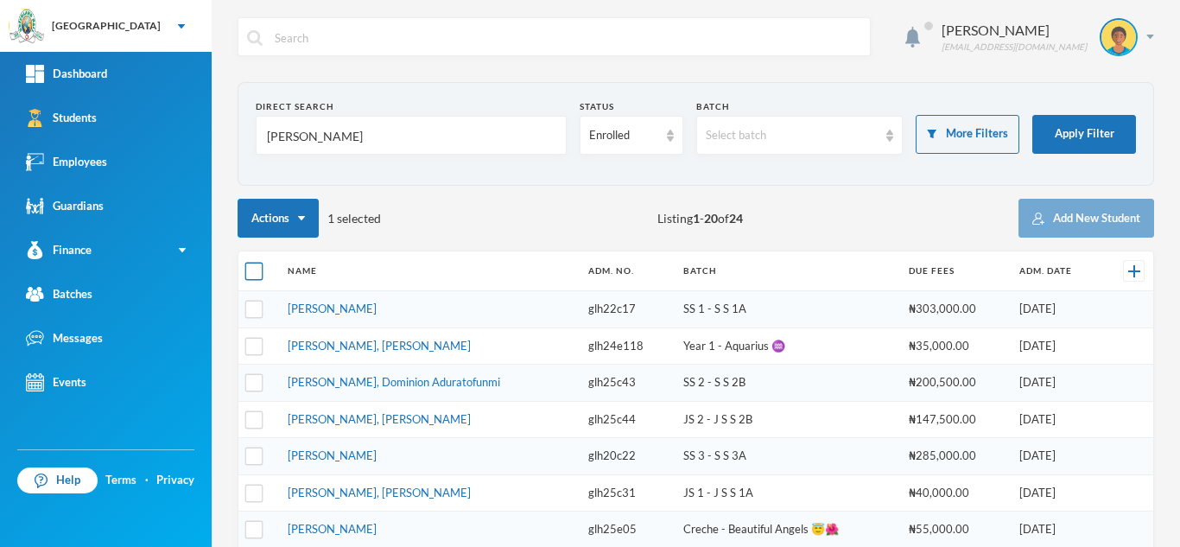
checkbox input "true"
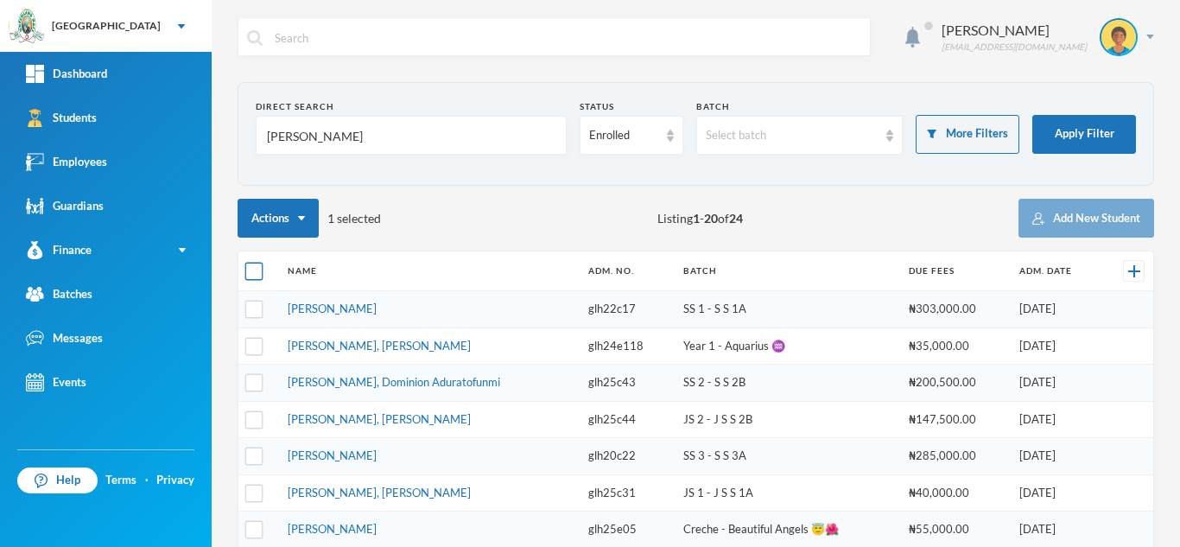
checkbox input "true"
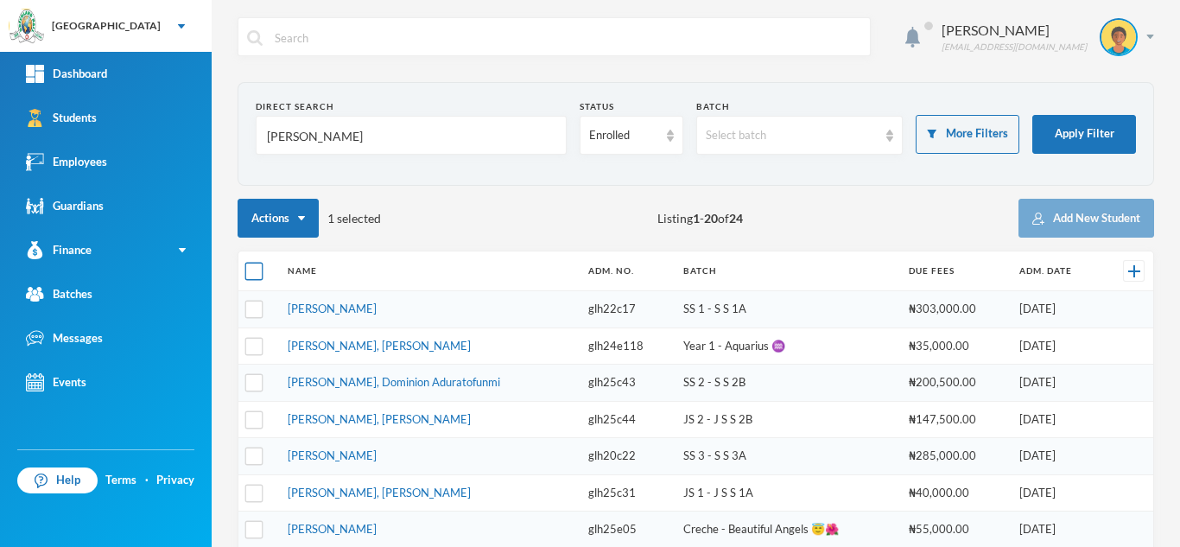
checkbox input "true"
click at [253, 273] on input "checkbox" at bounding box center [254, 272] width 18 height 18
checkbox input "false"
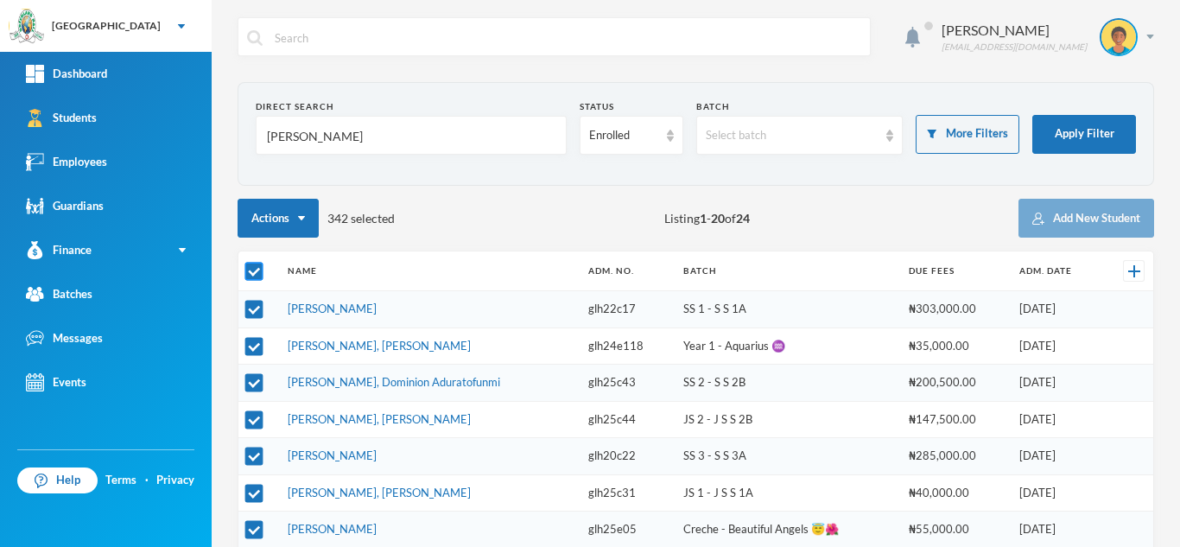
checkbox input "false"
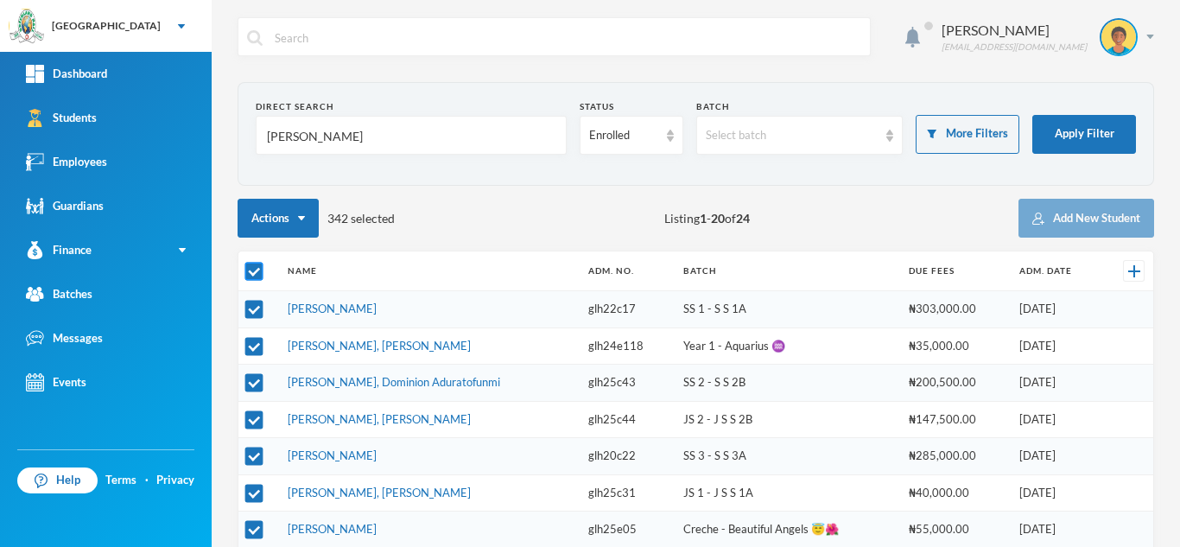
checkbox input "false"
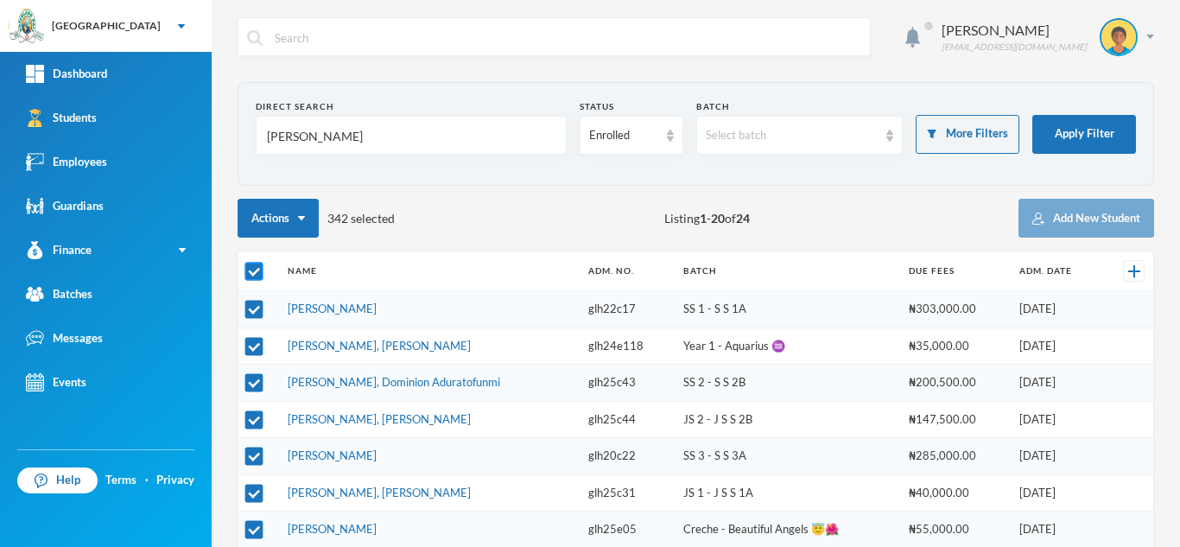
checkbox input "false"
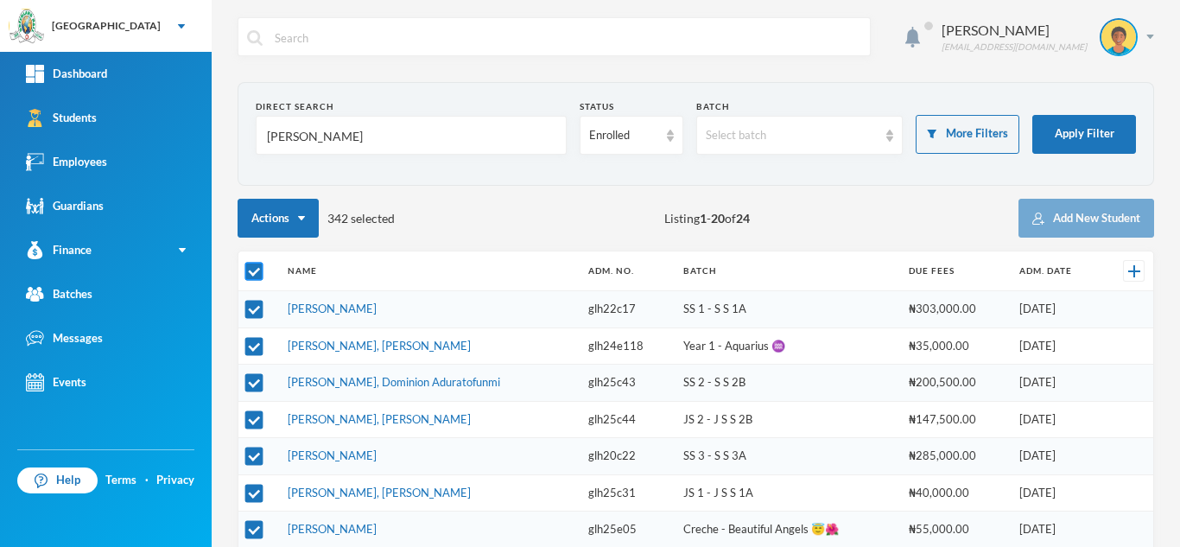
checkbox input "false"
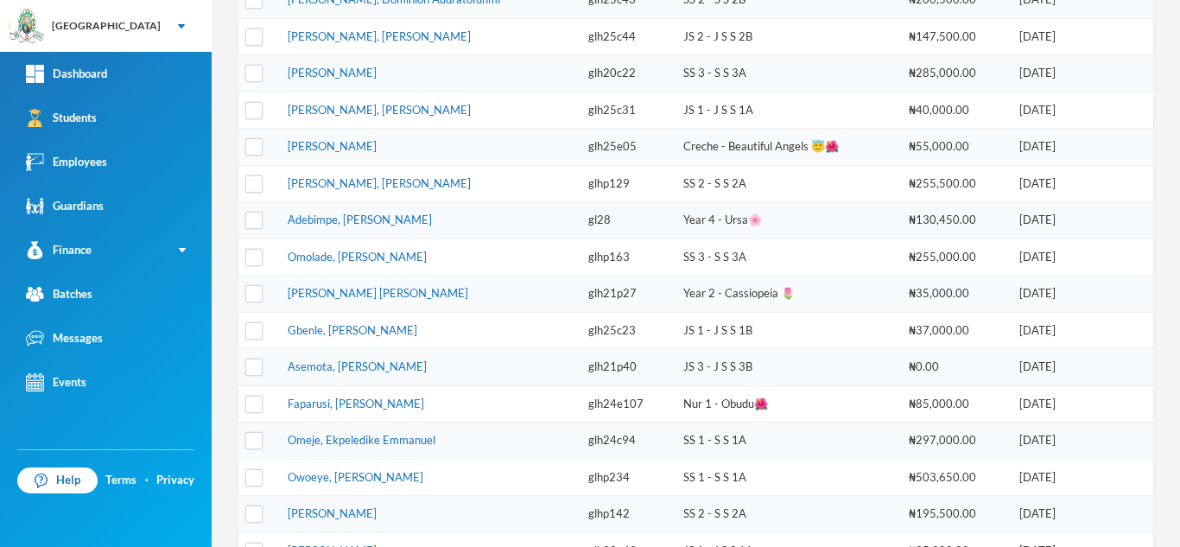
scroll to position [422, 0]
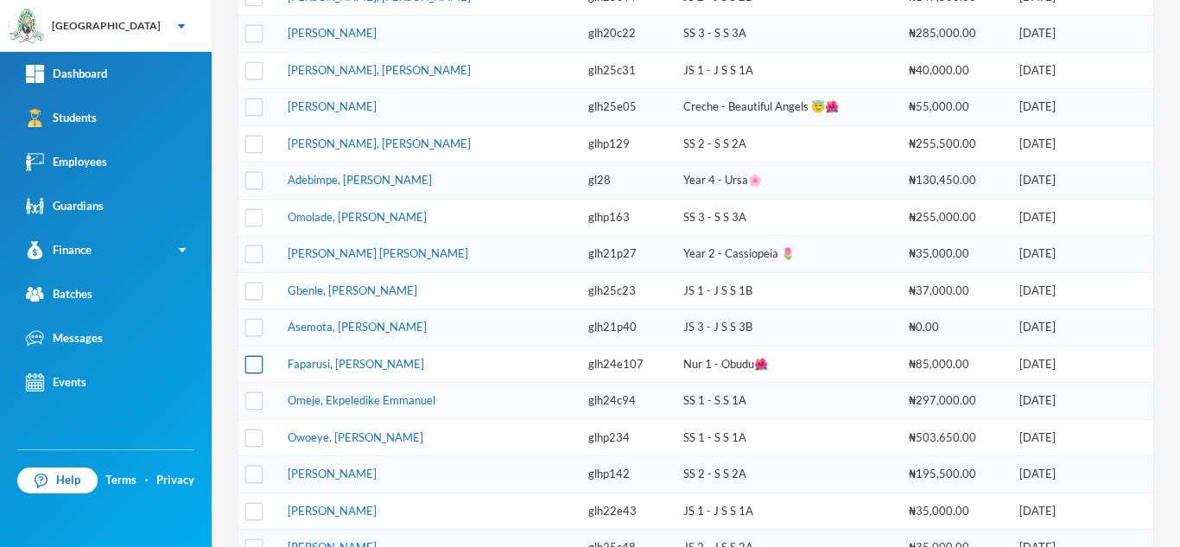
click at [252, 364] on input "checkbox" at bounding box center [254, 364] width 18 height 18
checkbox input "true"
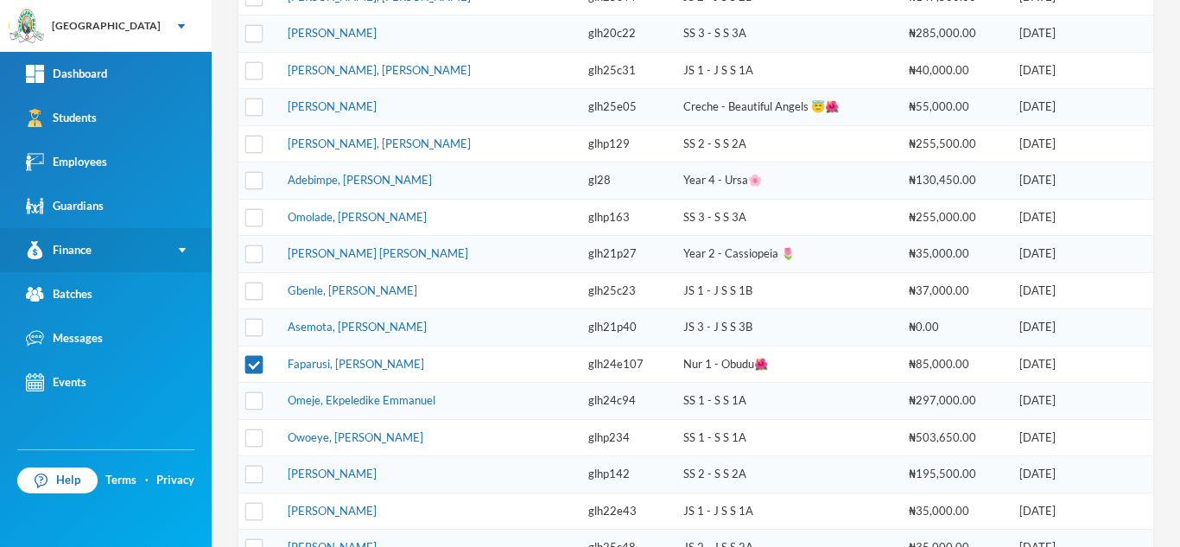
click at [170, 243] on link "Finance" at bounding box center [106, 250] width 212 height 44
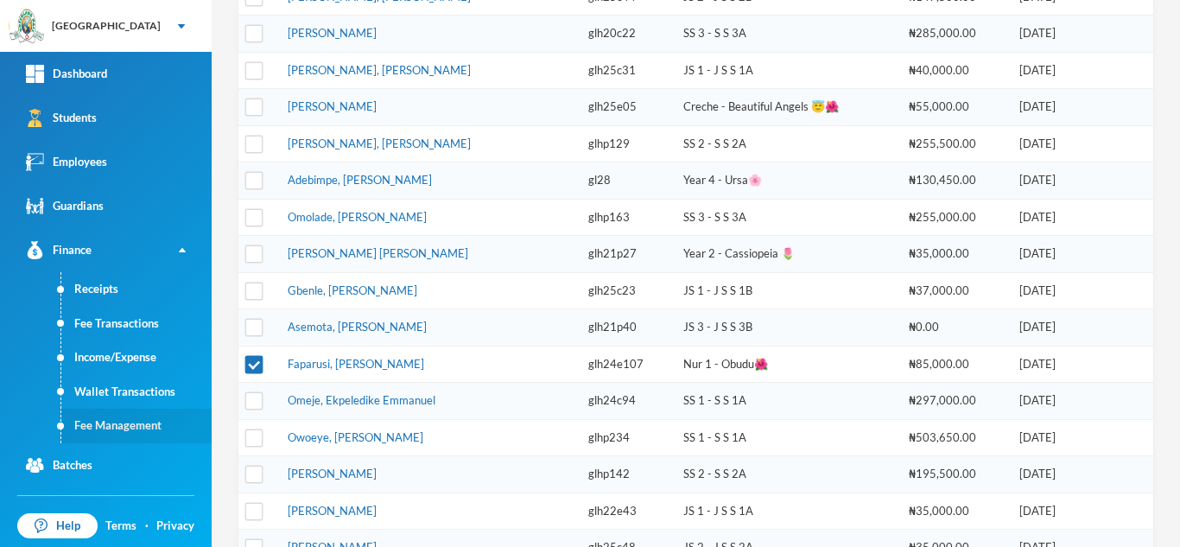
click at [132, 416] on link "Fee Management" at bounding box center [136, 426] width 150 height 35
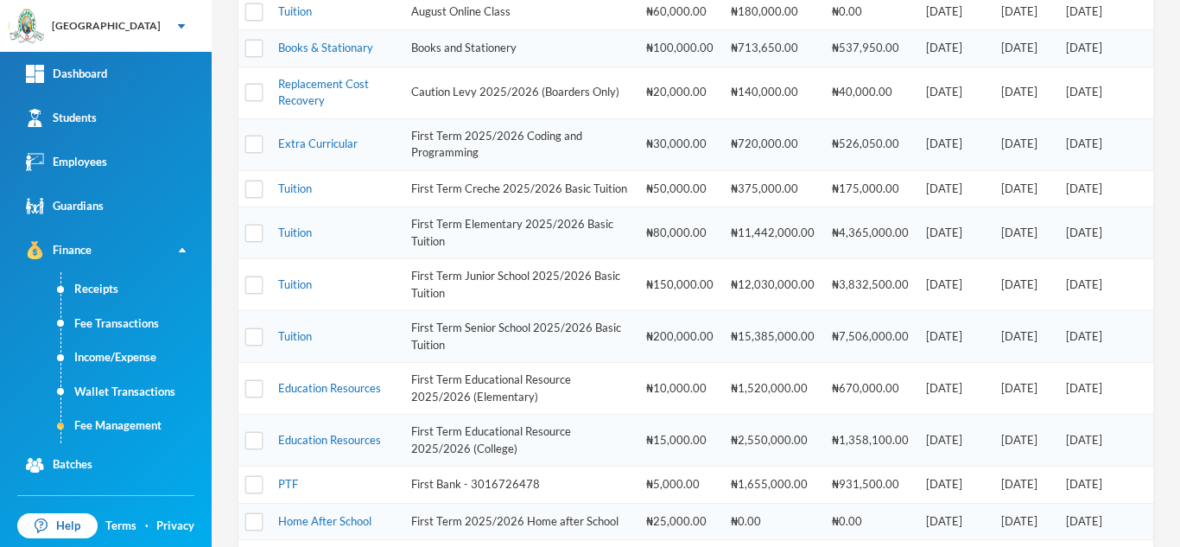
scroll to position [459, 0]
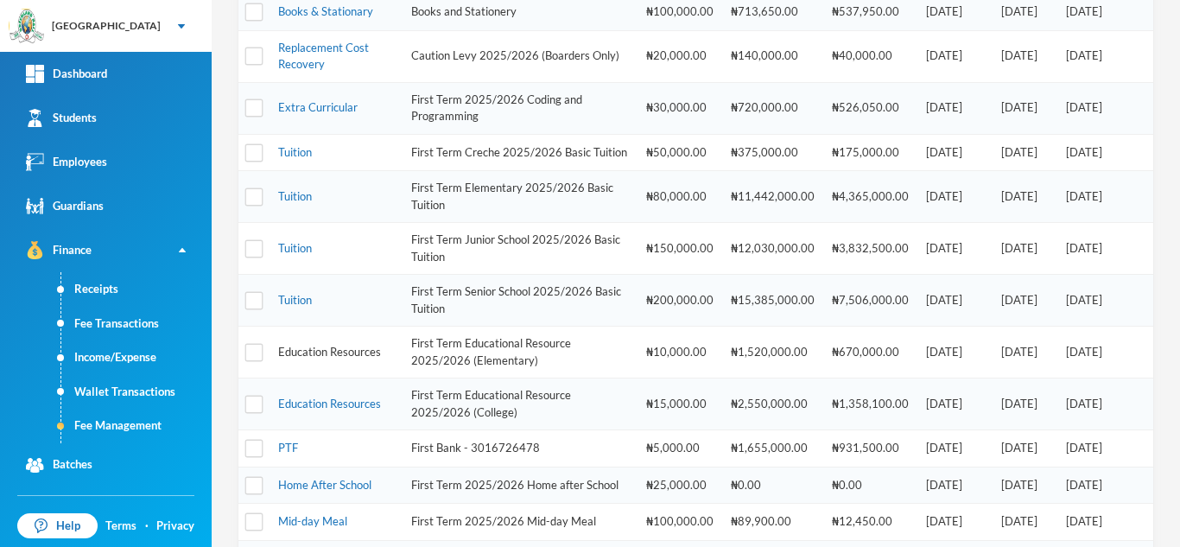
click at [357, 358] on link "Education Resources" at bounding box center [329, 352] width 103 height 14
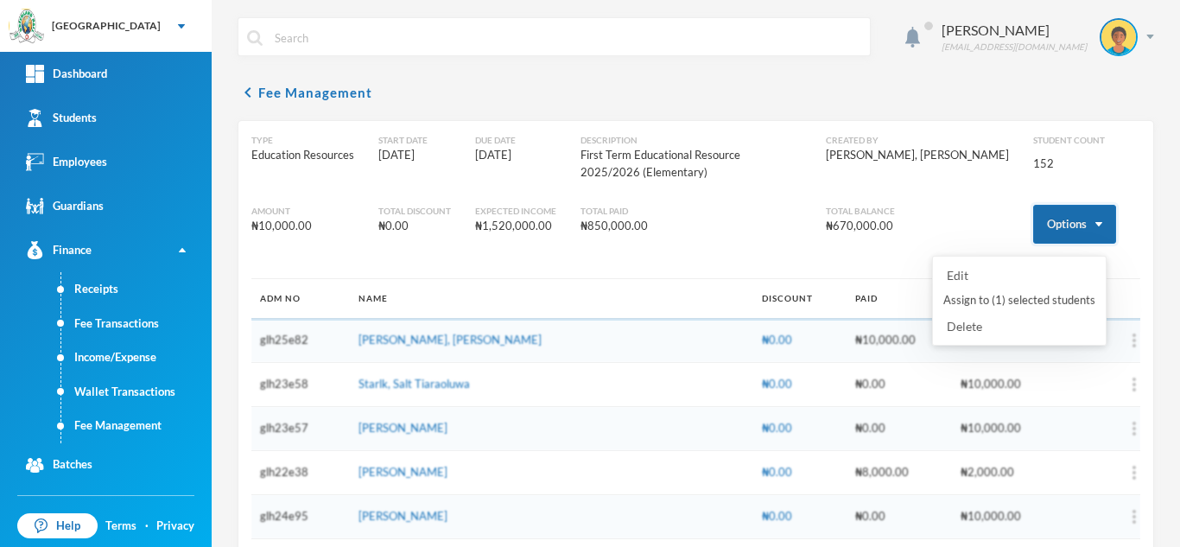
click at [1056, 224] on button "Options" at bounding box center [1074, 224] width 83 height 39
click at [1009, 296] on button "Assign to ( 1 ) selected students" at bounding box center [1018, 300] width 155 height 31
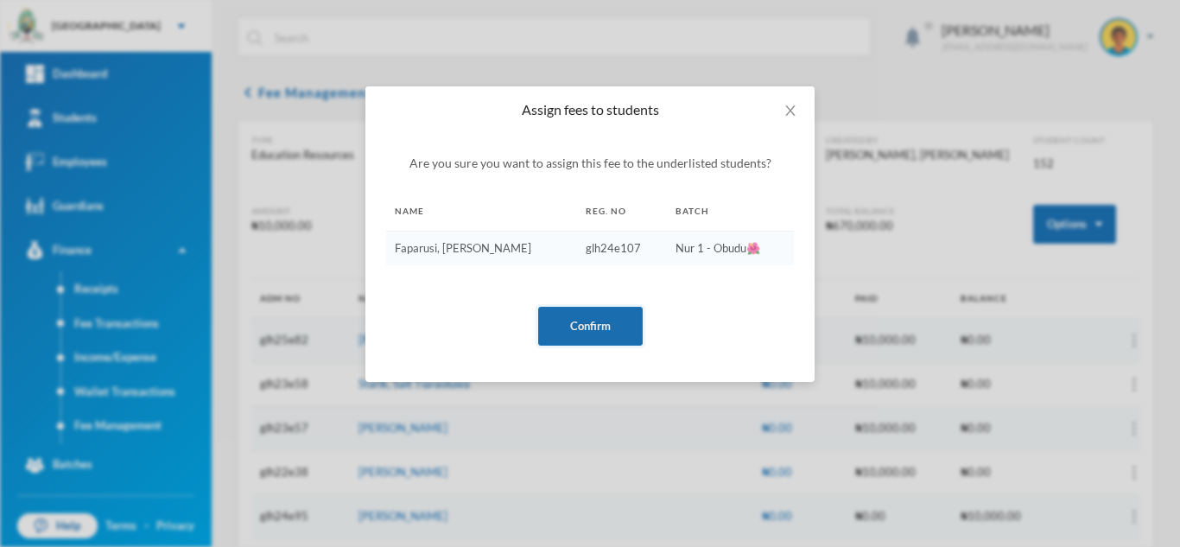
click at [584, 315] on button "Confirm" at bounding box center [590, 326] width 105 height 39
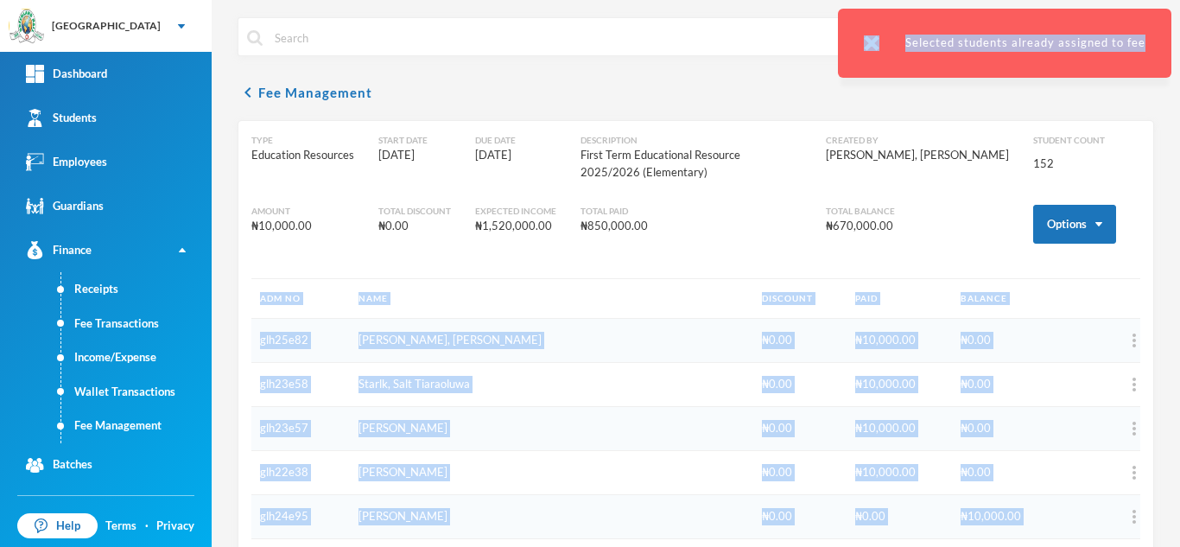
drag, startPoint x: 1170, startPoint y: 37, endPoint x: 1179, endPoint y: 402, distance: 364.6
click at [1179, 402] on div "Greenland Hall Your Bluebic Account Greenland Hall Add a New School Dashboard S…" at bounding box center [590, 273] width 1180 height 547
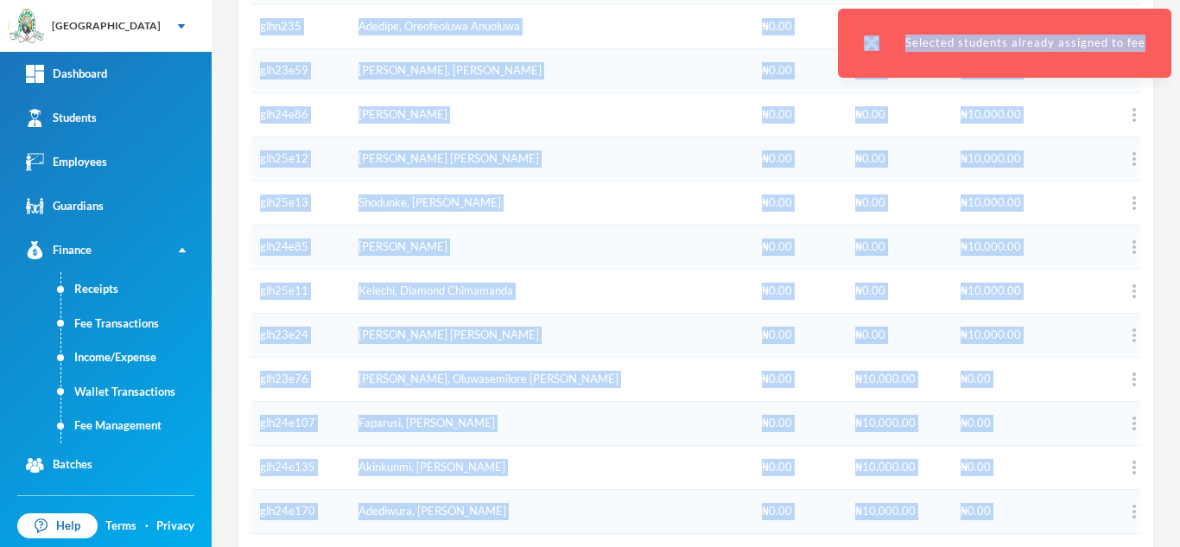
scroll to position [6497, 0]
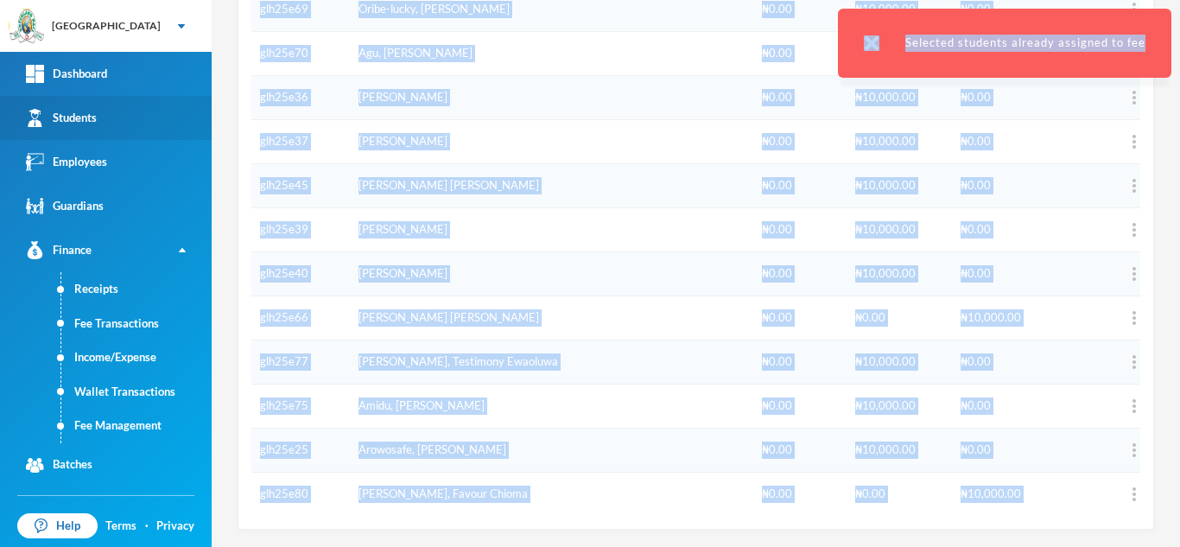
click at [74, 122] on div "Students" at bounding box center [61, 118] width 71 height 18
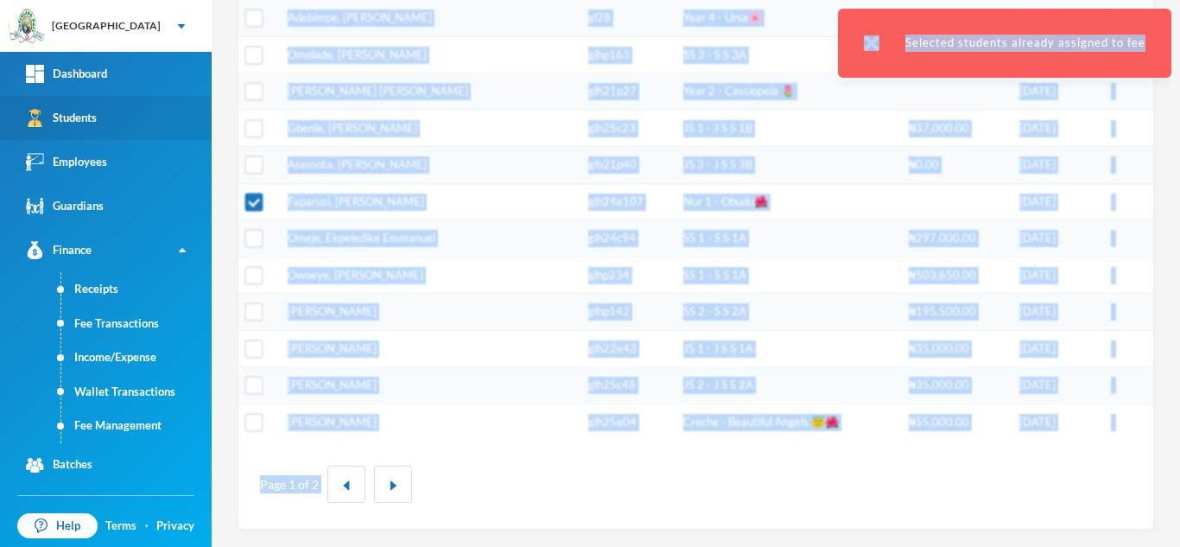
scroll to position [585, 0]
click at [319, 196] on link "Faparusi, Esmond Emmanuel" at bounding box center [356, 201] width 136 height 14
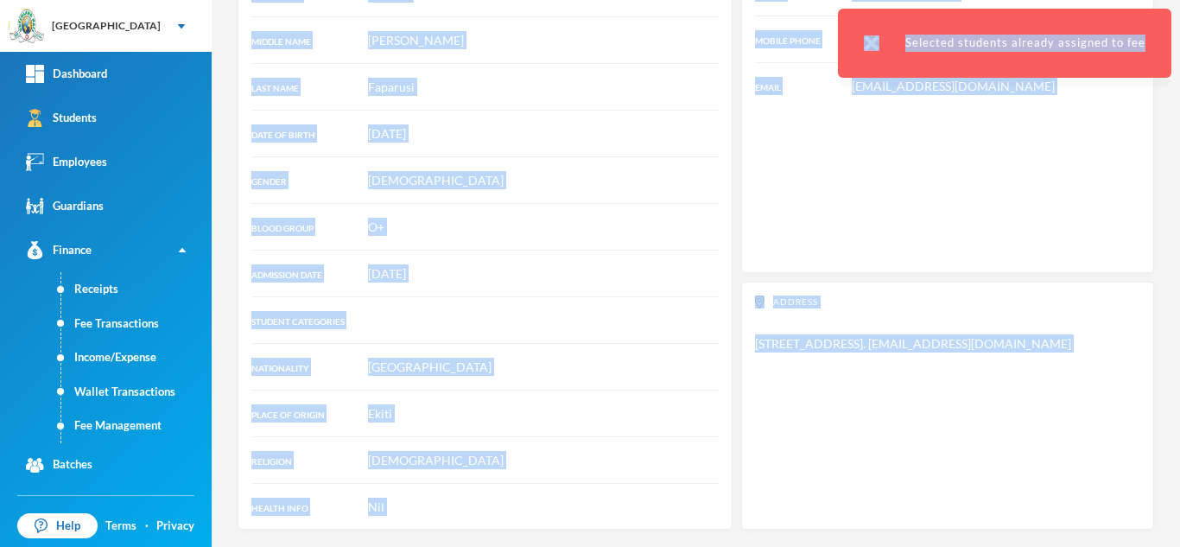
scroll to position [314, 0]
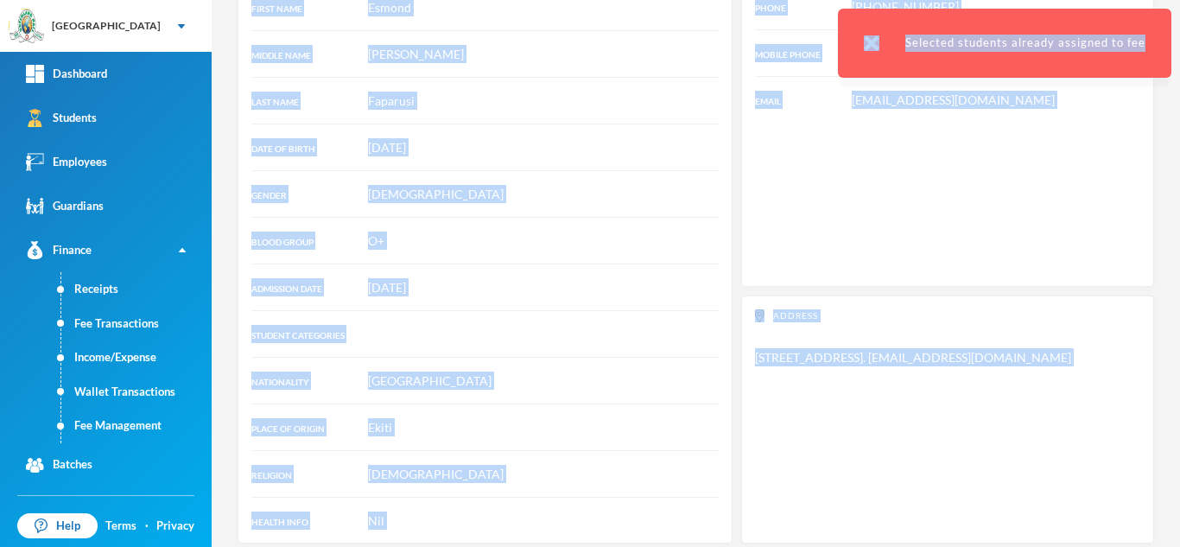
click at [1089, 168] on div "Contacts PHONE +234 816 305 6749 MOBILE PHONE +234 816 305 6749 EMAIL Yemaco3@g…" at bounding box center [947, 116] width 413 height 342
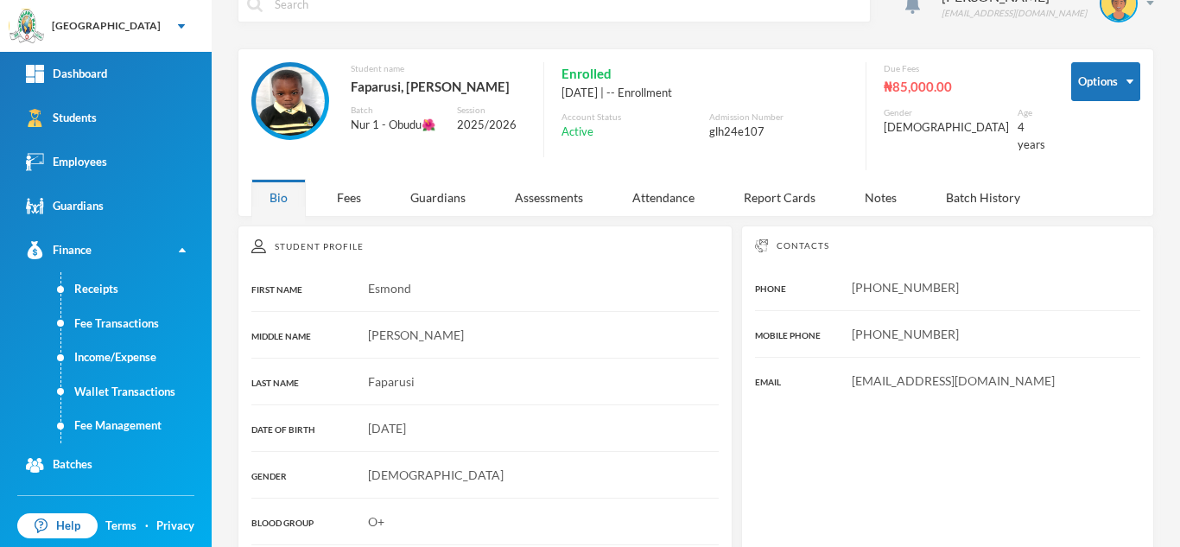
scroll to position [0, 0]
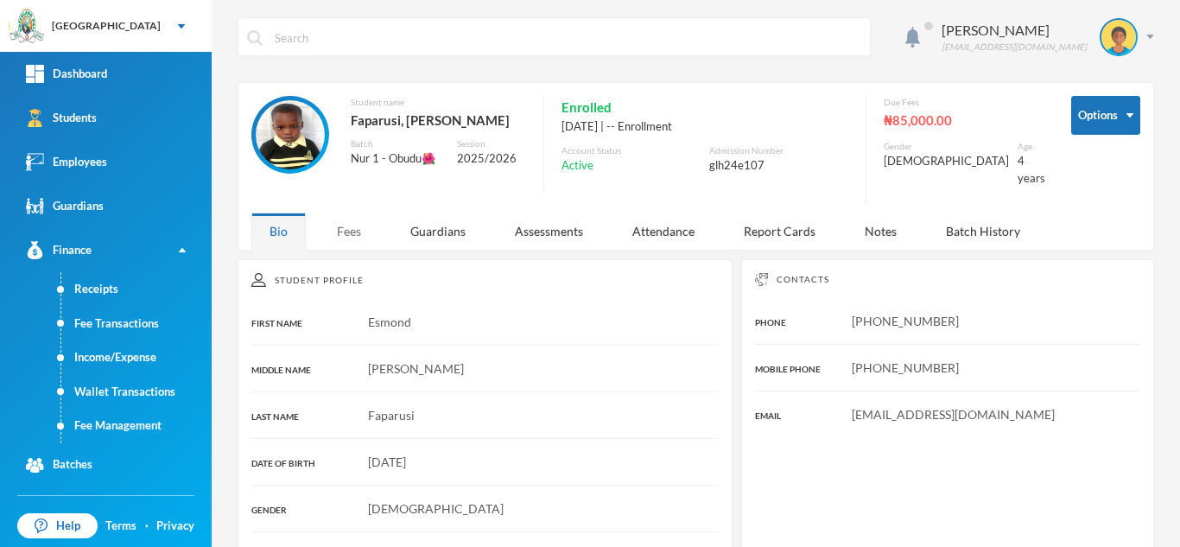
click at [354, 214] on div "Fees" at bounding box center [349, 230] width 60 height 37
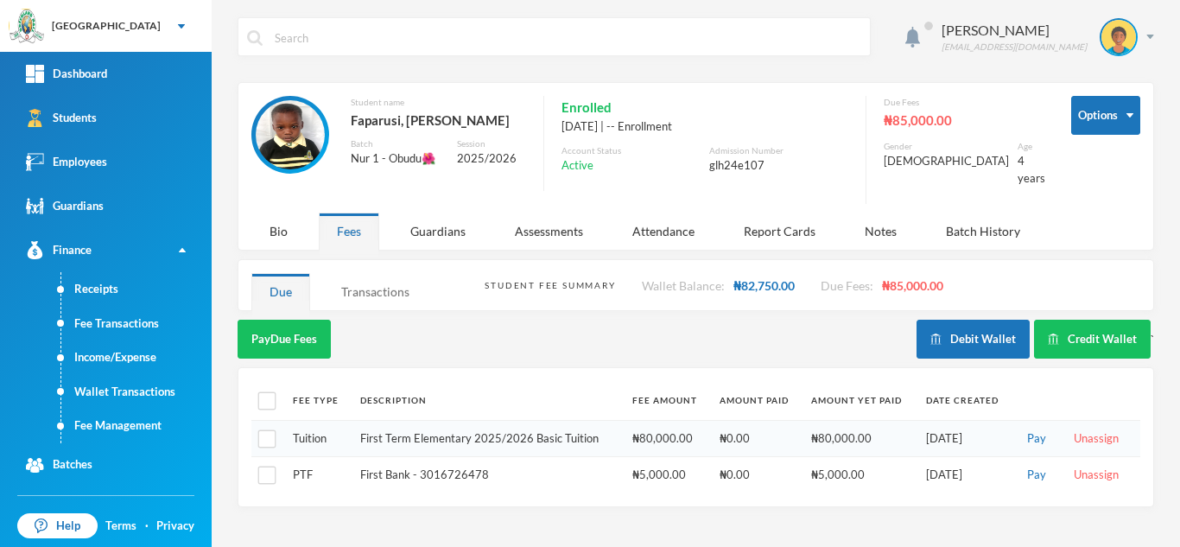
click at [352, 278] on div "Transactions" at bounding box center [375, 291] width 105 height 37
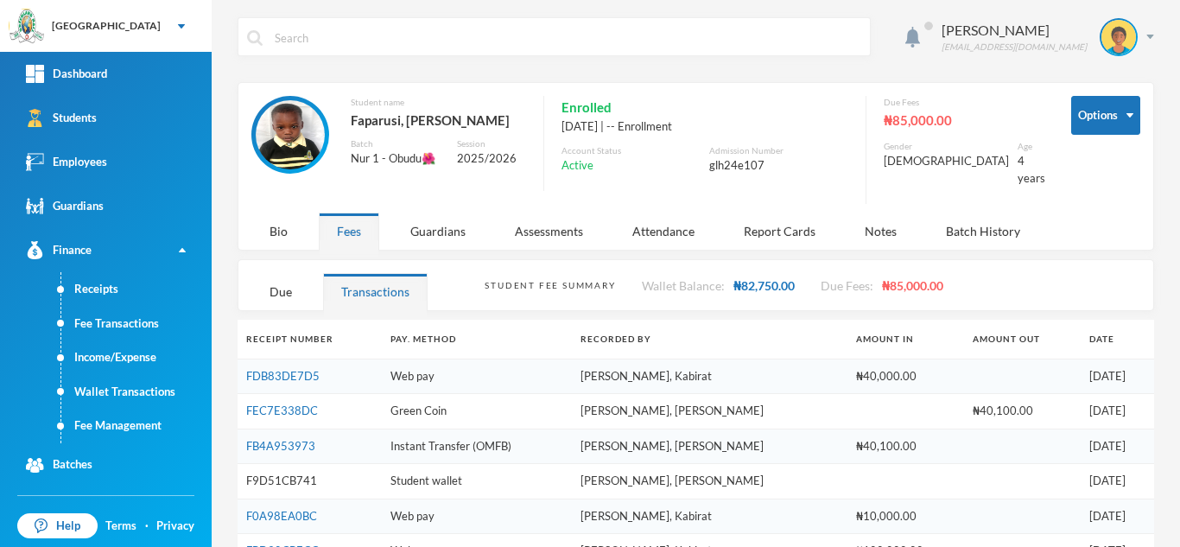
click at [265, 473] on link "F9D51CB741" at bounding box center [281, 480] width 71 height 14
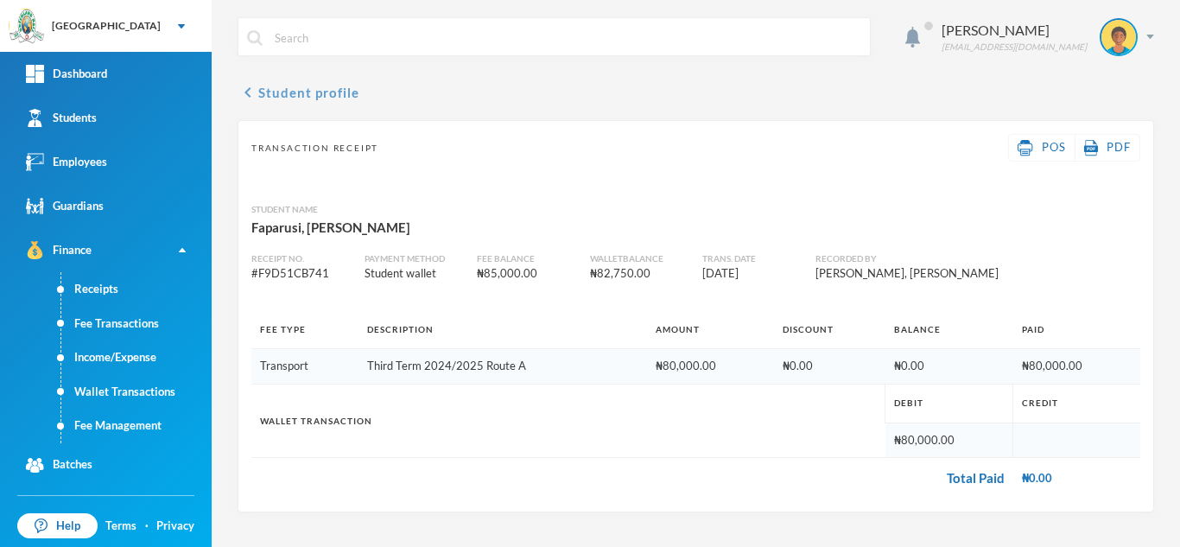
click at [302, 92] on button "chevron_left Student profile" at bounding box center [299, 92] width 122 height 21
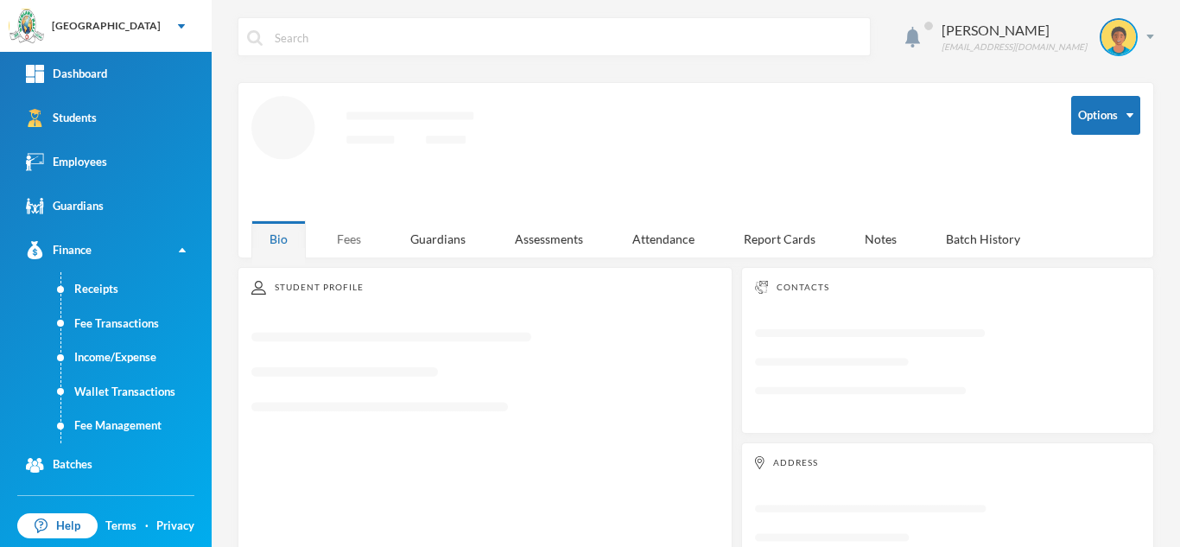
click at [338, 228] on div "Fees" at bounding box center [349, 238] width 60 height 37
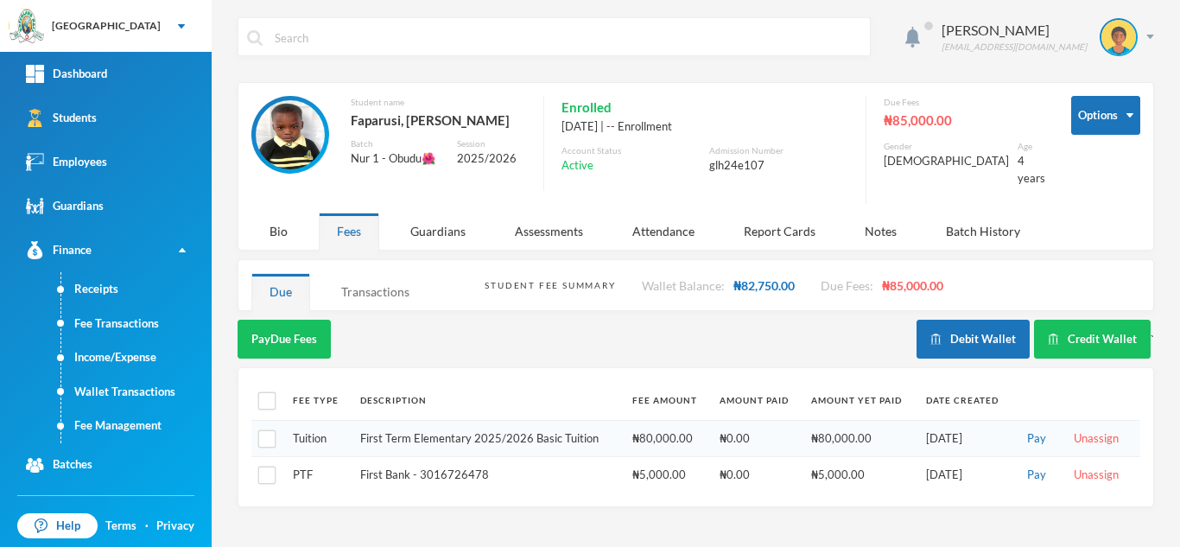
click at [361, 277] on div "Transactions" at bounding box center [375, 291] width 105 height 37
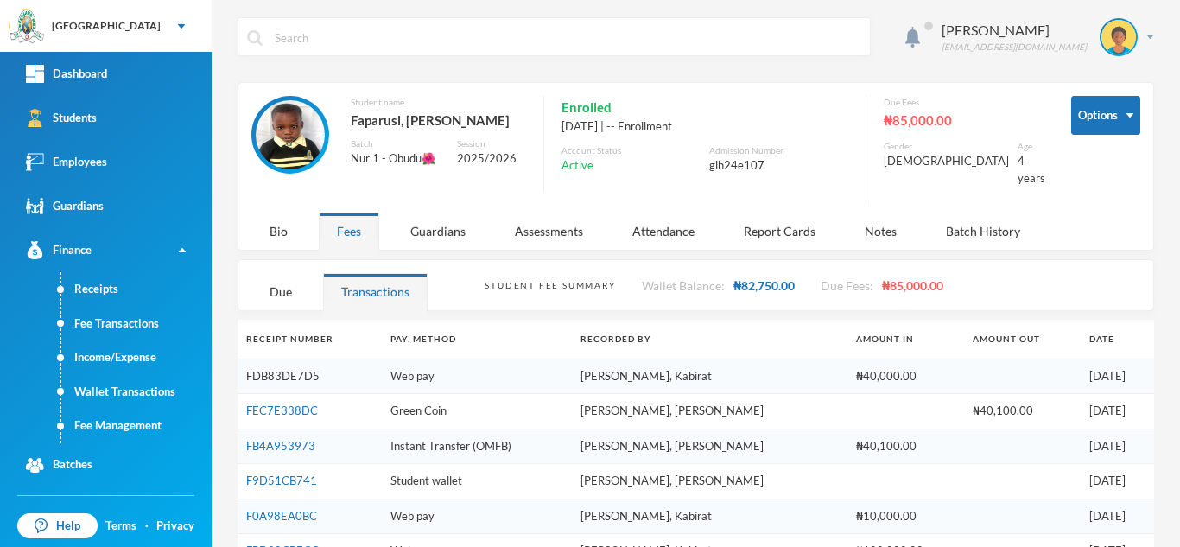
click at [288, 369] on link "FDB83DE7D5" at bounding box center [282, 376] width 73 height 14
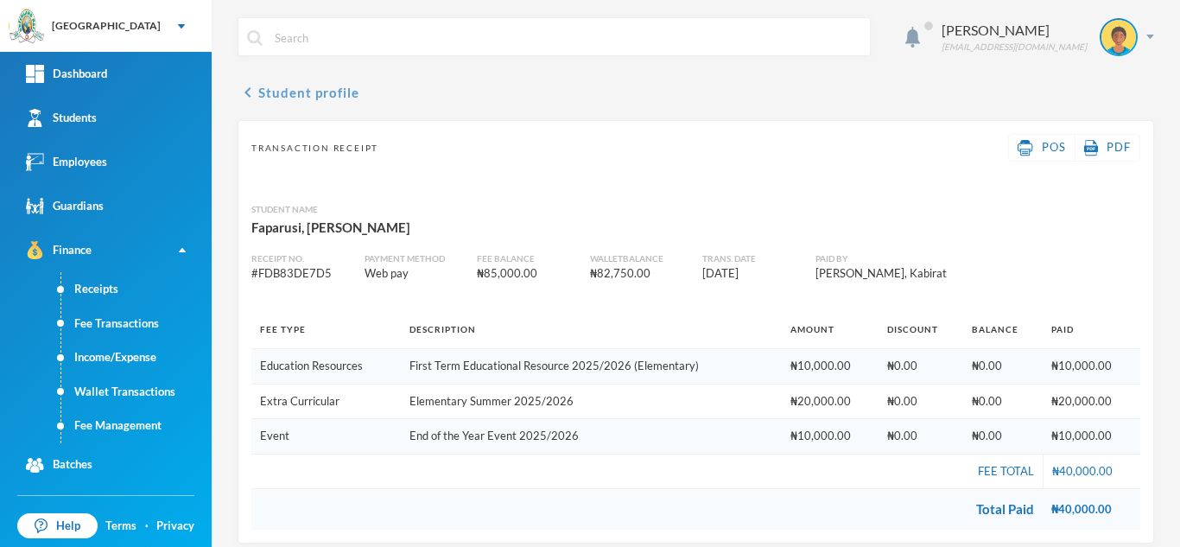
click at [304, 98] on button "chevron_left Student profile" at bounding box center [299, 92] width 122 height 21
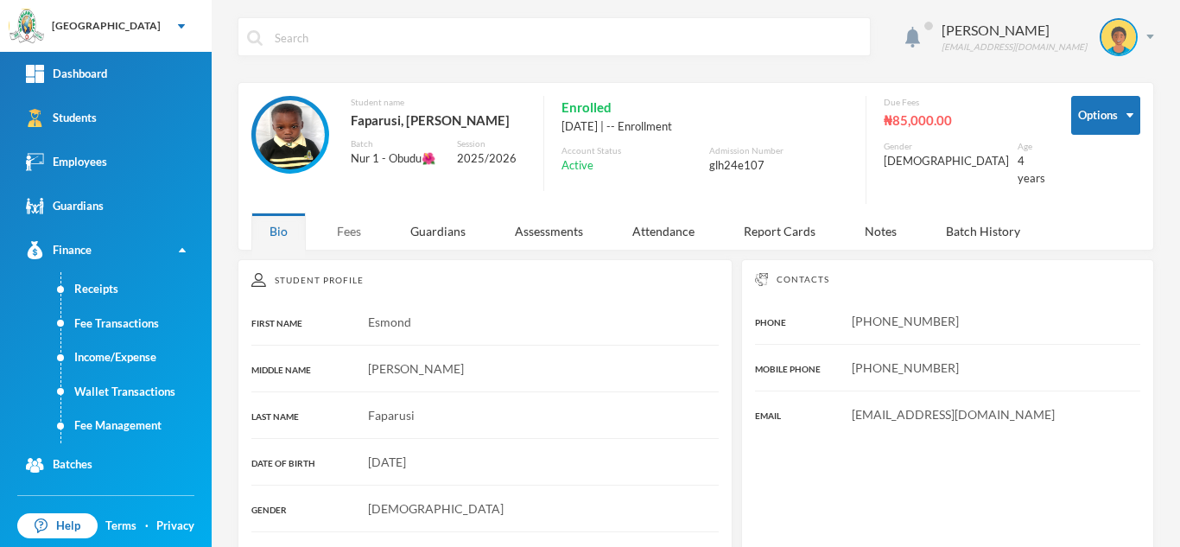
click at [361, 231] on div "Fees" at bounding box center [349, 230] width 60 height 37
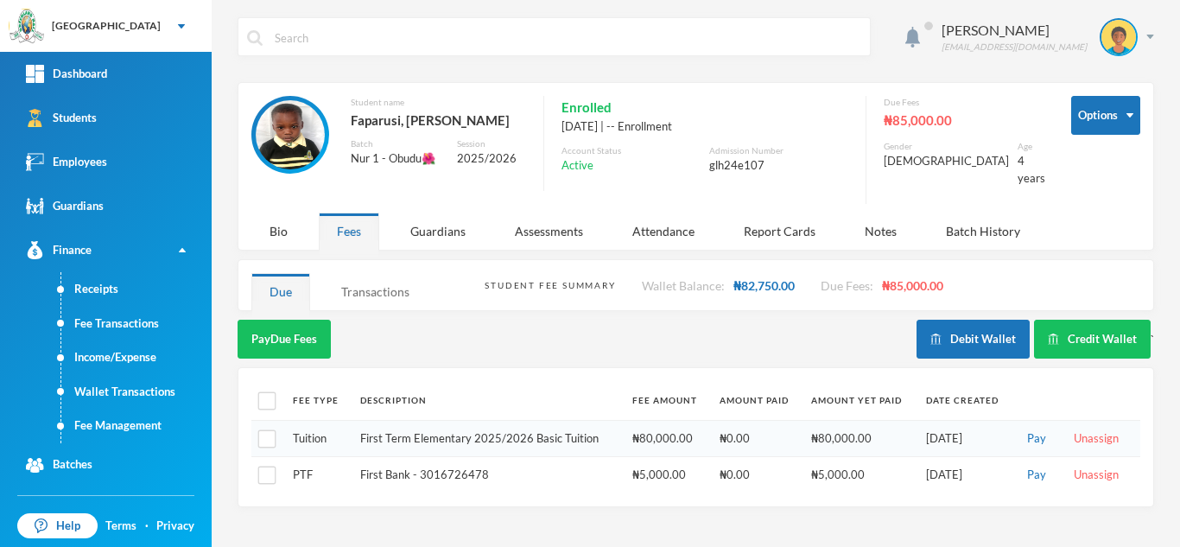
click at [361, 276] on div "Transactions" at bounding box center [375, 291] width 105 height 37
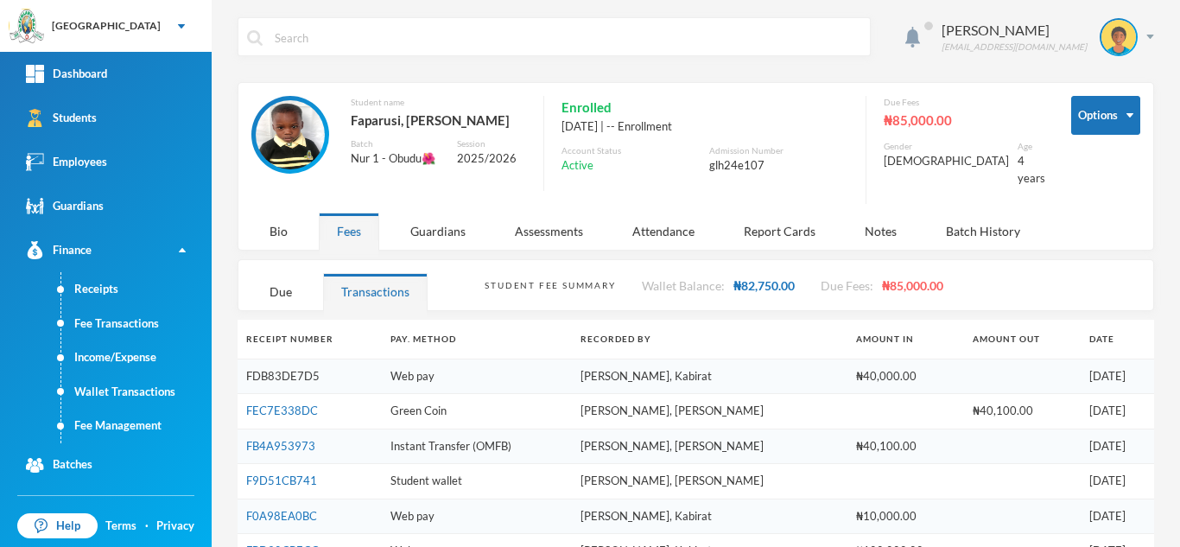
click at [288, 369] on link "FDB83DE7D5" at bounding box center [282, 376] width 73 height 14
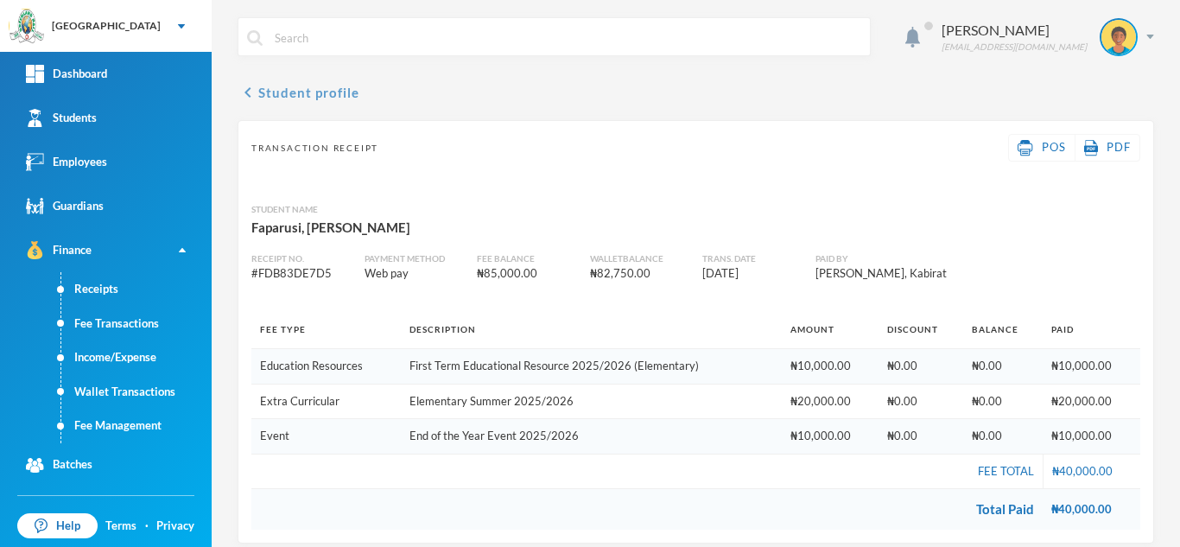
click at [286, 94] on button "chevron_left Student profile" at bounding box center [299, 92] width 122 height 21
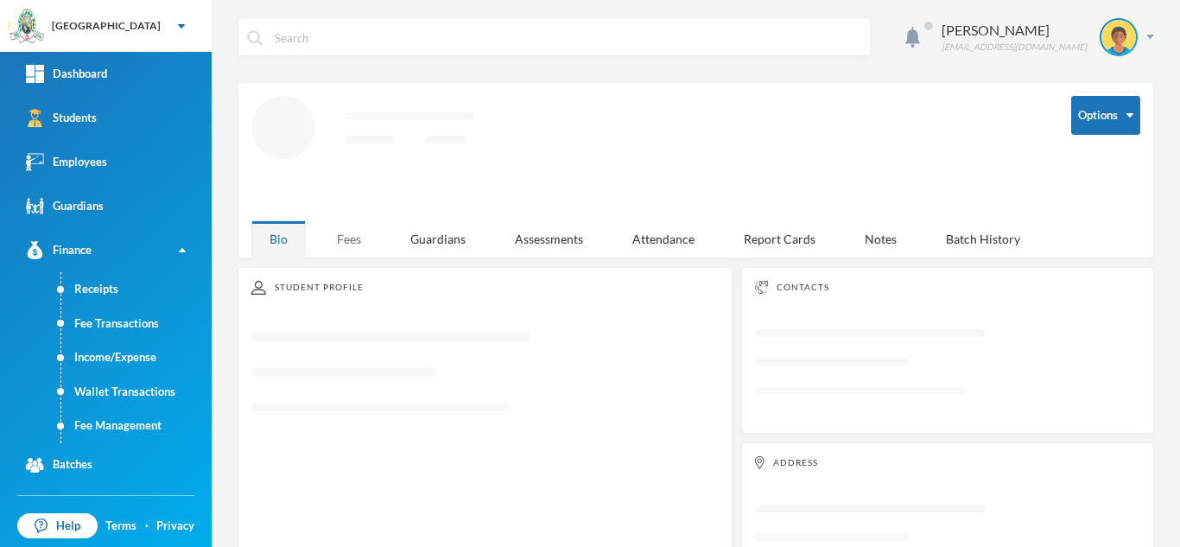
click at [349, 225] on div "Fees" at bounding box center [349, 238] width 60 height 37
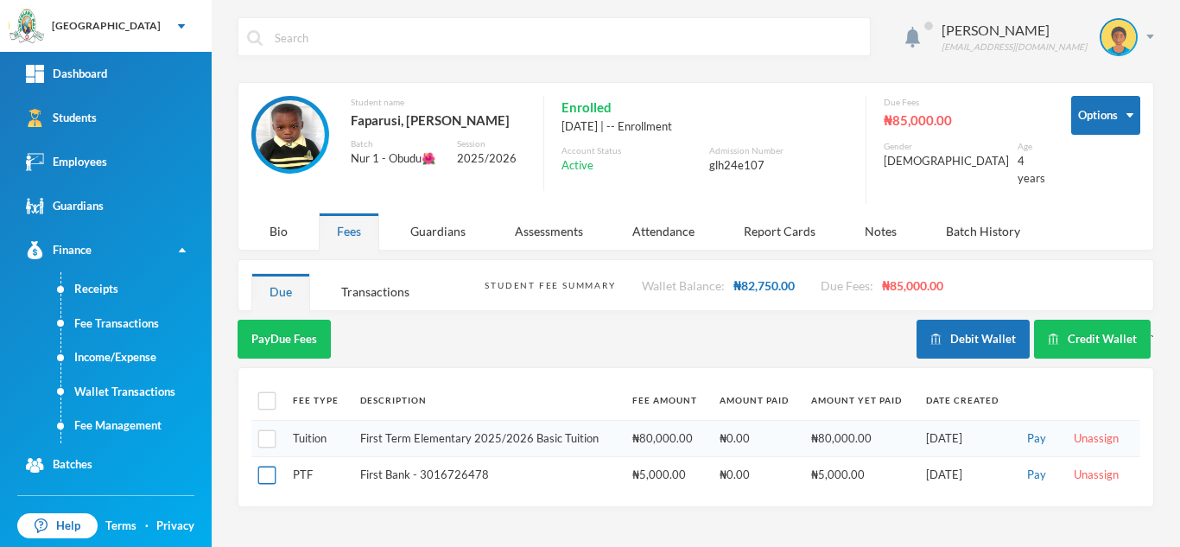
click at [271, 466] on input "checkbox" at bounding box center [267, 475] width 18 height 18
checkbox input "true"
click at [301, 320] on button "Pay Selected (1)" at bounding box center [291, 339] width 106 height 39
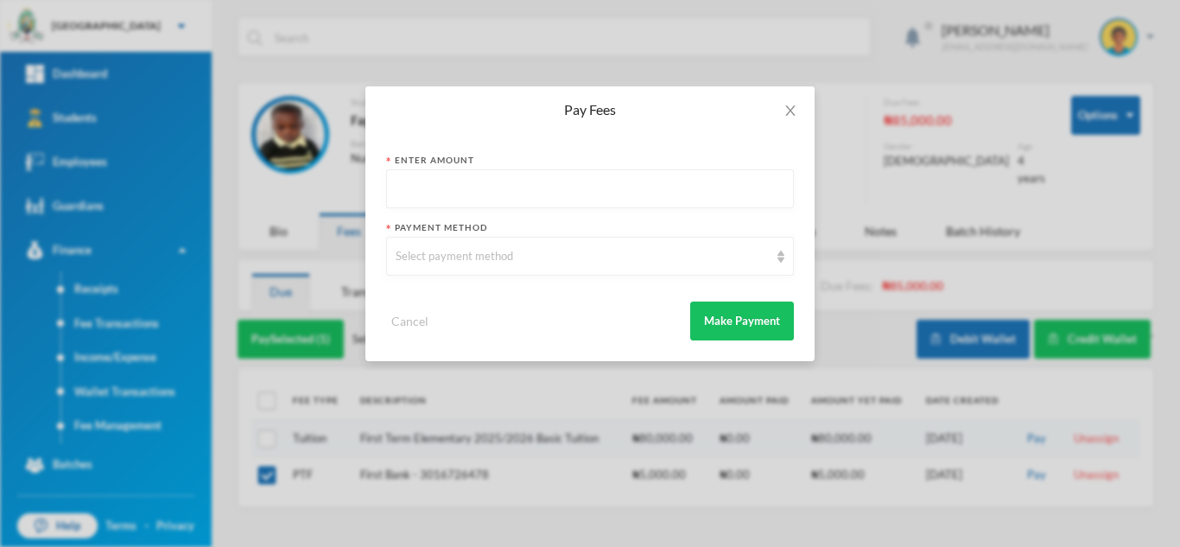
click at [443, 187] on input "text" at bounding box center [590, 189] width 389 height 39
type input "5000"
click at [435, 264] on div "Select payment method" at bounding box center [582, 256] width 373 height 17
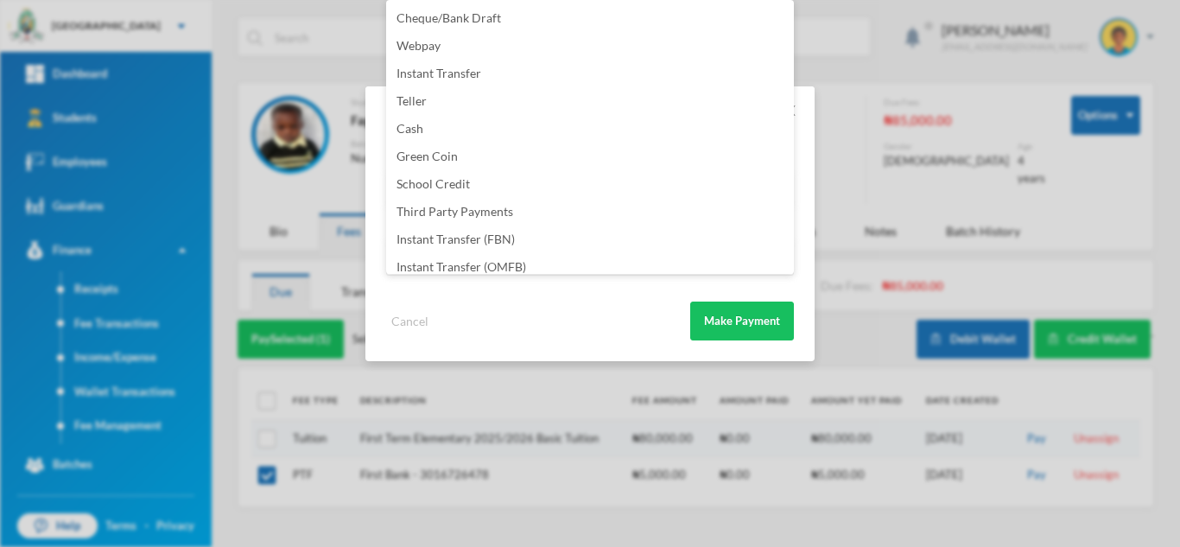
scroll to position [203, 0]
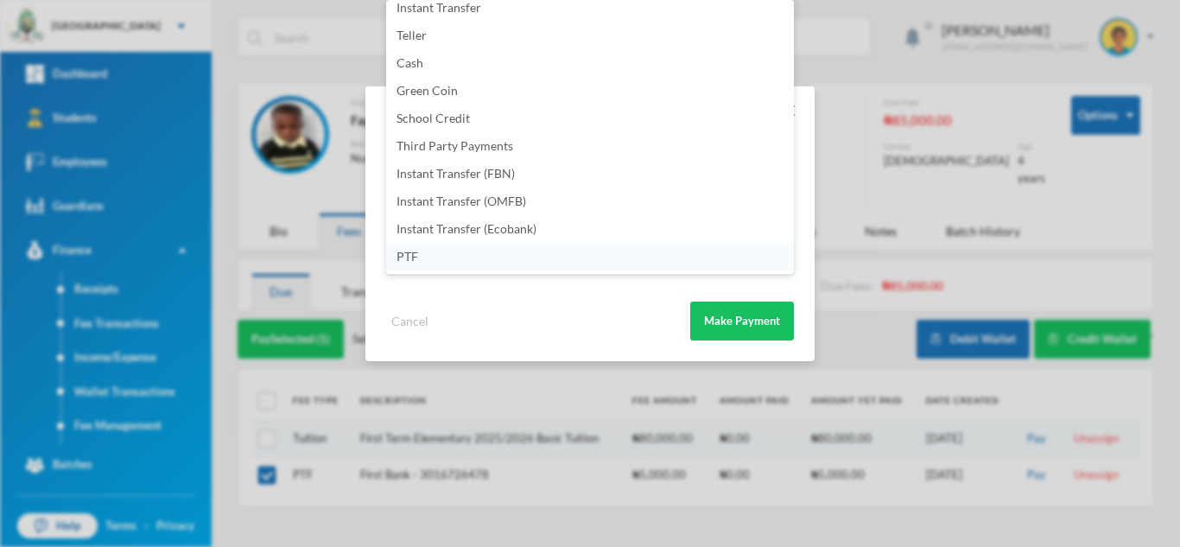
click at [516, 256] on li "PTF" at bounding box center [590, 257] width 408 height 28
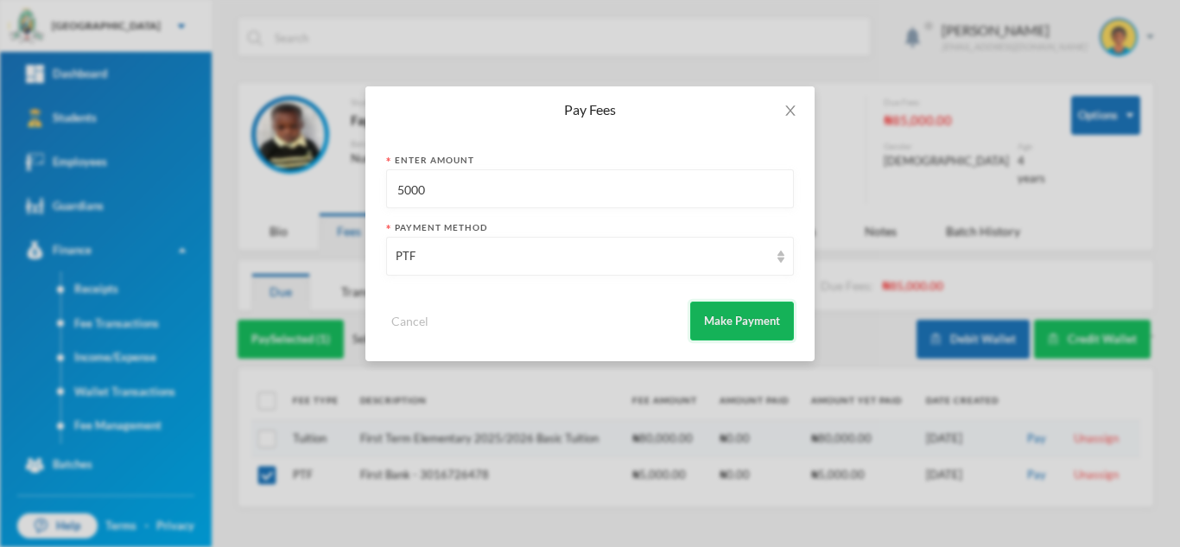
click at [738, 320] on button "Make Payment" at bounding box center [742, 320] width 104 height 39
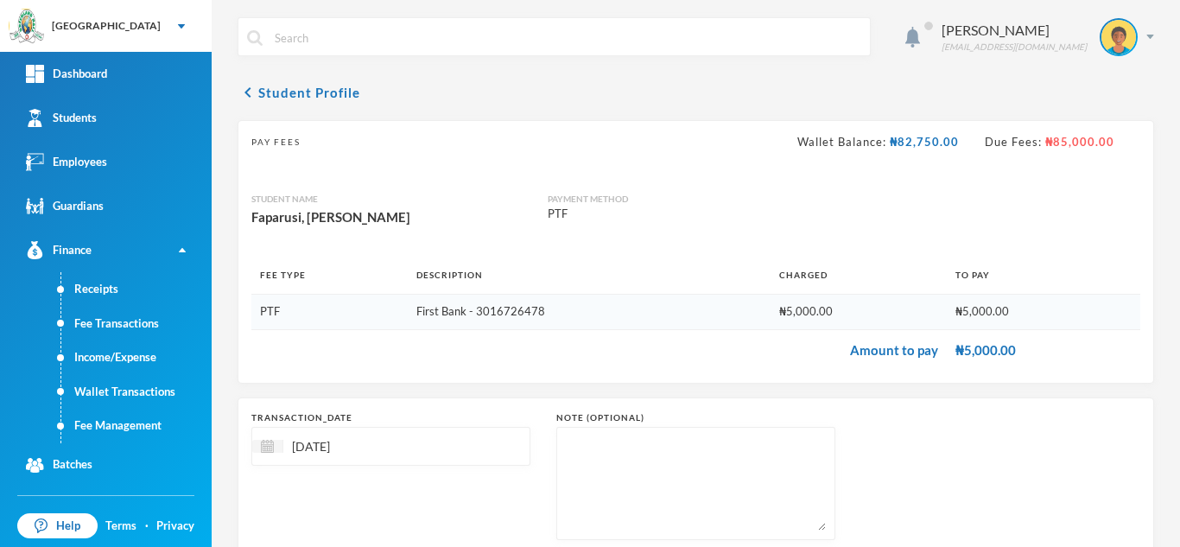
scroll to position [111, 0]
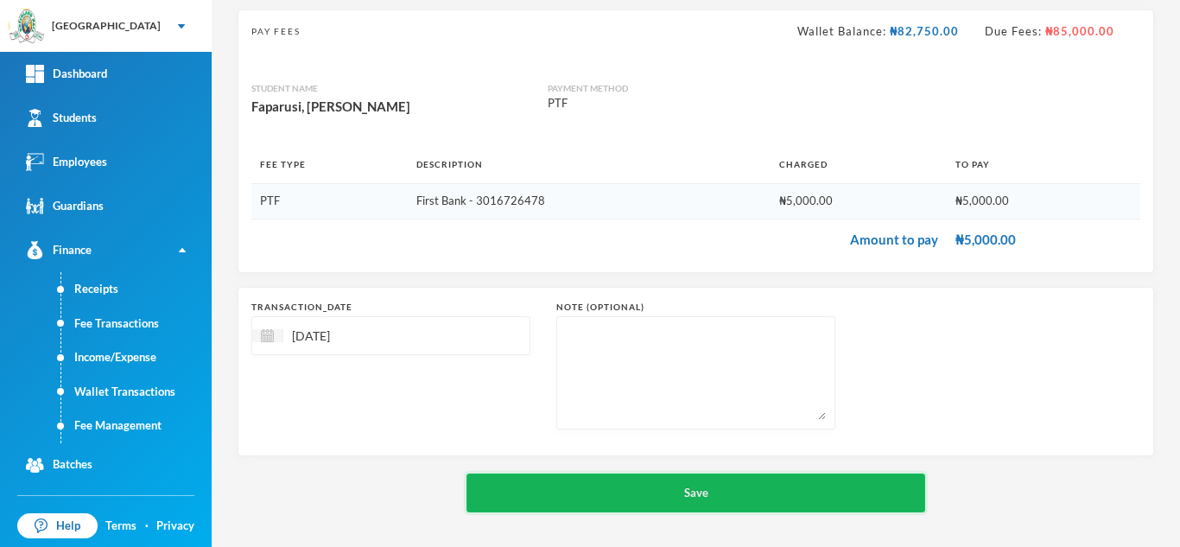
click at [682, 492] on button "Save" at bounding box center [695, 492] width 459 height 39
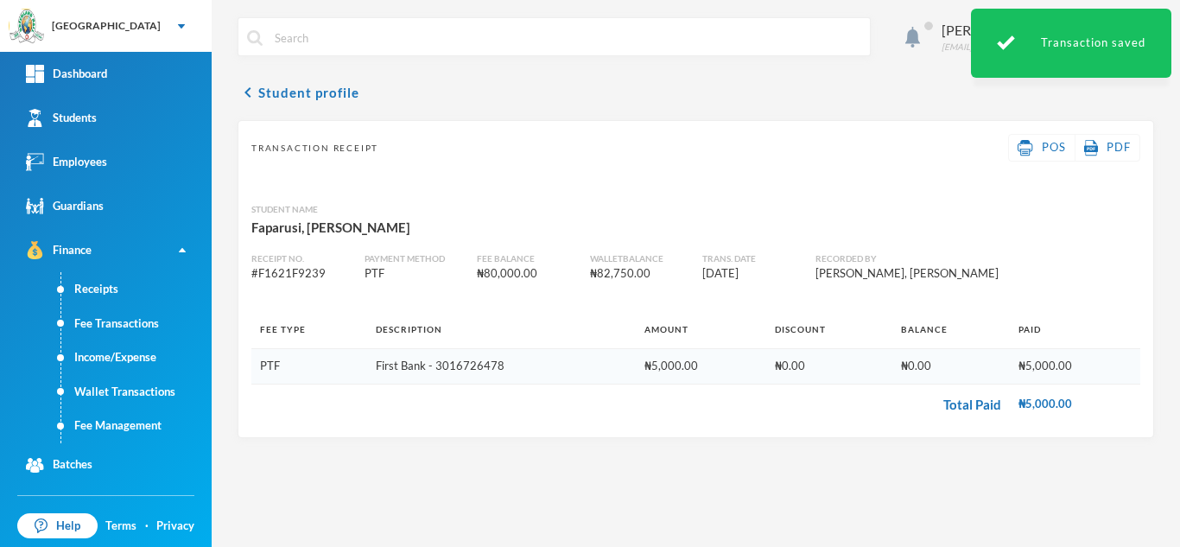
click at [299, 44] on input "text" at bounding box center [567, 37] width 588 height 39
click at [286, 87] on button "chevron_left Student profile" at bounding box center [299, 92] width 122 height 21
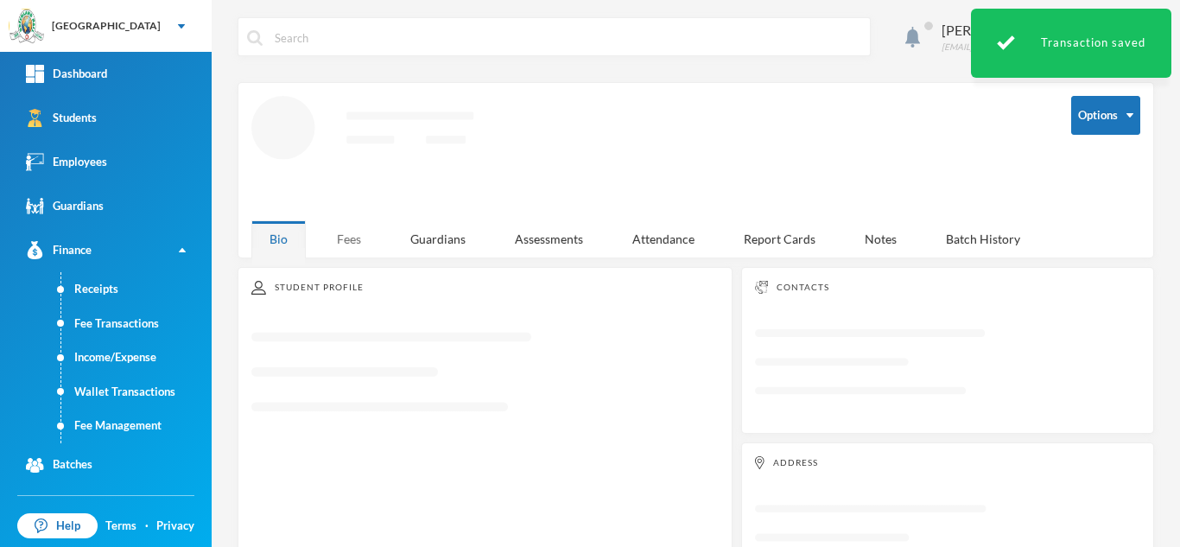
click at [339, 231] on div "Fees" at bounding box center [349, 238] width 60 height 37
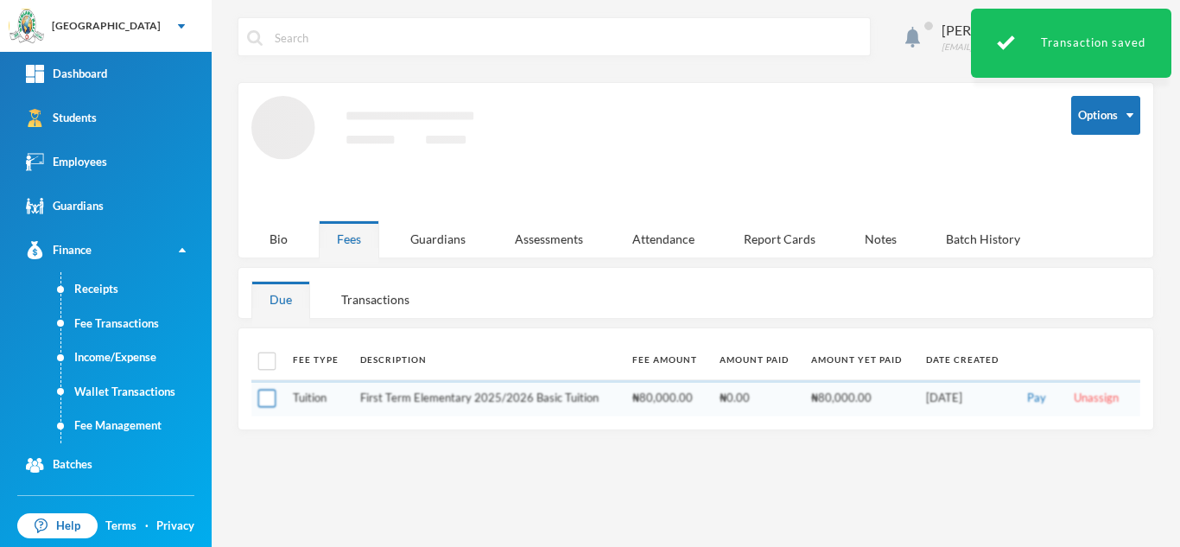
click at [264, 397] on input "checkbox" at bounding box center [267, 399] width 18 height 18
checkbox input "true"
checkbox input "false"
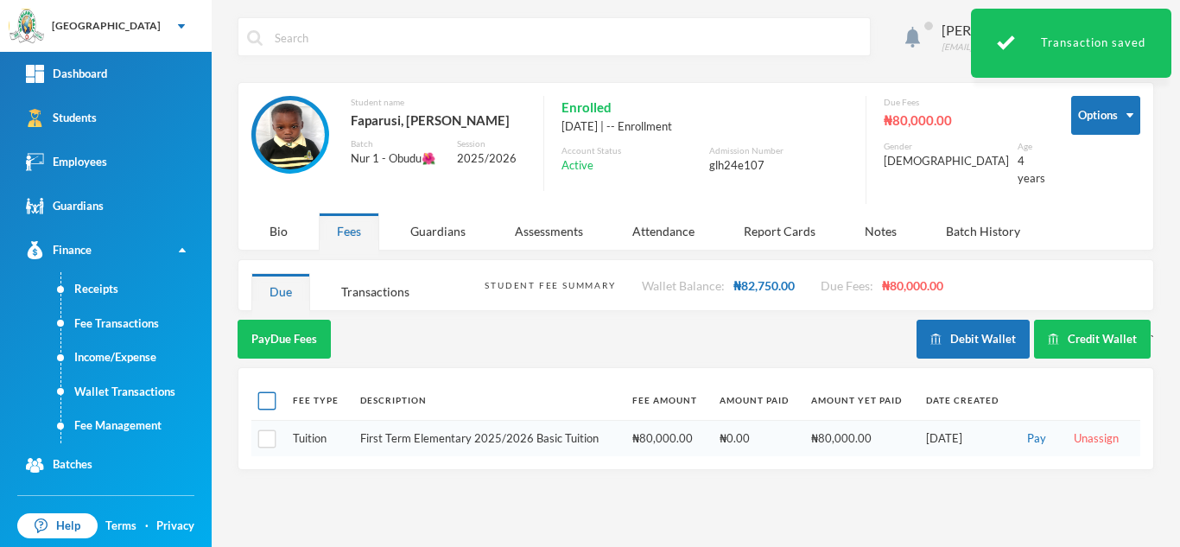
click at [266, 392] on input "checkbox" at bounding box center [267, 401] width 18 height 18
checkbox input "true"
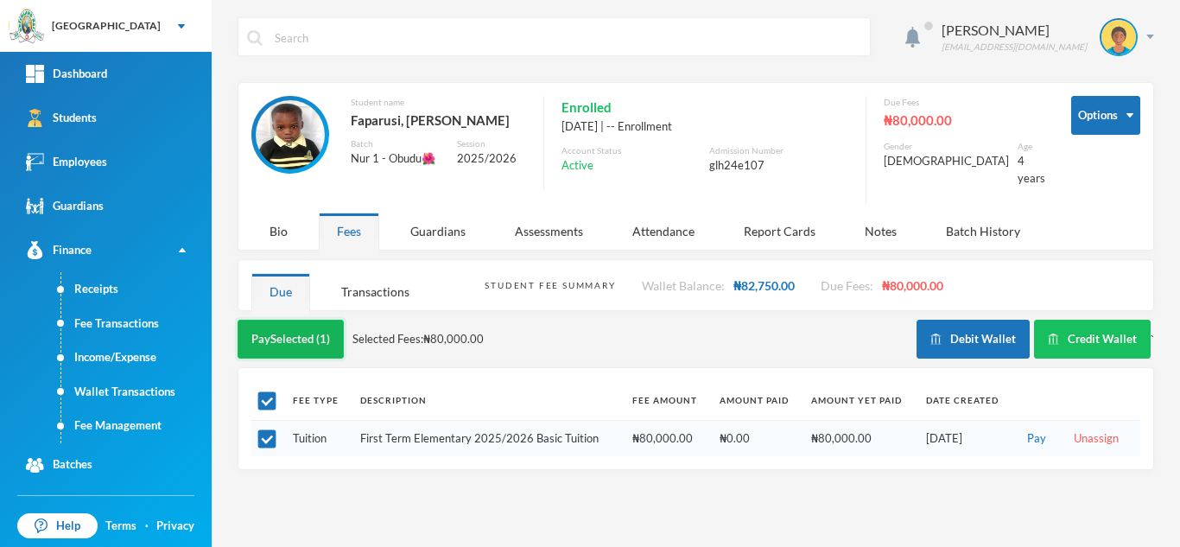
click at [285, 322] on button "Pay Selected (1)" at bounding box center [291, 339] width 106 height 39
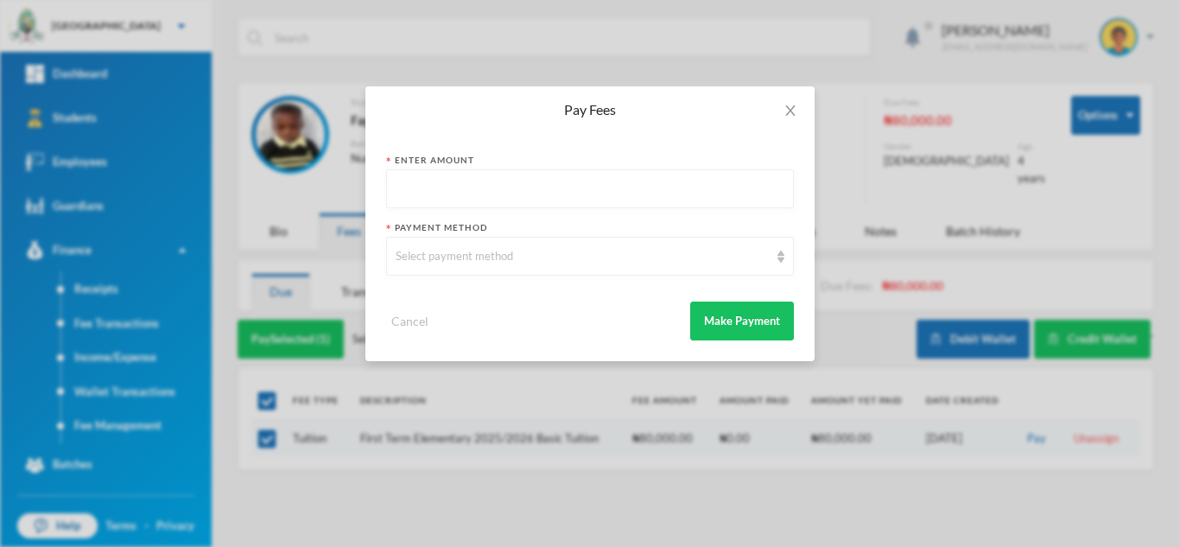
click at [430, 193] on input "text" at bounding box center [590, 189] width 389 height 39
type input "80000"
click at [426, 253] on div "Select payment method" at bounding box center [582, 256] width 373 height 17
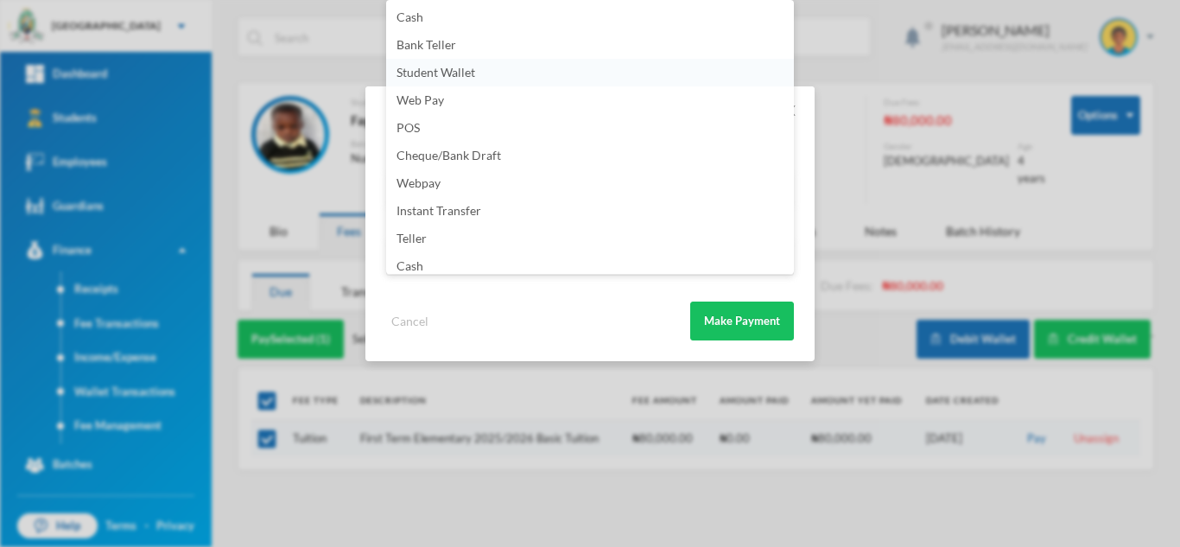
click at [462, 79] on span "Student Wallet" at bounding box center [435, 72] width 79 height 15
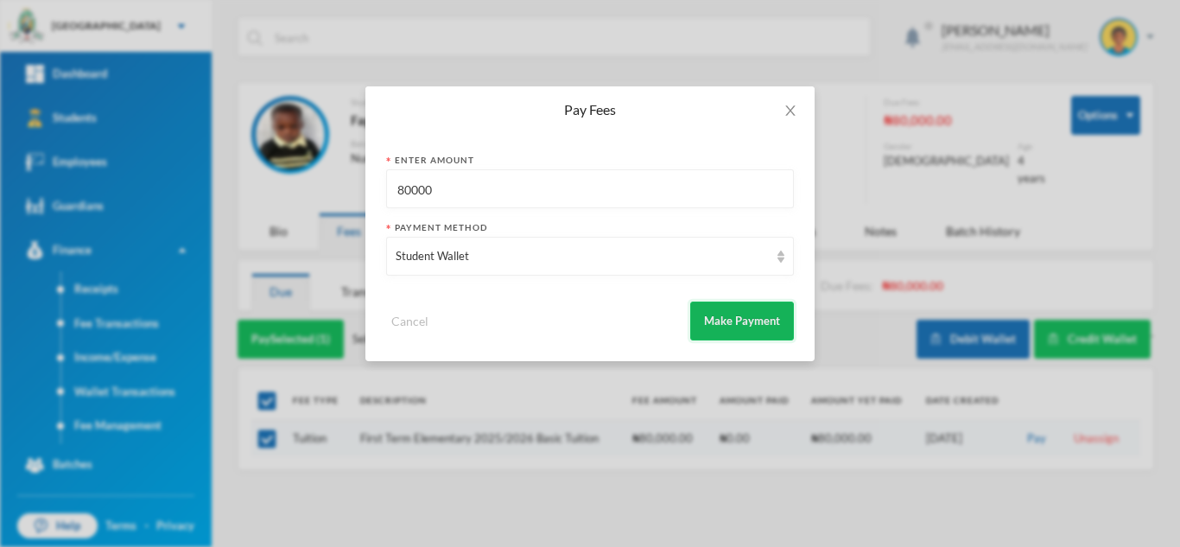
click at [723, 304] on button "Make Payment" at bounding box center [742, 320] width 104 height 39
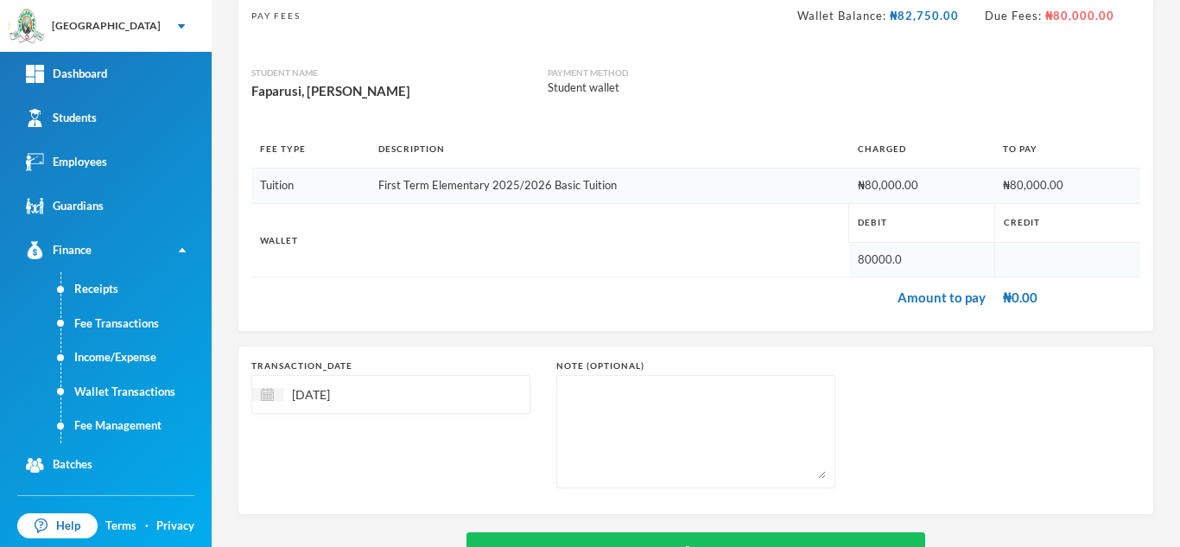
scroll to position [185, 0]
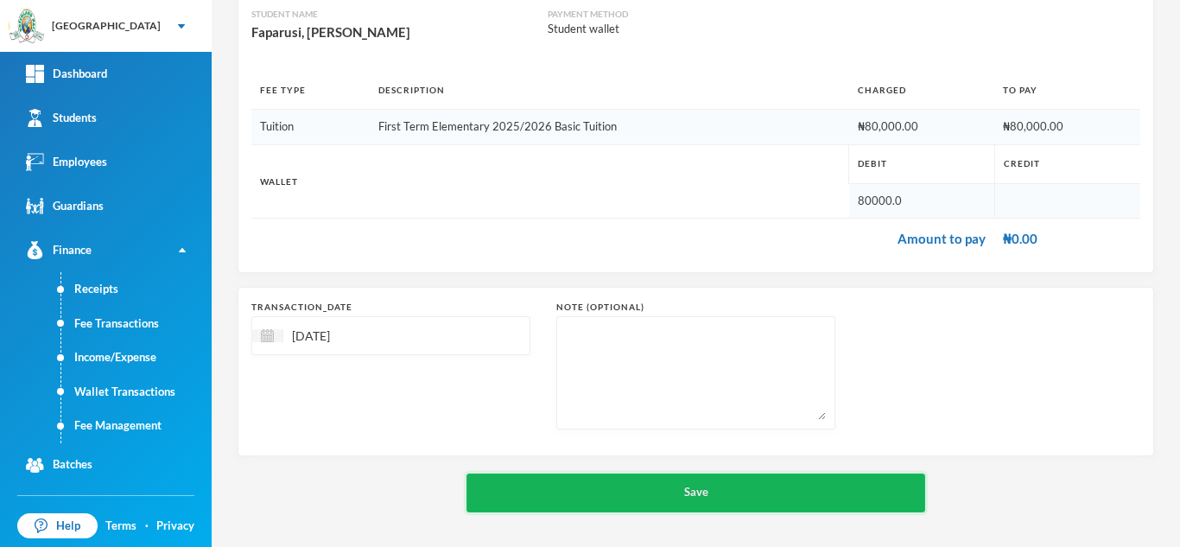
click at [607, 478] on button "Save" at bounding box center [695, 492] width 459 height 39
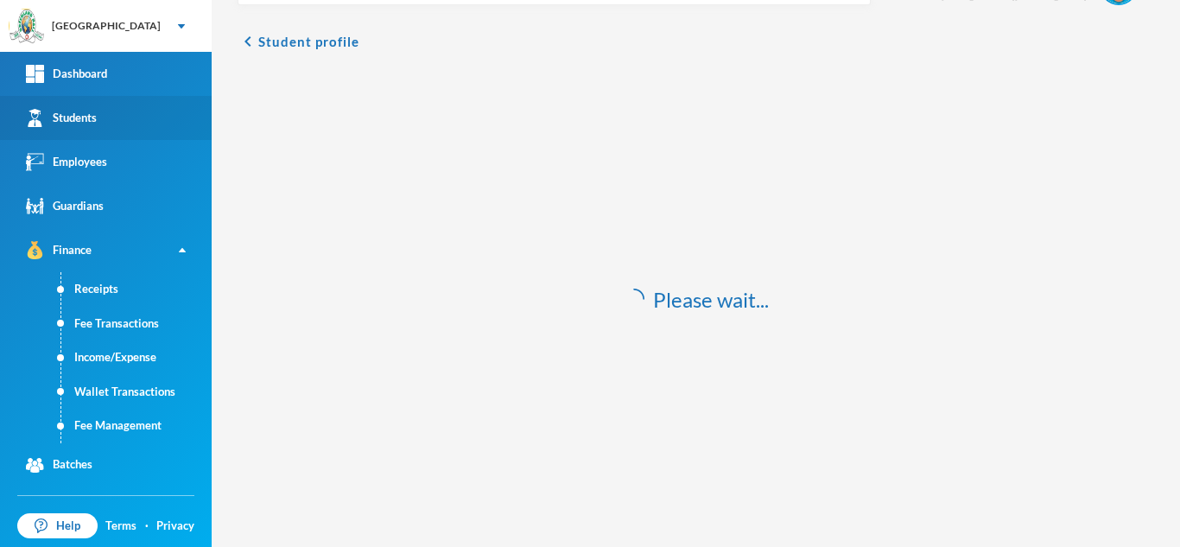
scroll to position [51, 0]
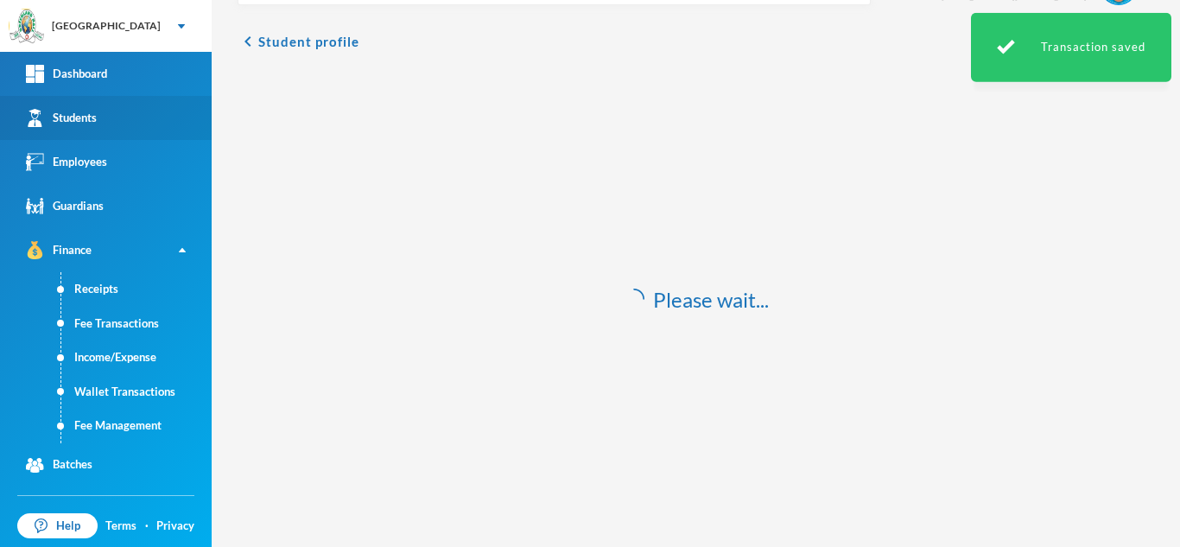
click at [99, 118] on link "Students" at bounding box center [106, 118] width 212 height 44
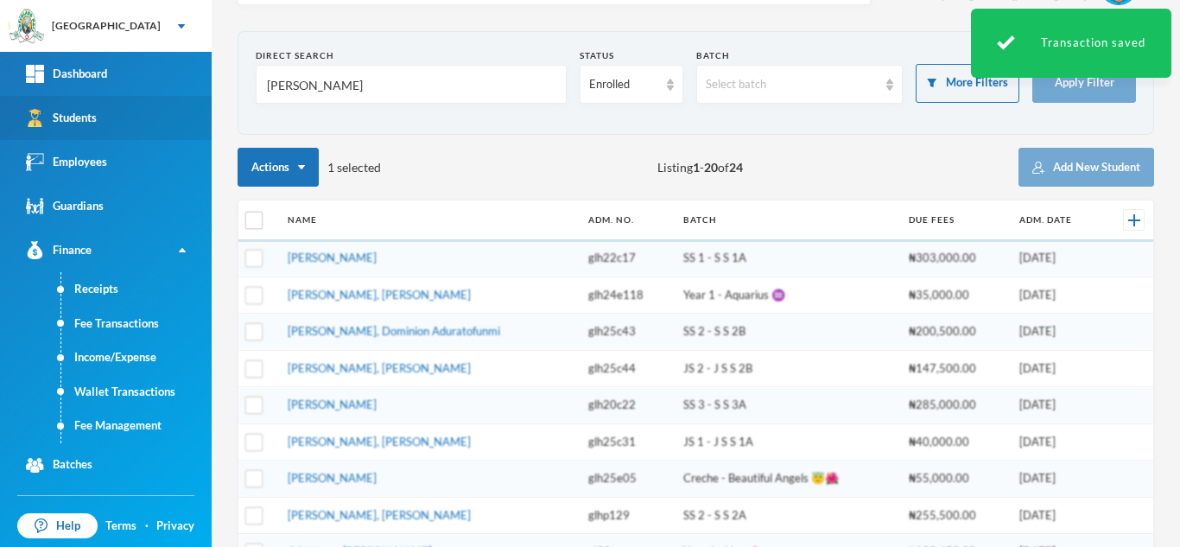
drag, startPoint x: 349, startPoint y: 79, endPoint x: 162, endPoint y: 103, distance: 188.9
click at [162, 103] on div "Greenland Hall Your Bluebic Account Greenland Hall Add a New School Dashboard S…" at bounding box center [590, 273] width 1180 height 547
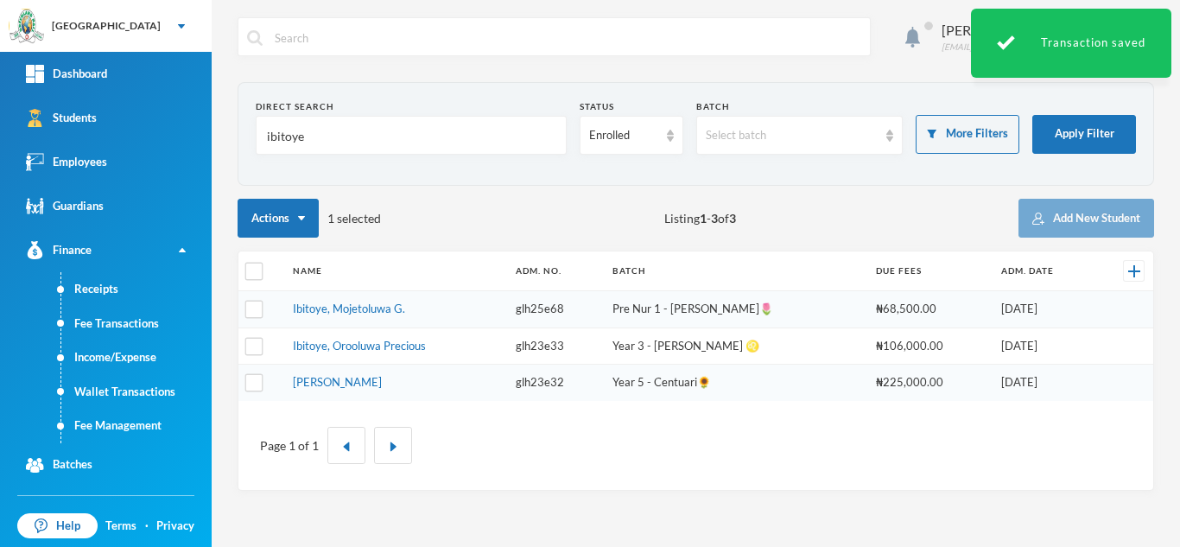
type input "ibitoye"
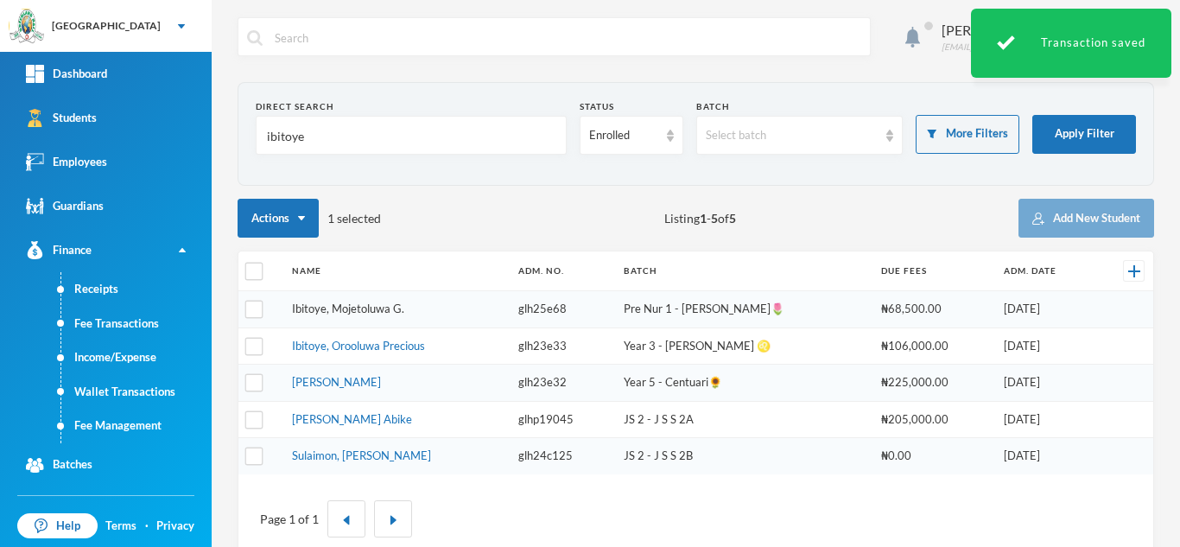
drag, startPoint x: 311, startPoint y: 272, endPoint x: 303, endPoint y: 309, distance: 37.9
click at [303, 309] on link "Ibitoye, Mojetoluwa G." at bounding box center [348, 308] width 112 height 14
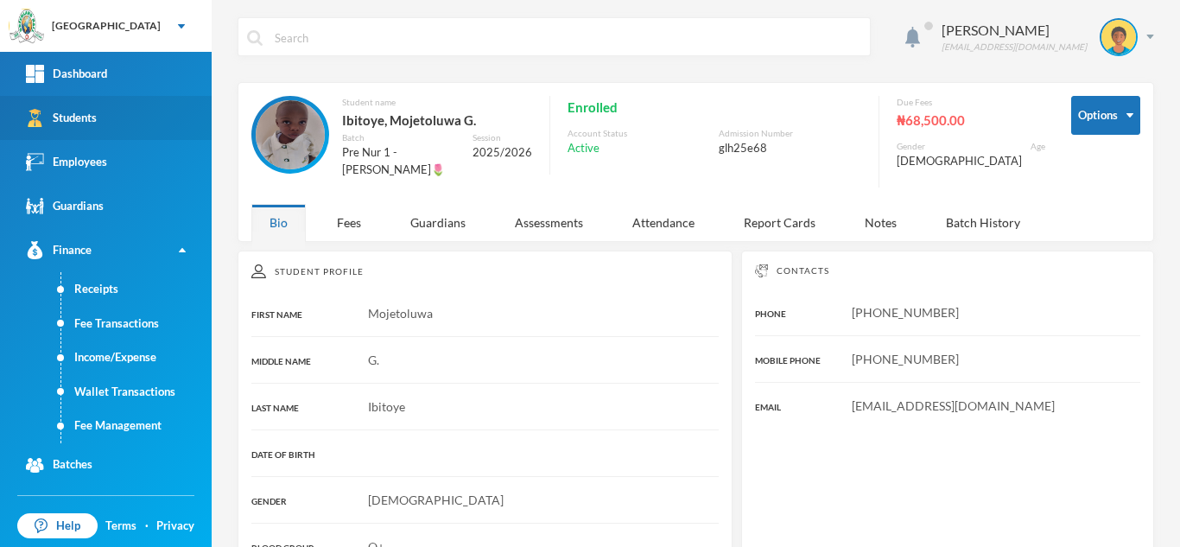
drag, startPoint x: 303, startPoint y: 309, endPoint x: 115, endPoint y: 122, distance: 265.7
click at [115, 122] on link "Students" at bounding box center [106, 118] width 212 height 44
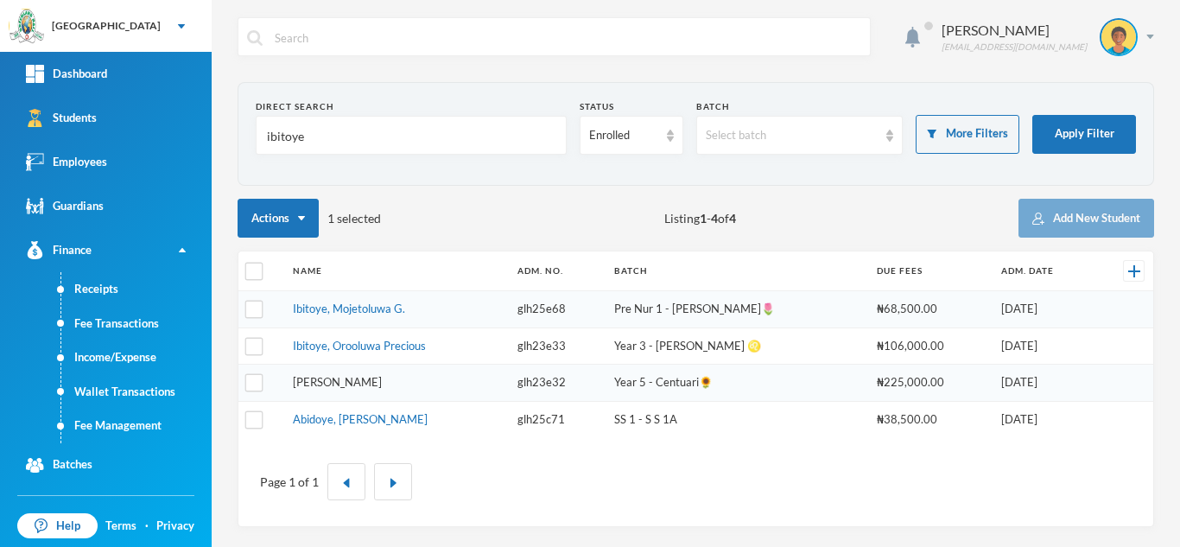
click at [379, 379] on link "Ibitoye, Daniel Inioluwa" at bounding box center [337, 382] width 89 height 14
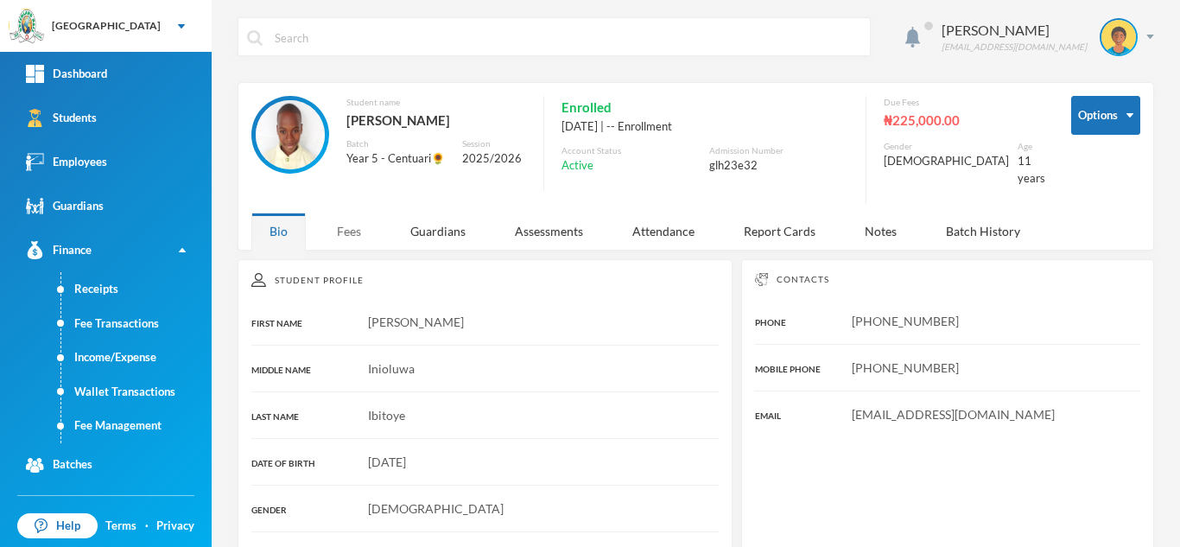
click at [358, 214] on div "Fees" at bounding box center [349, 230] width 60 height 37
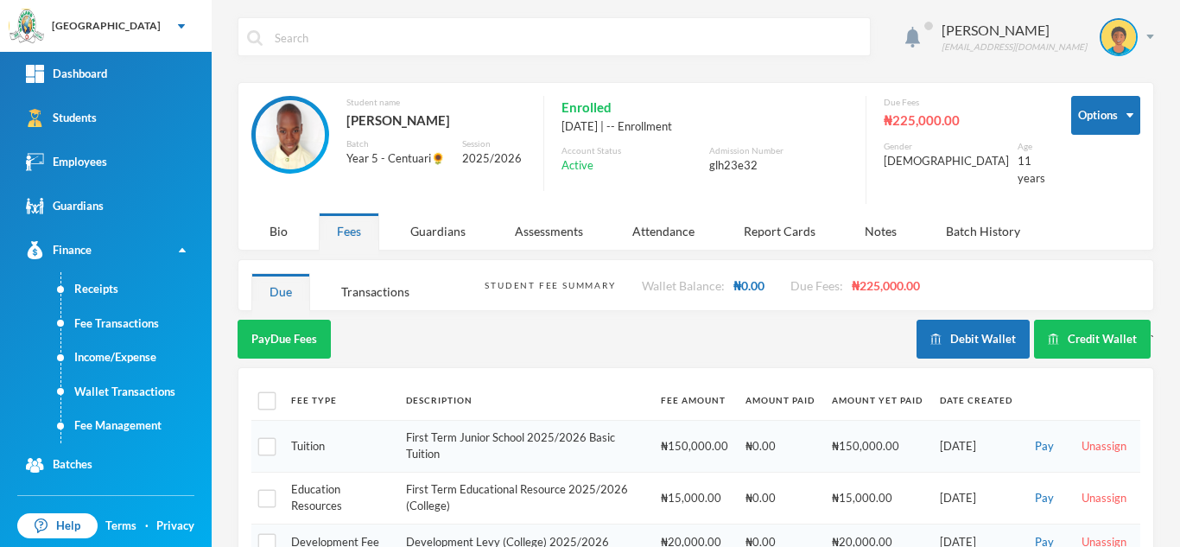
scroll to position [142, 0]
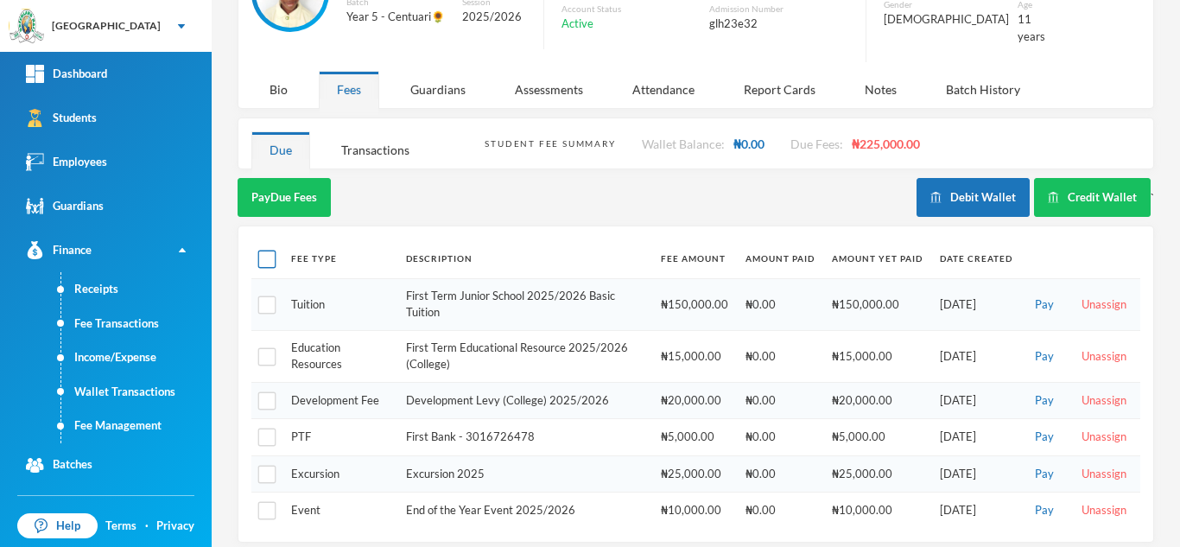
click at [263, 250] on input "checkbox" at bounding box center [267, 259] width 18 height 18
checkbox input "true"
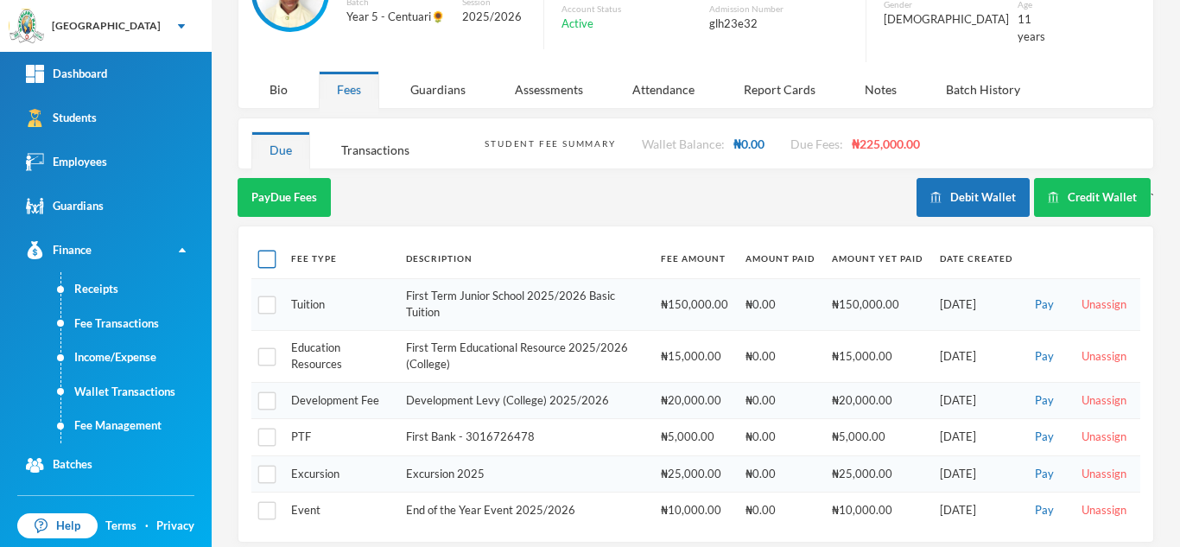
checkbox input "true"
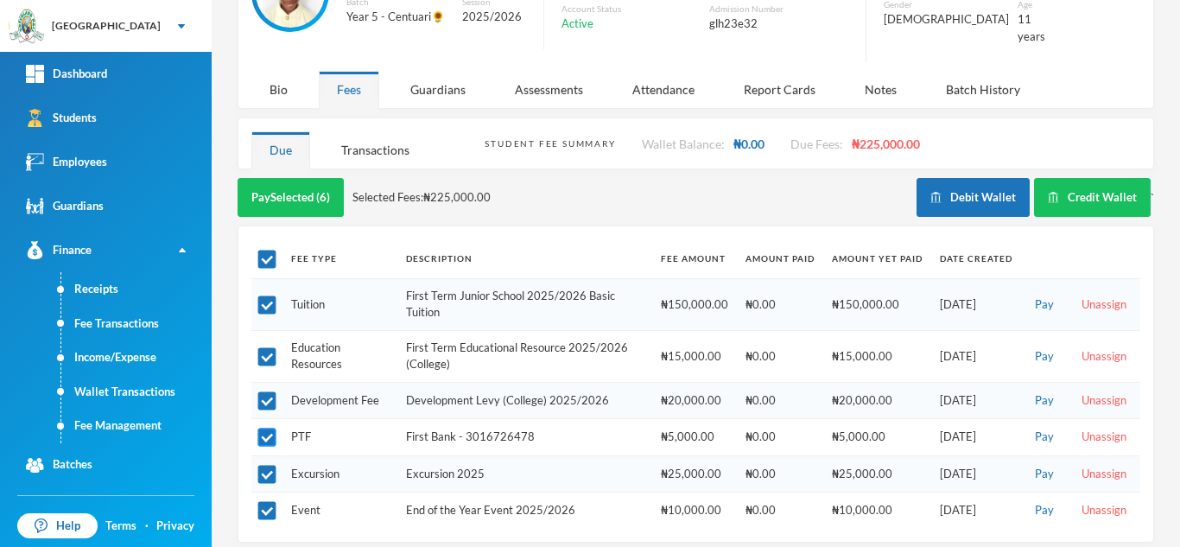
click at [263, 428] on input "checkbox" at bounding box center [267, 437] width 18 height 18
checkbox input "false"
click at [264, 466] on input "checkbox" at bounding box center [267, 475] width 18 height 18
checkbox input "false"
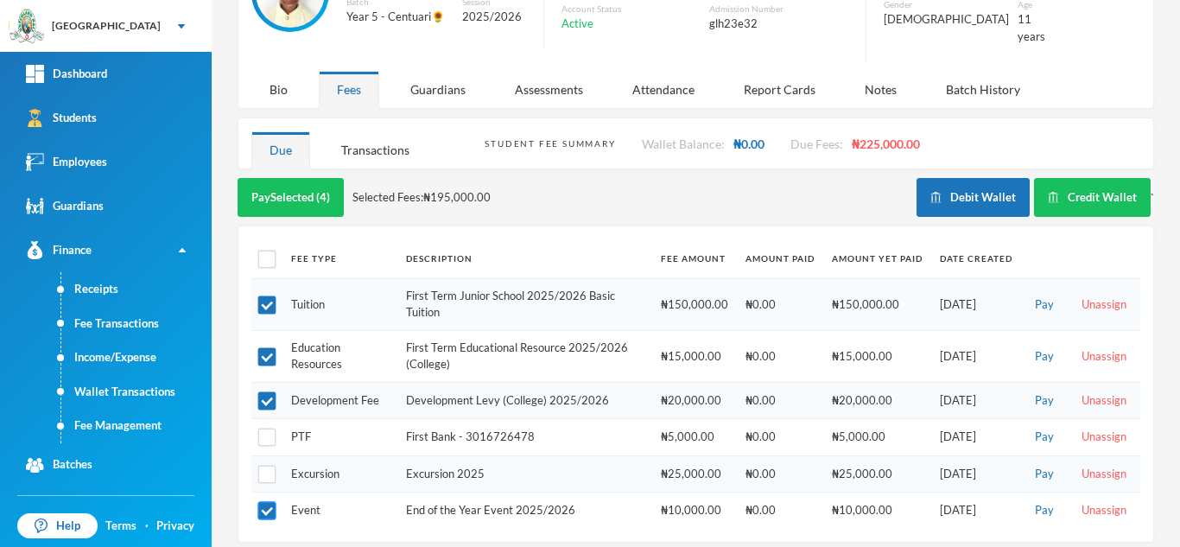
click at [263, 502] on input "checkbox" at bounding box center [267, 511] width 18 height 18
checkbox input "false"
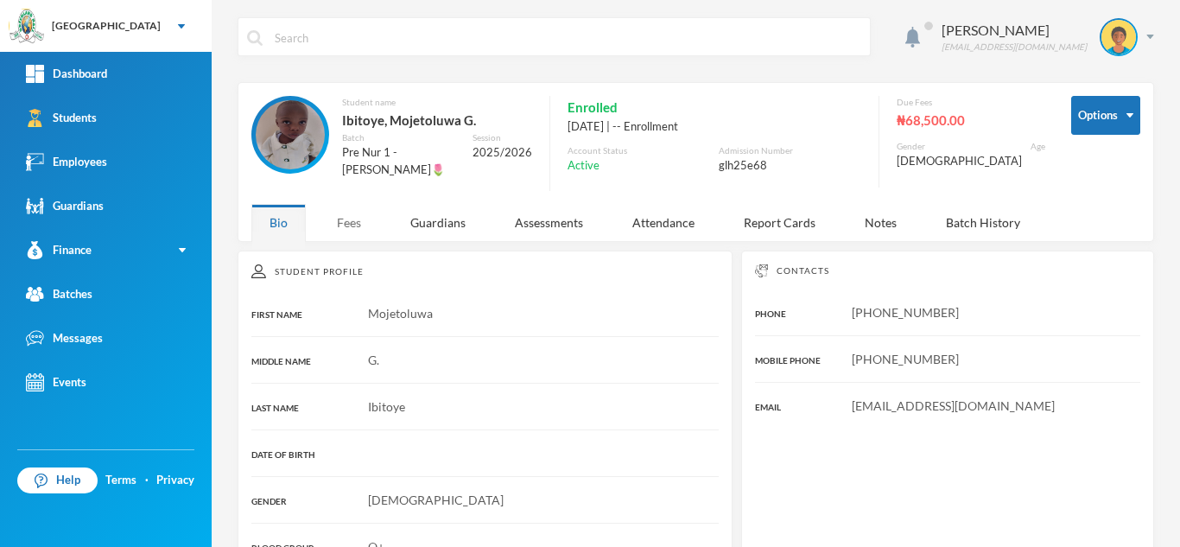
click at [343, 215] on div "Fees" at bounding box center [349, 222] width 60 height 37
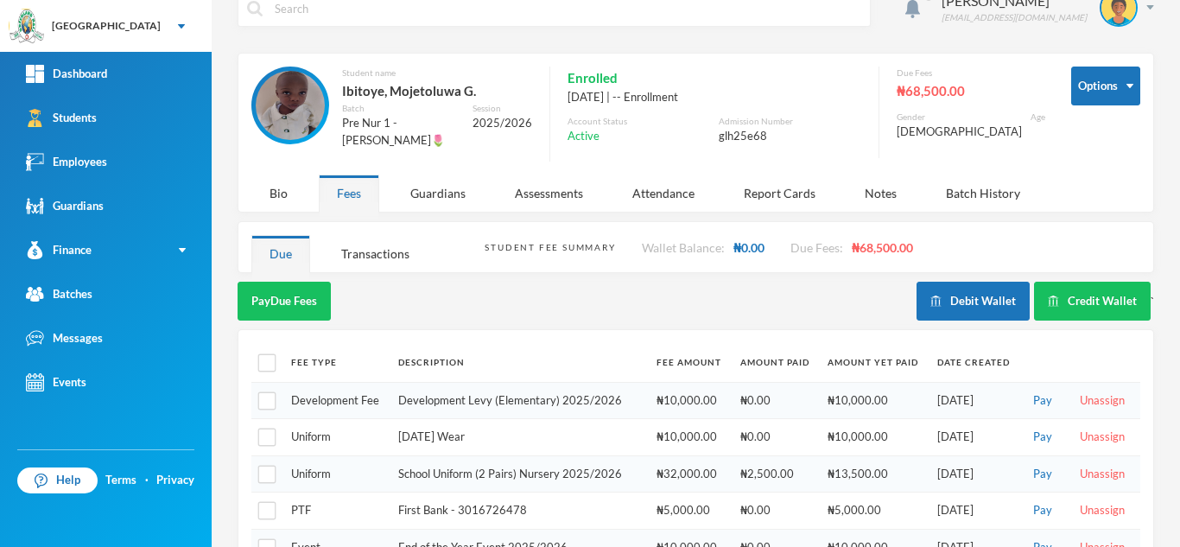
scroll to position [3, 0]
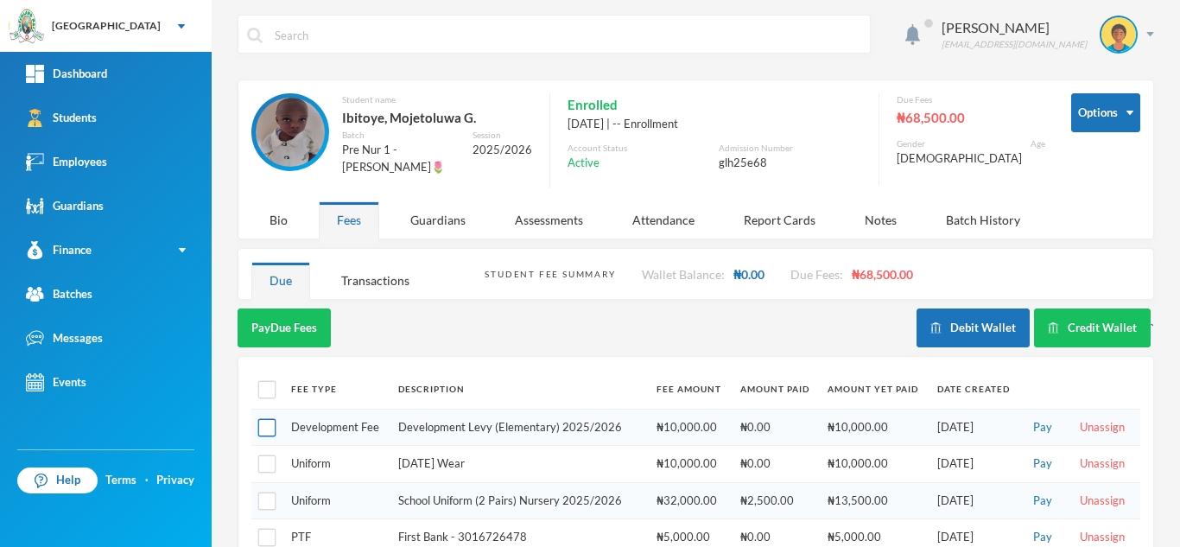
click at [269, 422] on input "checkbox" at bounding box center [267, 428] width 18 height 18
checkbox input "true"
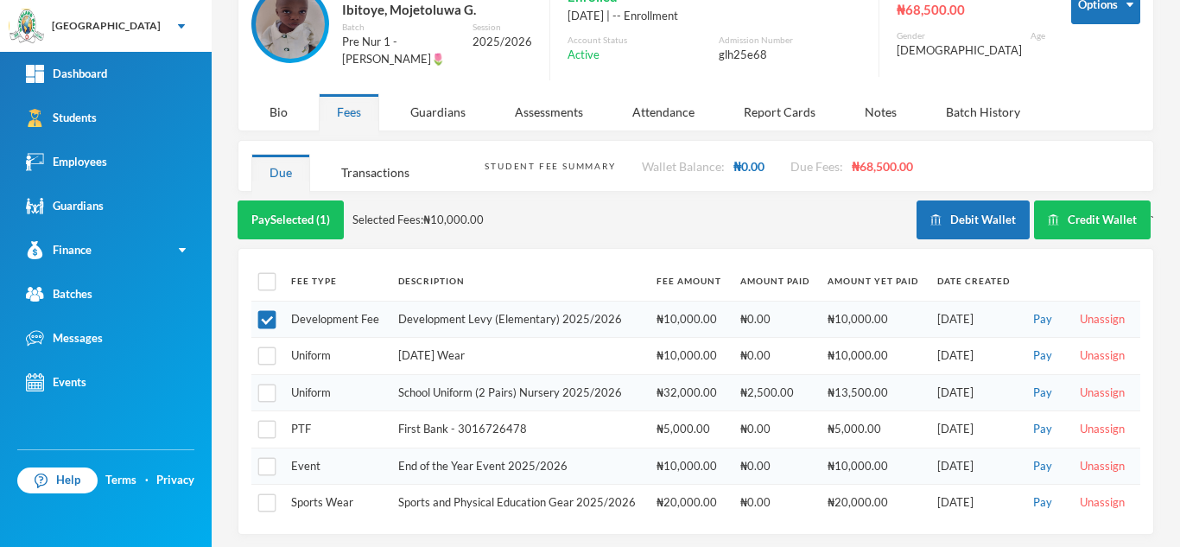
scroll to position [108, 0]
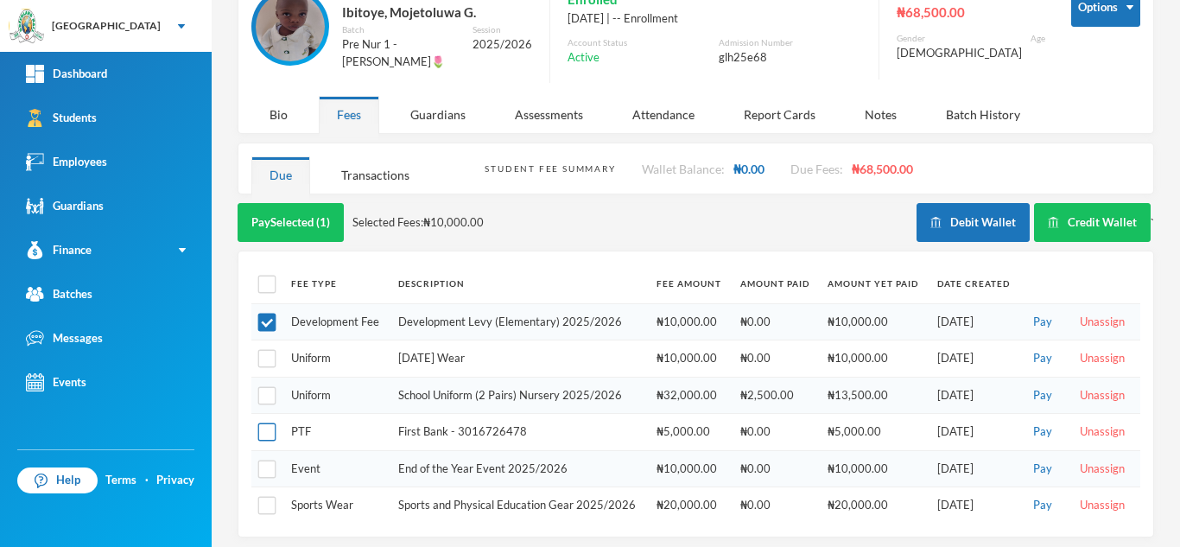
click at [265, 425] on input "checkbox" at bounding box center [267, 432] width 18 height 18
checkbox input "true"
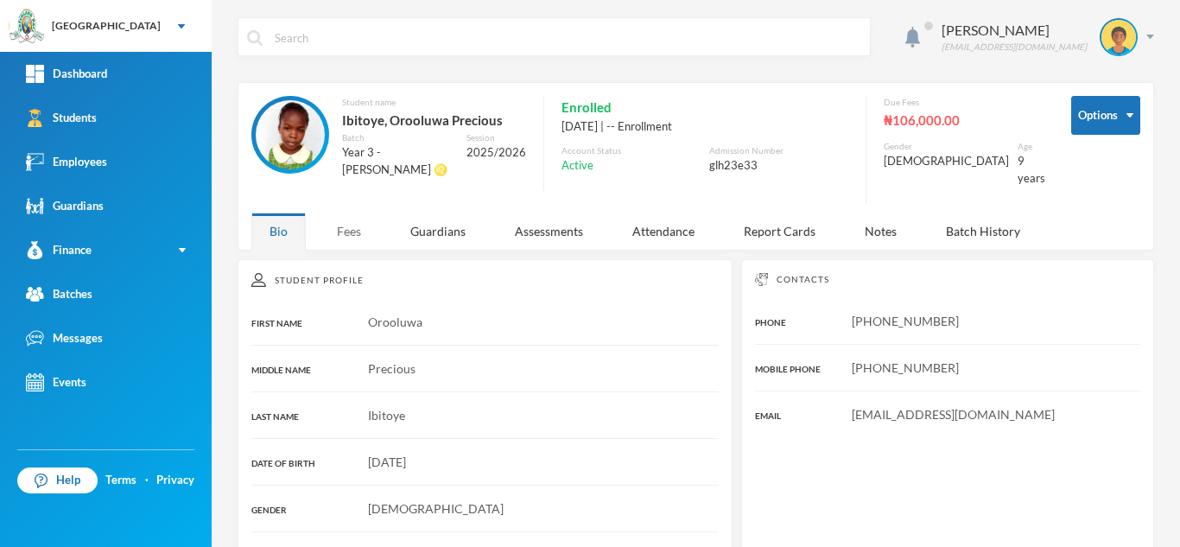
click at [353, 218] on div "Fees" at bounding box center [349, 230] width 60 height 37
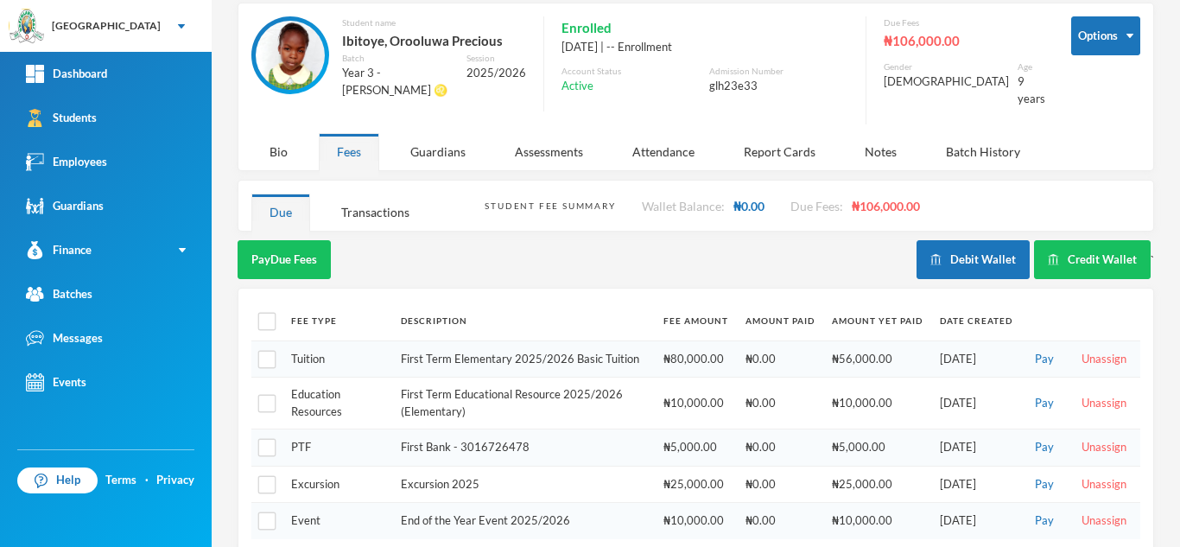
scroll to position [90, 0]
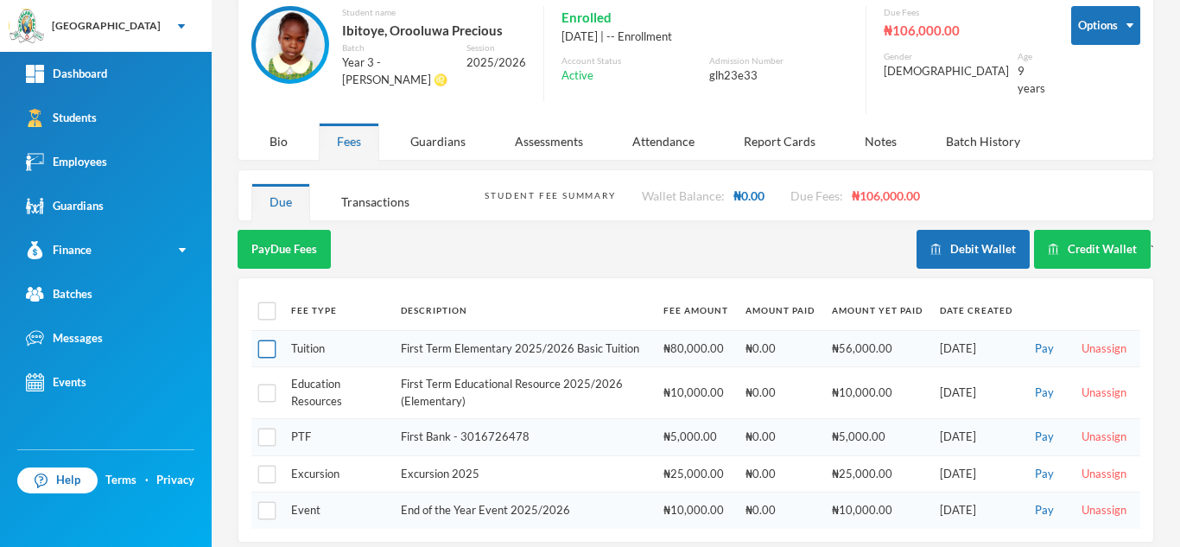
click at [276, 340] on input "checkbox" at bounding box center [267, 349] width 18 height 18
checkbox input "true"
click at [268, 384] on input "checkbox" at bounding box center [267, 393] width 18 height 18
checkbox input "true"
click at [268, 428] on input "checkbox" at bounding box center [267, 437] width 18 height 18
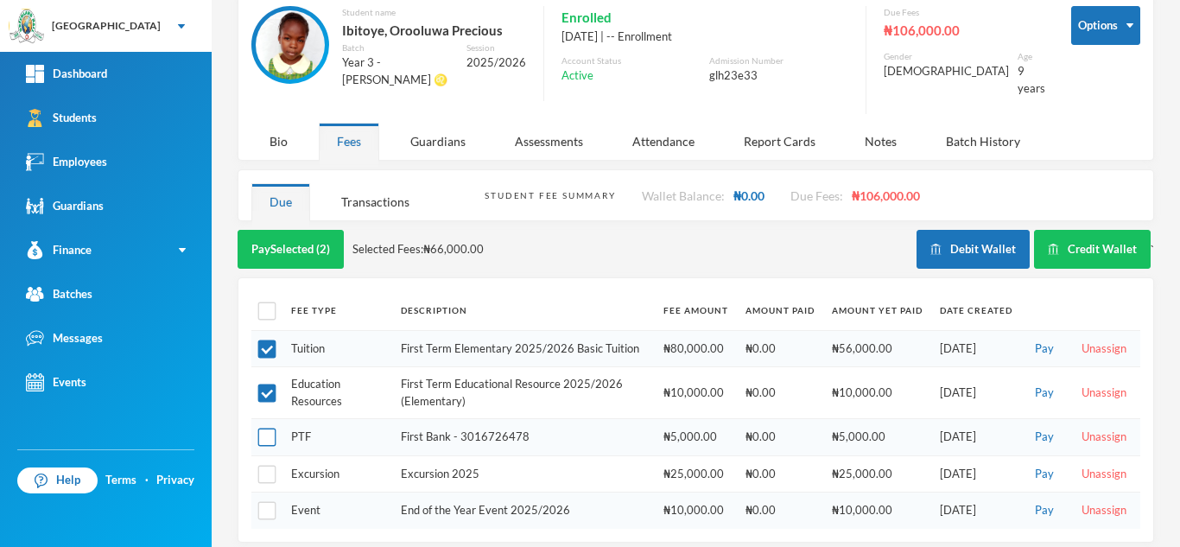
checkbox input "true"
click at [293, 242] on button "Pay Selected (3)" at bounding box center [291, 249] width 106 height 39
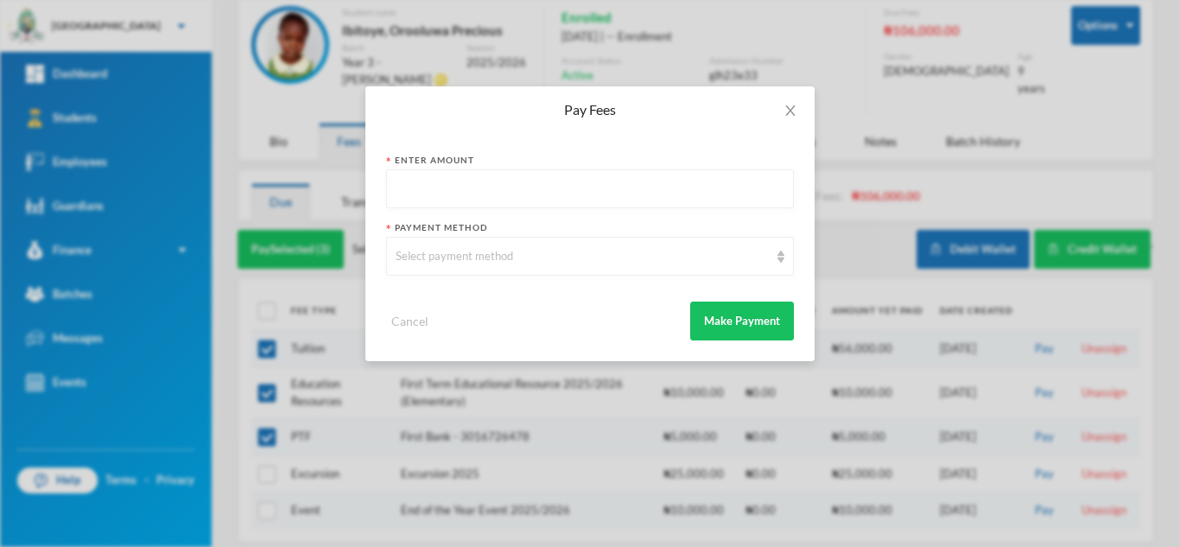
click at [483, 192] on input "text" at bounding box center [590, 189] width 389 height 39
type input "71000"
click at [462, 257] on div "Select payment method" at bounding box center [582, 256] width 373 height 17
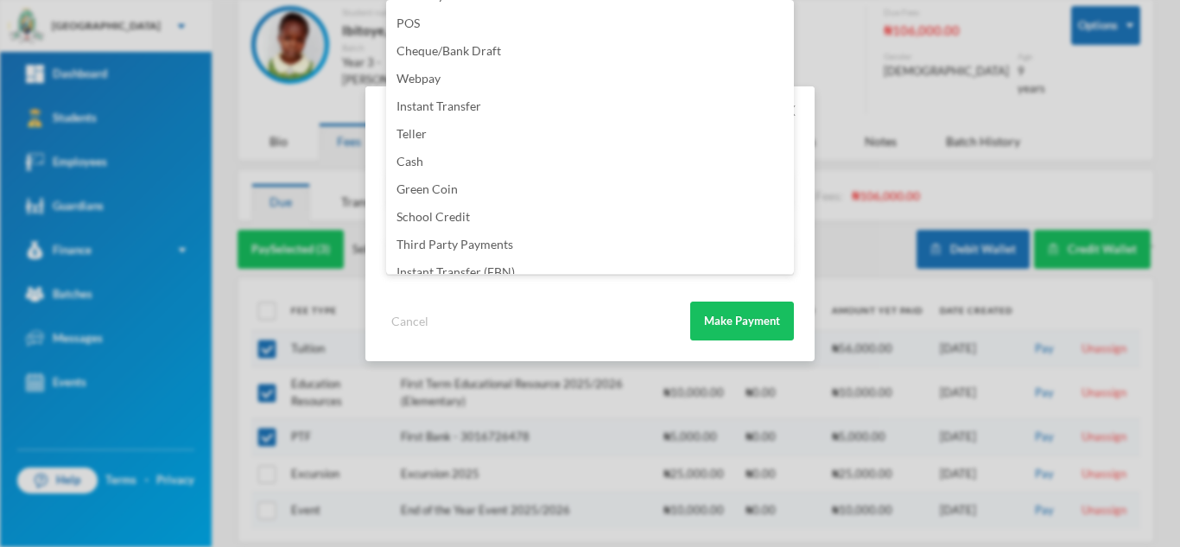
scroll to position [203, 0]
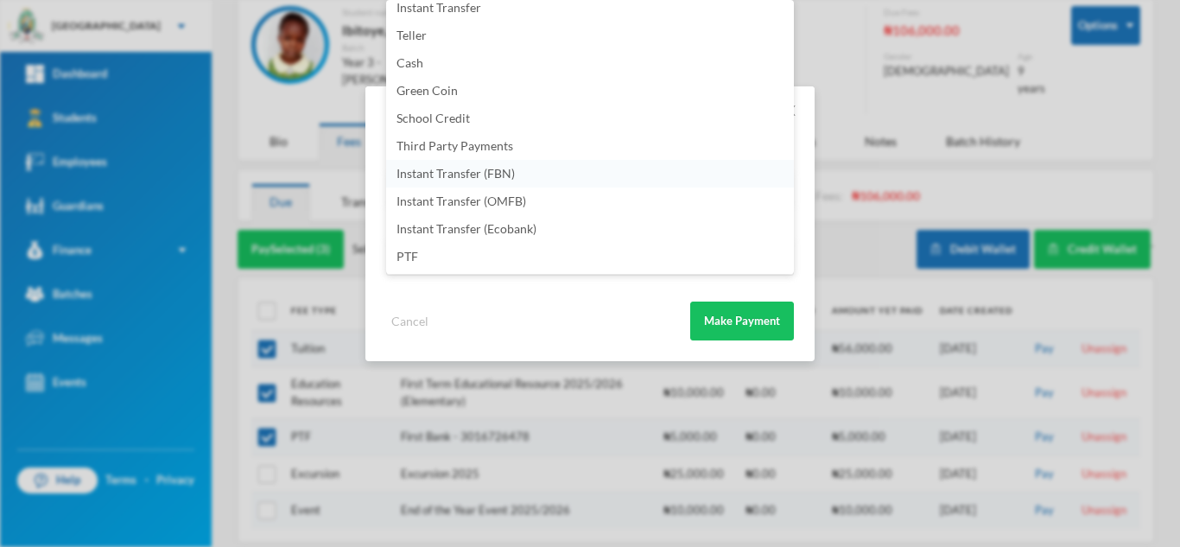
click at [481, 177] on span "Instant Transfer (FBN)" at bounding box center [455, 173] width 118 height 15
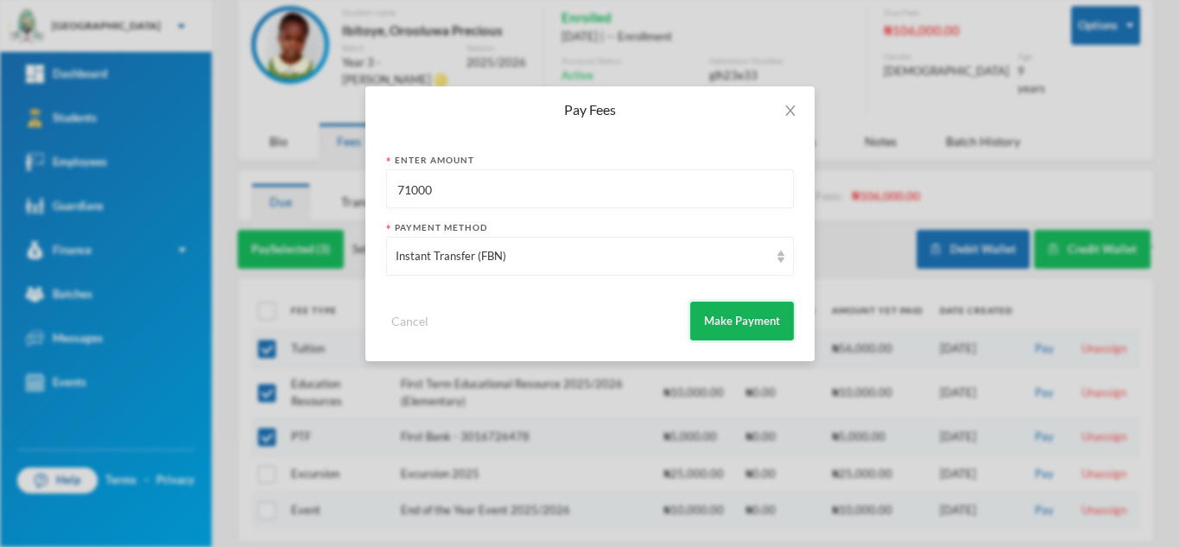
click at [728, 335] on button "Make Payment" at bounding box center [742, 320] width 104 height 39
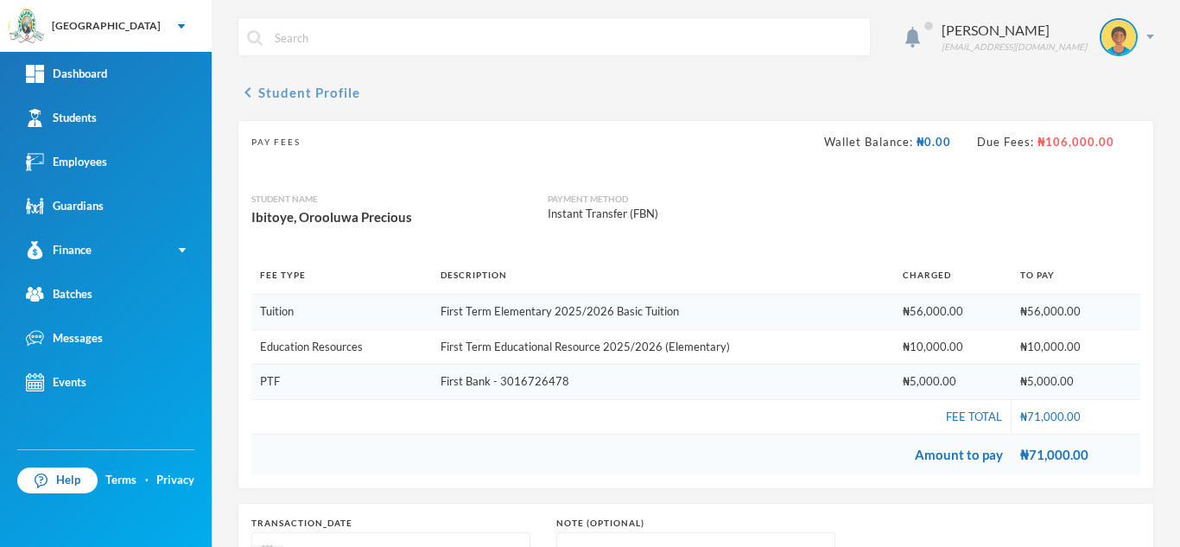
click at [307, 95] on button "chevron_left Student Profile" at bounding box center [299, 92] width 123 height 21
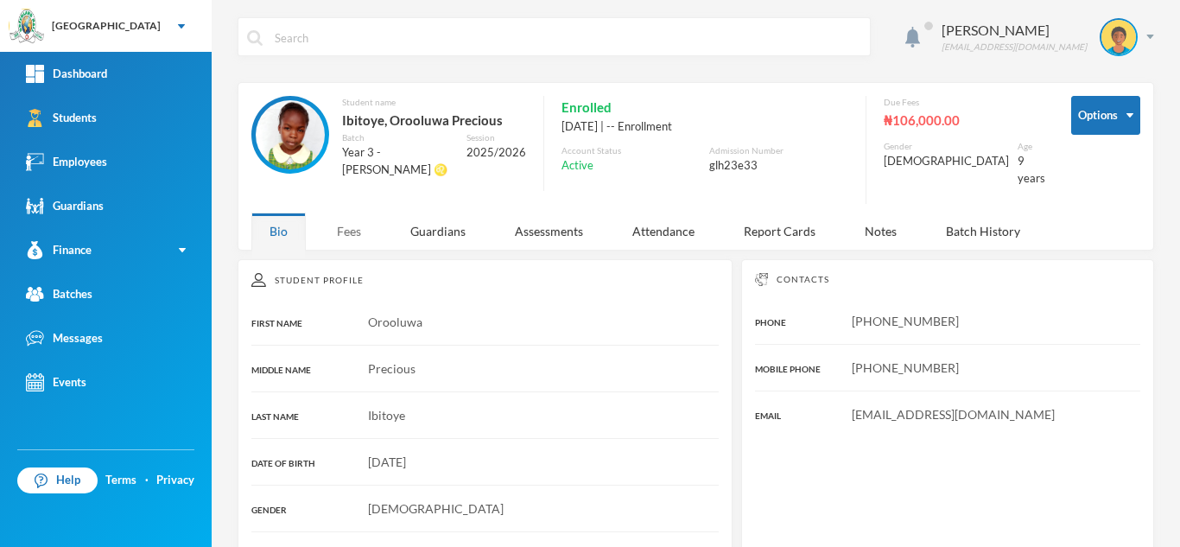
click at [341, 215] on div "Fees" at bounding box center [349, 230] width 60 height 37
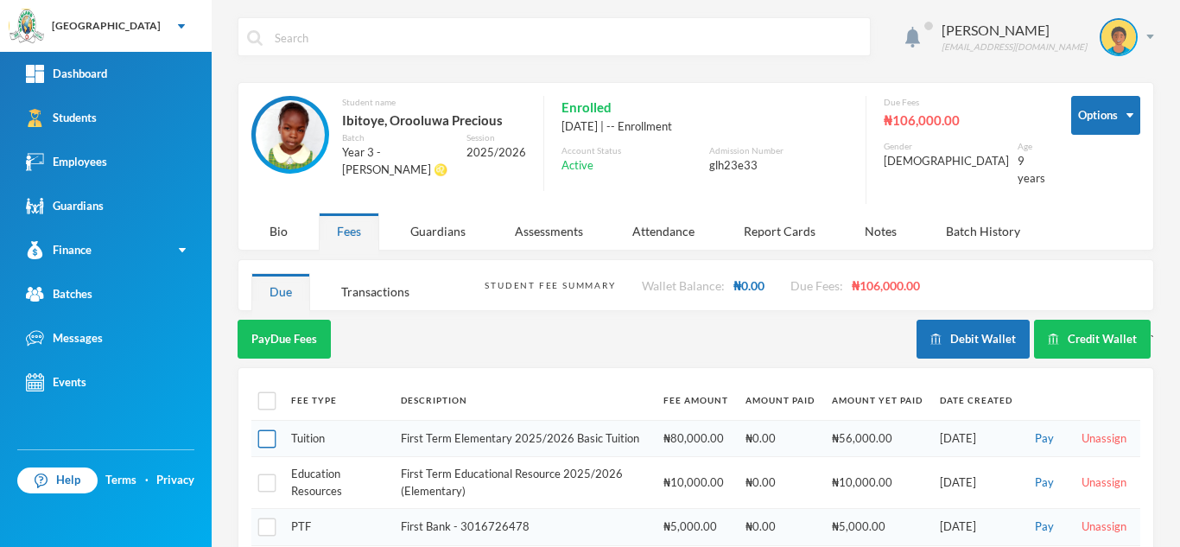
click at [267, 430] on input "checkbox" at bounding box center [267, 439] width 18 height 18
checkbox input "true"
click at [265, 474] on input "checkbox" at bounding box center [267, 483] width 18 height 18
checkbox input "true"
click at [267, 518] on input "checkbox" at bounding box center [267, 527] width 18 height 18
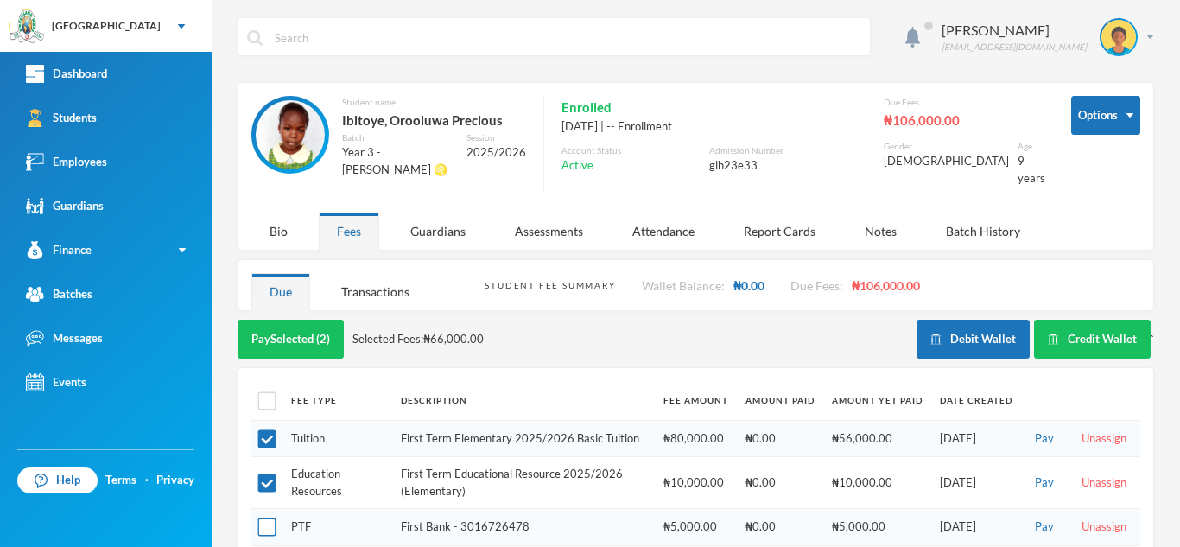
checkbox input "true"
